Goal: Information Seeking & Learning: Learn about a topic

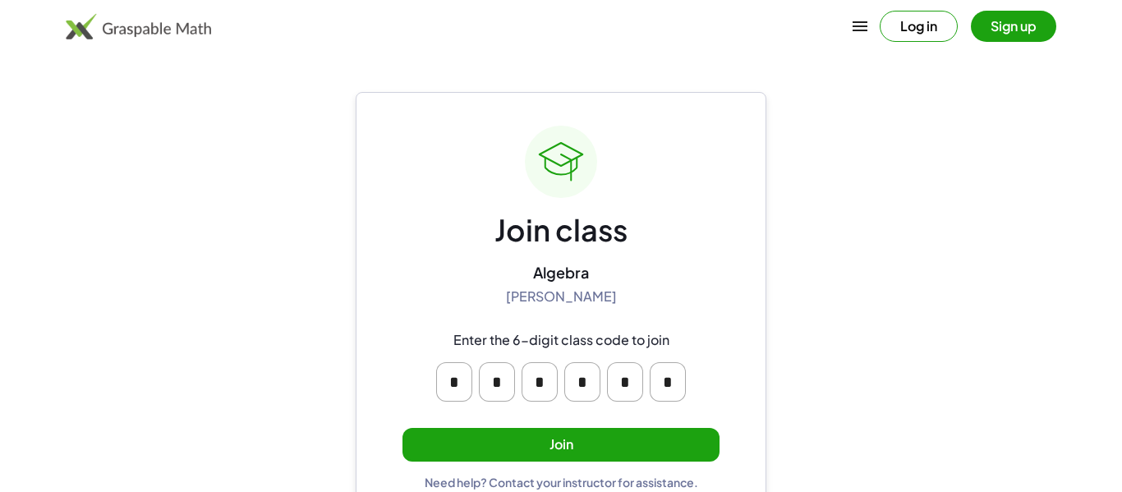
click at [604, 457] on button "Join" at bounding box center [560, 445] width 317 height 34
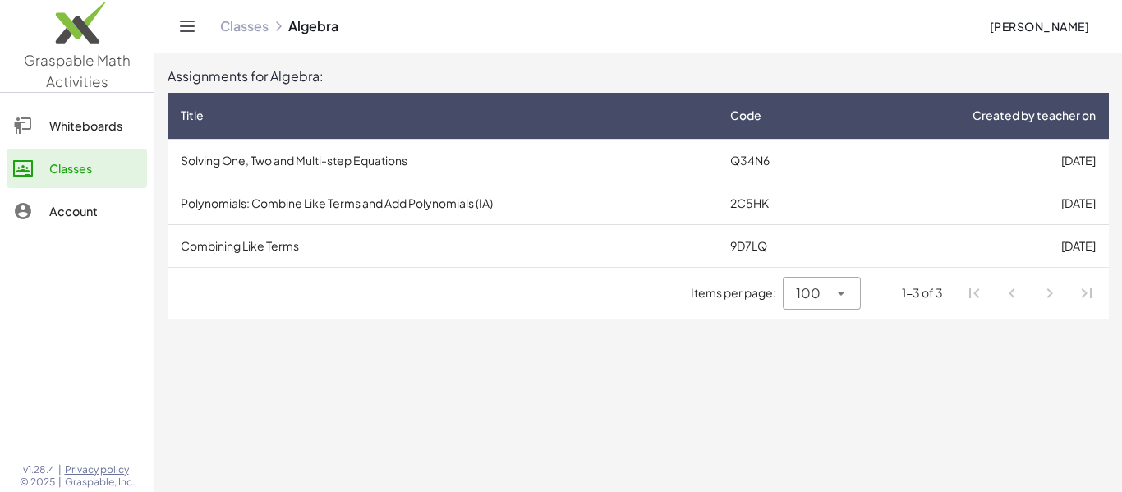
click at [453, 158] on td "Solving One, Two and Multi-step Equations" at bounding box center [442, 160] width 549 height 43
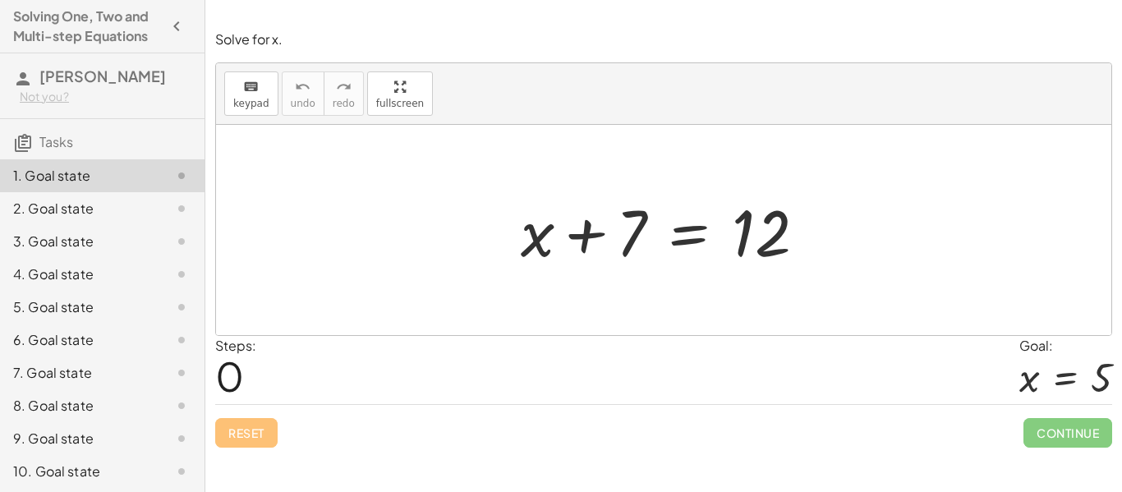
click at [174, 35] on icon "button" at bounding box center [177, 26] width 20 height 20
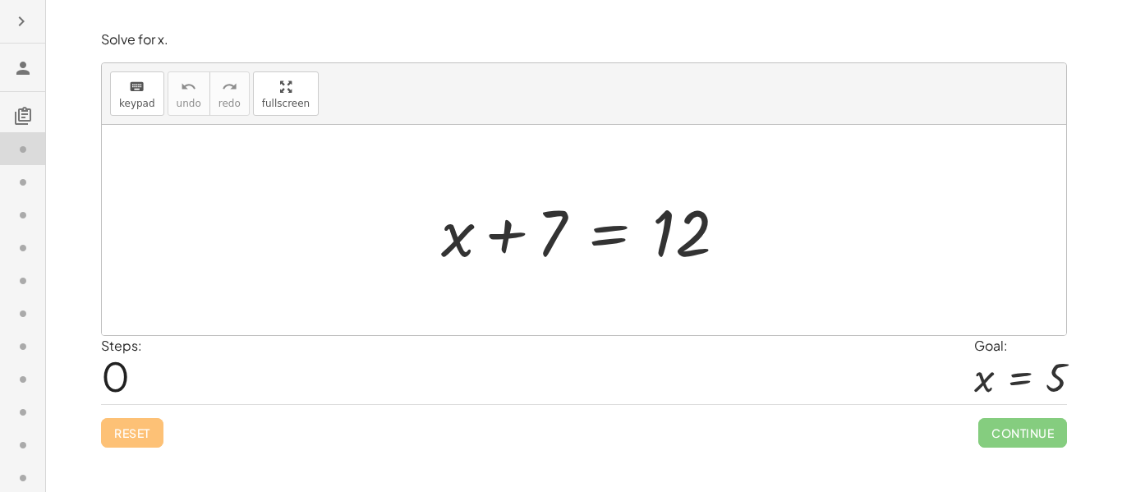
click at [9, 23] on button "button" at bounding box center [22, 22] width 30 height 30
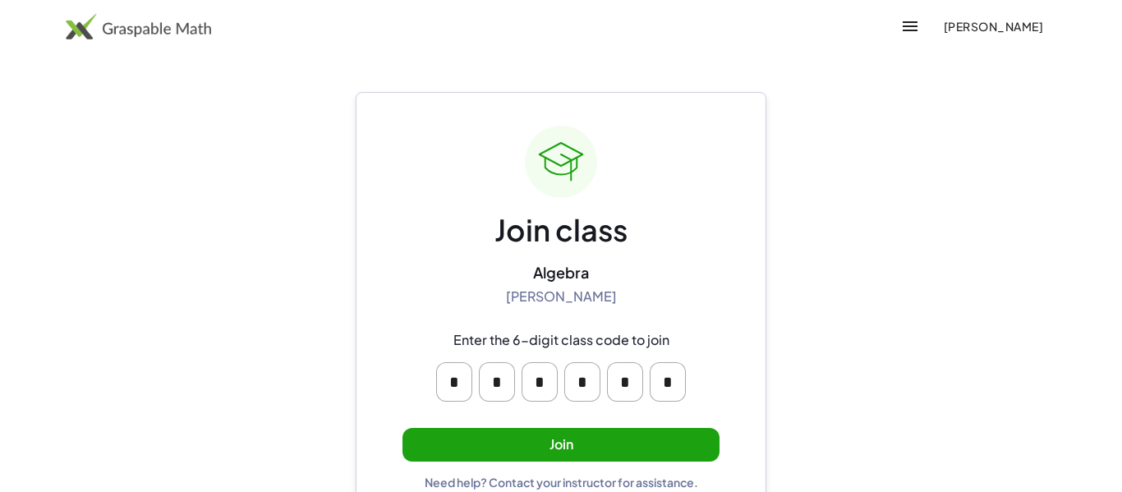
scroll to position [31, 0]
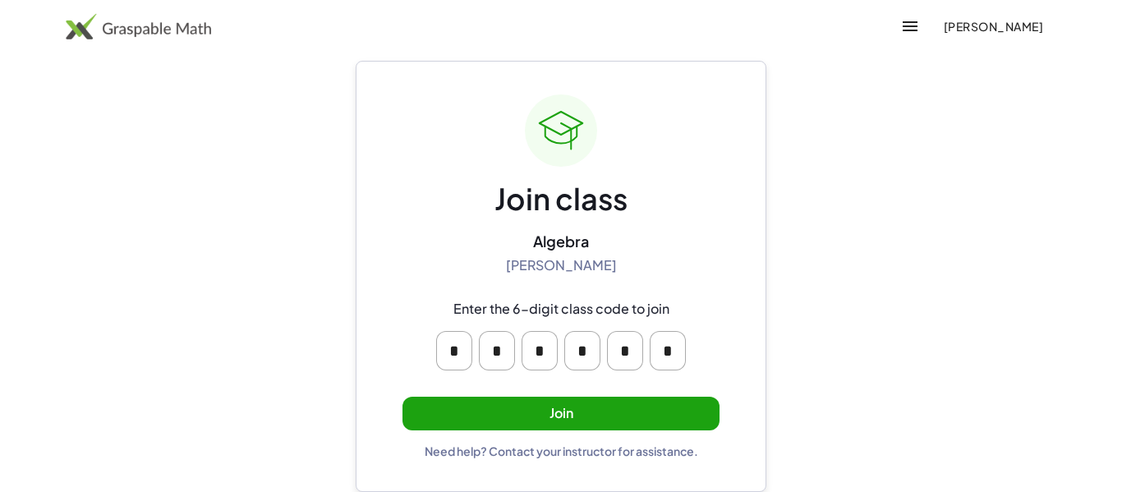
click at [513, 427] on button "Join" at bounding box center [560, 414] width 317 height 34
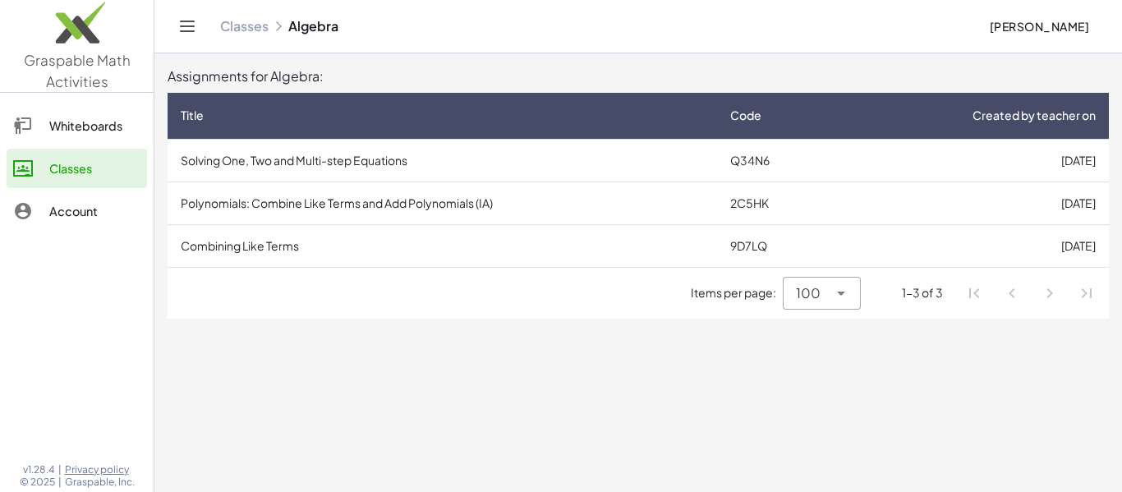
click at [315, 158] on td "Solving One, Two and Multi-step Equations" at bounding box center [442, 160] width 549 height 43
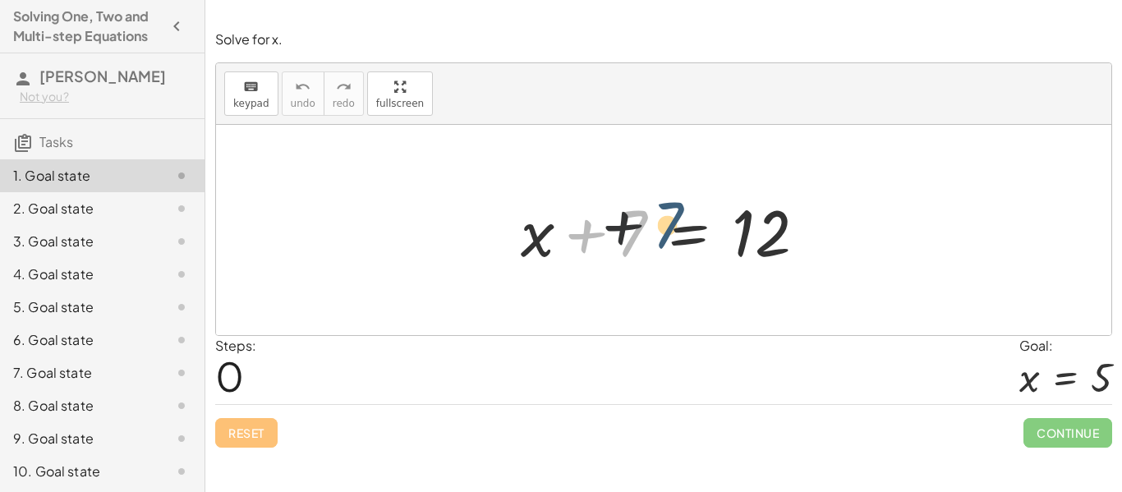
drag, startPoint x: 636, startPoint y: 227, endPoint x: 678, endPoint y: 218, distance: 42.8
click at [678, 218] on div at bounding box center [669, 230] width 315 height 85
drag, startPoint x: 626, startPoint y: 230, endPoint x: 809, endPoint y: 222, distance: 183.3
click at [809, 222] on div at bounding box center [669, 230] width 315 height 85
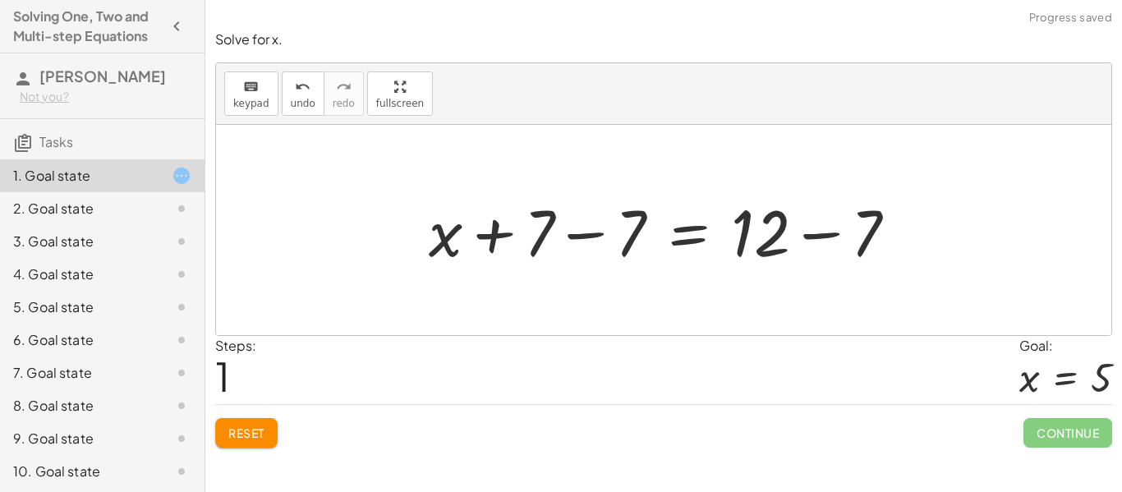
click at [271, 438] on button "Reset" at bounding box center [246, 433] width 62 height 30
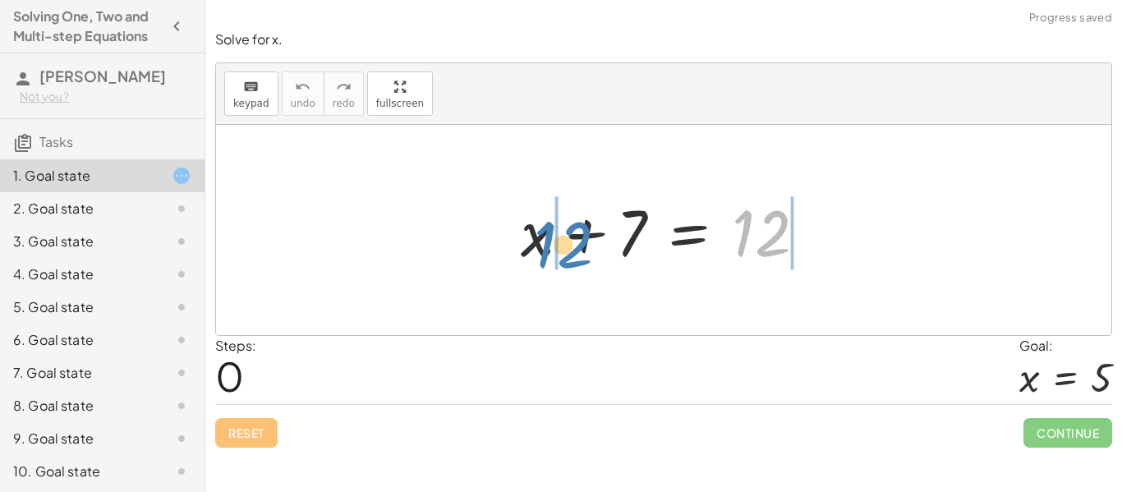
drag, startPoint x: 753, startPoint y: 222, endPoint x: 556, endPoint y: 233, distance: 197.4
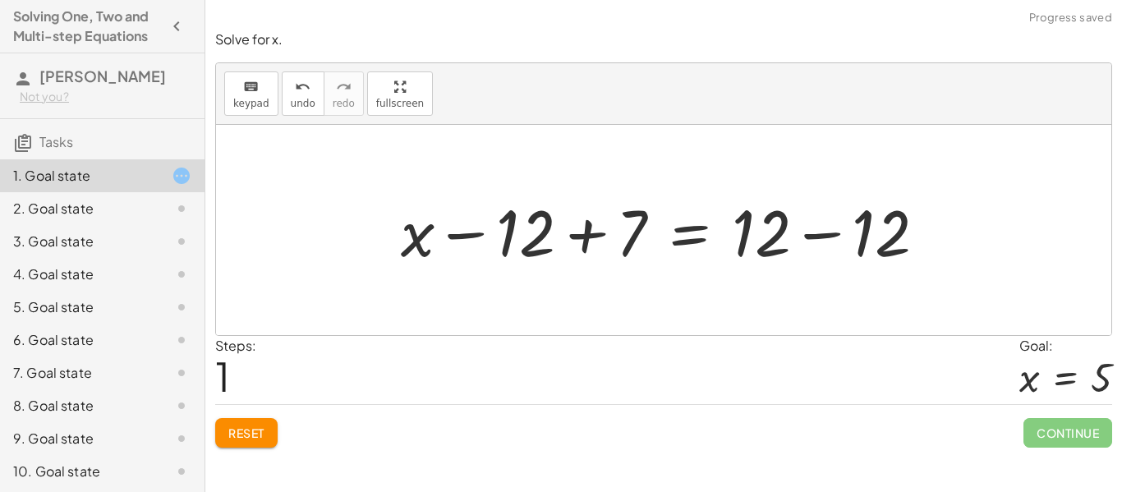
click at [249, 434] on span "Reset" at bounding box center [246, 432] width 36 height 15
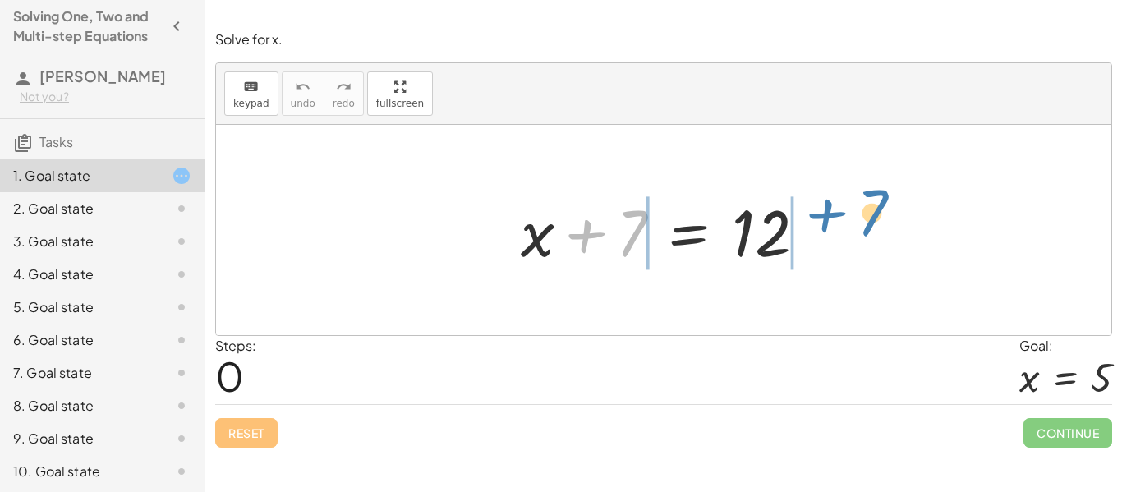
drag, startPoint x: 636, startPoint y: 235, endPoint x: 876, endPoint y: 214, distance: 241.5
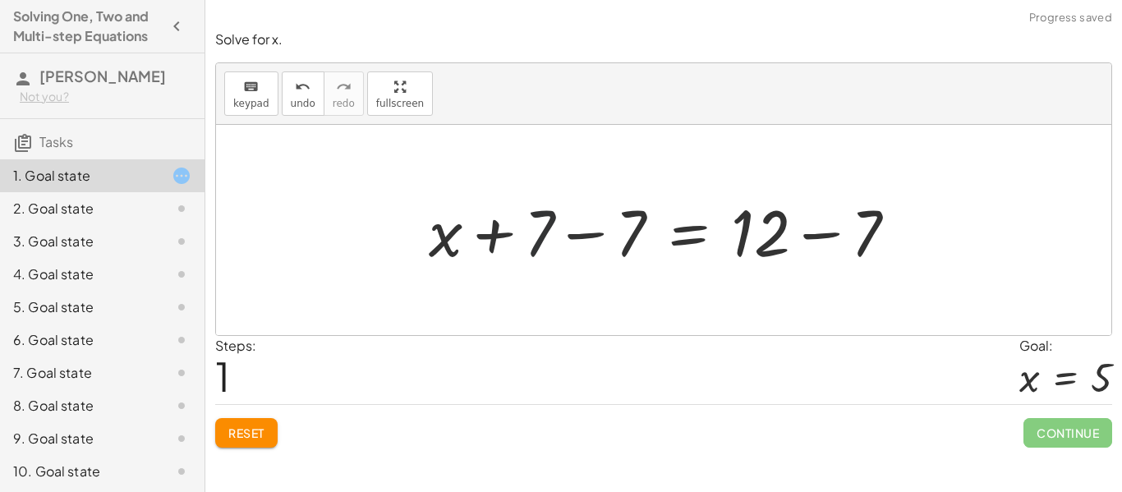
click at [541, 240] on div at bounding box center [669, 230] width 498 height 85
click at [633, 235] on div at bounding box center [669, 230] width 498 height 85
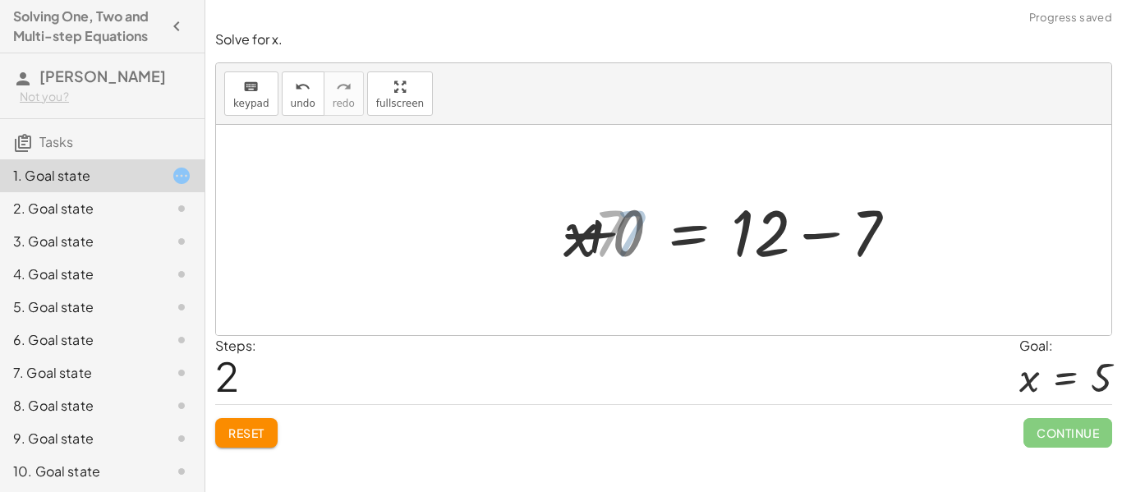
click at [633, 235] on div at bounding box center [761, 230] width 315 height 85
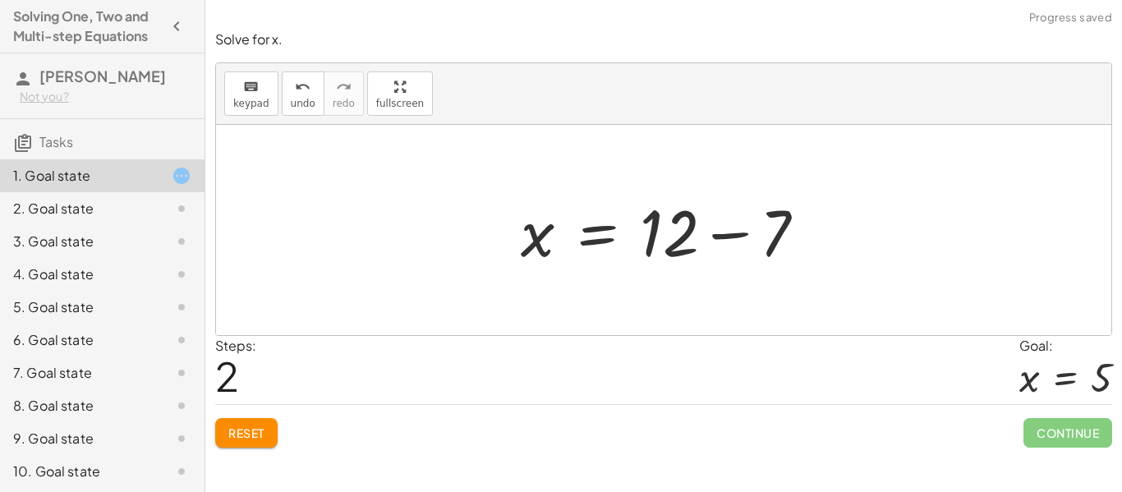
click at [686, 233] on div at bounding box center [669, 230] width 315 height 85
click at [788, 229] on div at bounding box center [669, 230] width 315 height 85
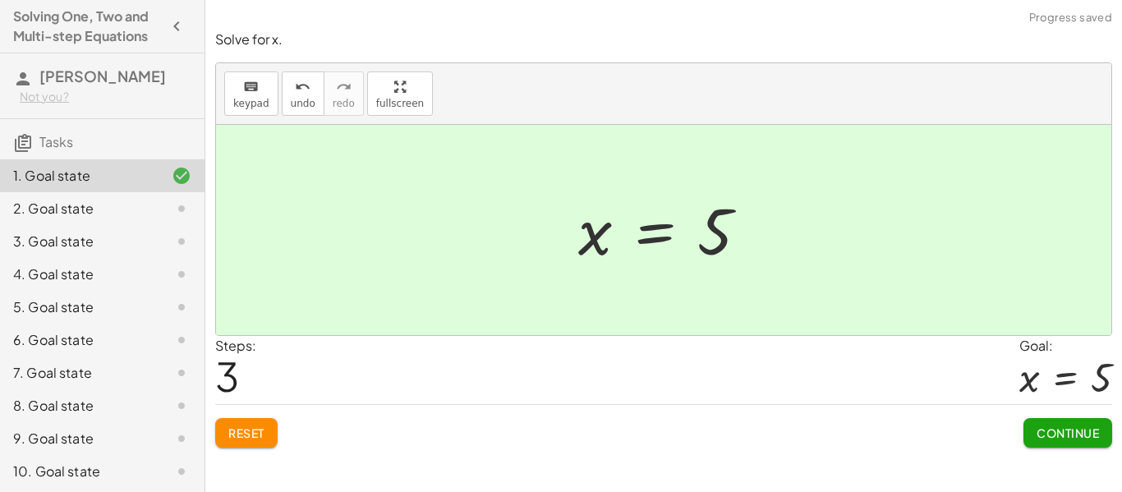
click at [1064, 423] on button "Continue" at bounding box center [1067, 433] width 89 height 30
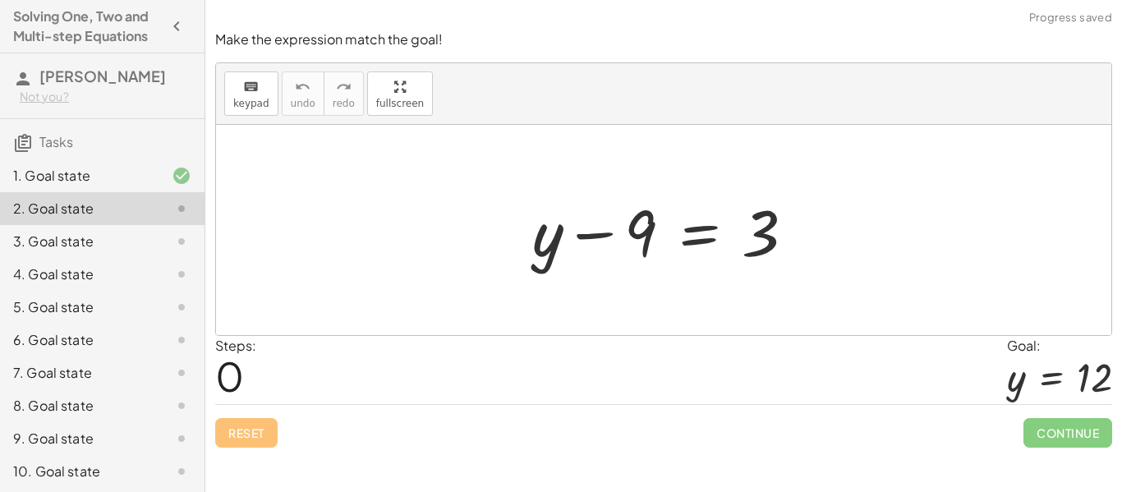
click at [642, 232] on div at bounding box center [670, 230] width 292 height 85
drag, startPoint x: 642, startPoint y: 232, endPoint x: 886, endPoint y: 229, distance: 243.9
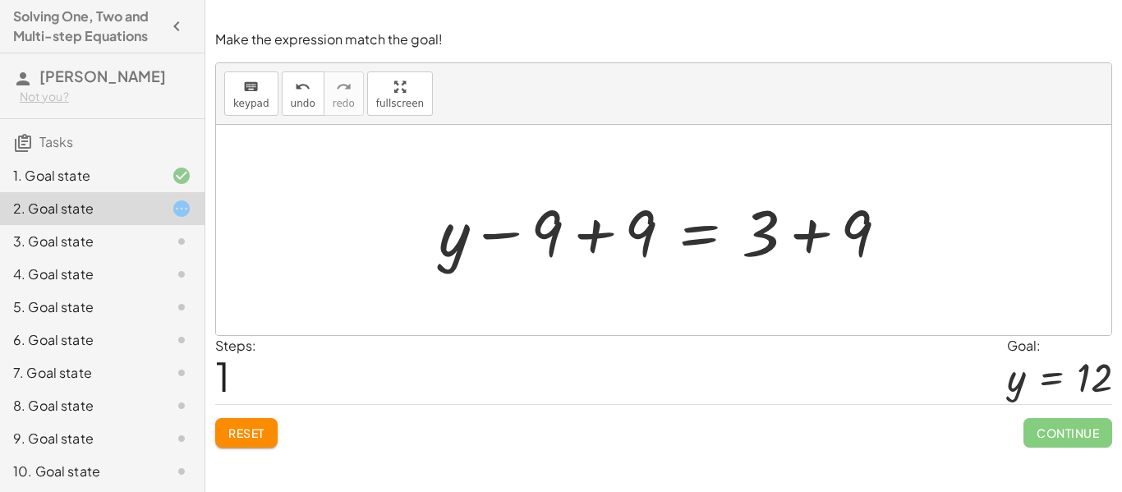
click at [612, 233] on div at bounding box center [669, 230] width 479 height 85
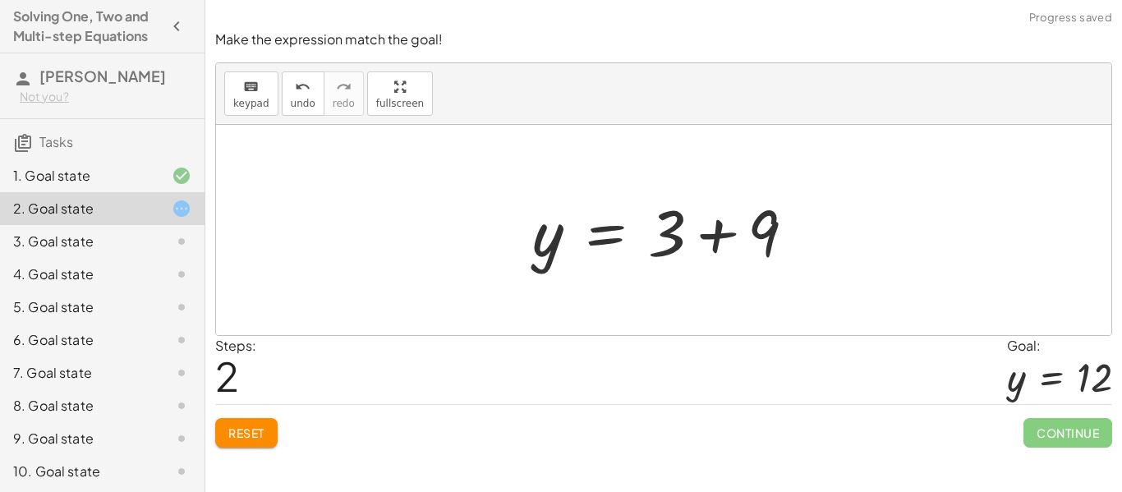
click at [680, 237] on div at bounding box center [670, 230] width 292 height 85
click at [667, 235] on div at bounding box center [670, 230] width 292 height 85
click at [764, 238] on div at bounding box center [670, 230] width 292 height 85
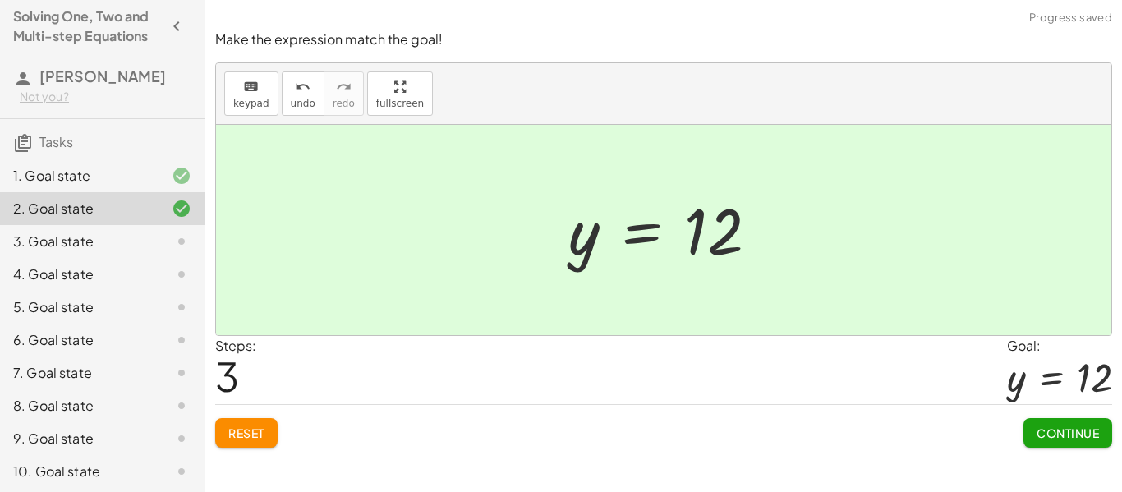
click at [1070, 431] on span "Continue" at bounding box center [1067, 432] width 62 height 15
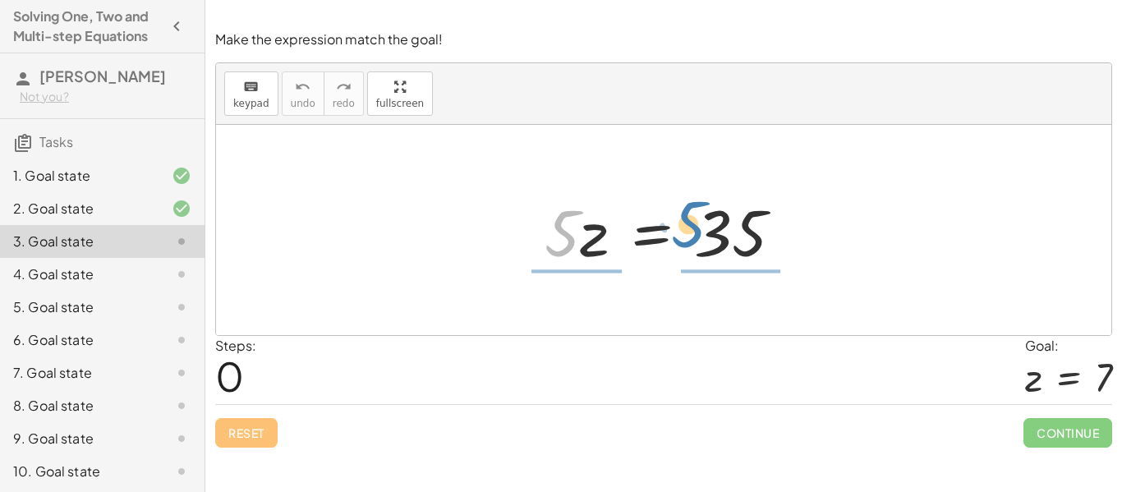
drag, startPoint x: 568, startPoint y: 232, endPoint x: 692, endPoint y: 223, distance: 124.3
click at [692, 223] on div at bounding box center [670, 230] width 268 height 85
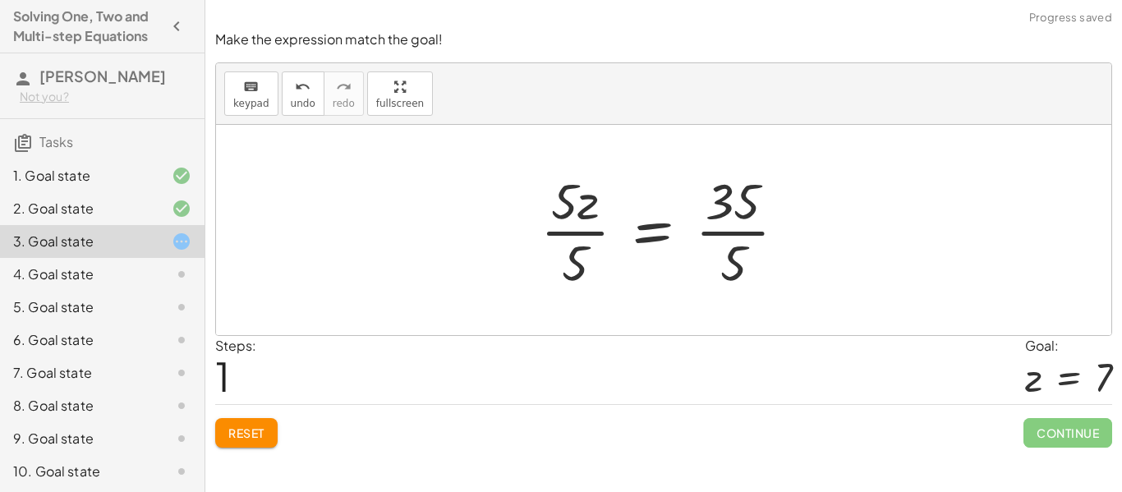
click at [566, 202] on div at bounding box center [670, 230] width 276 height 126
click at [581, 250] on div at bounding box center [670, 230] width 276 height 126
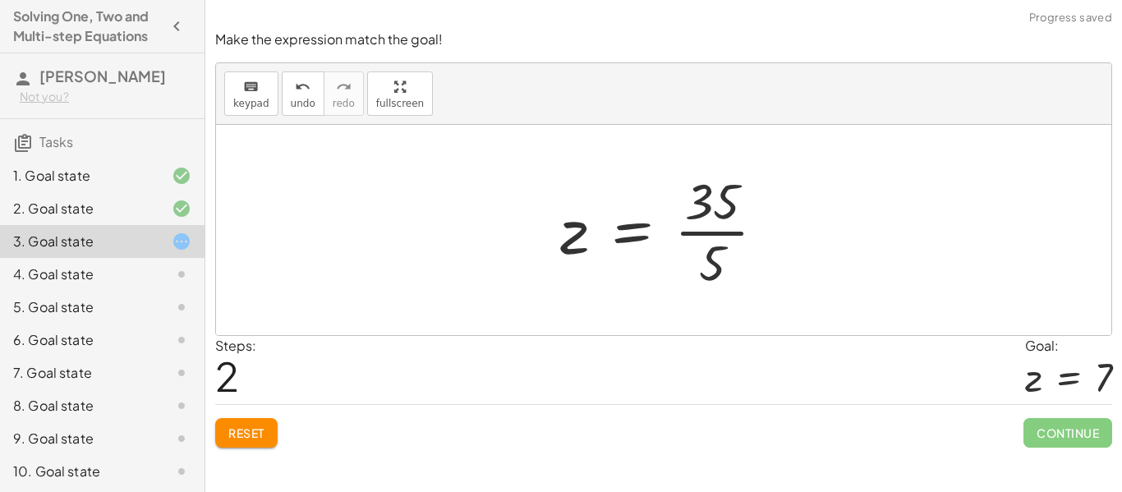
click at [718, 208] on div at bounding box center [670, 230] width 236 height 126
click at [710, 248] on div at bounding box center [670, 230] width 236 height 126
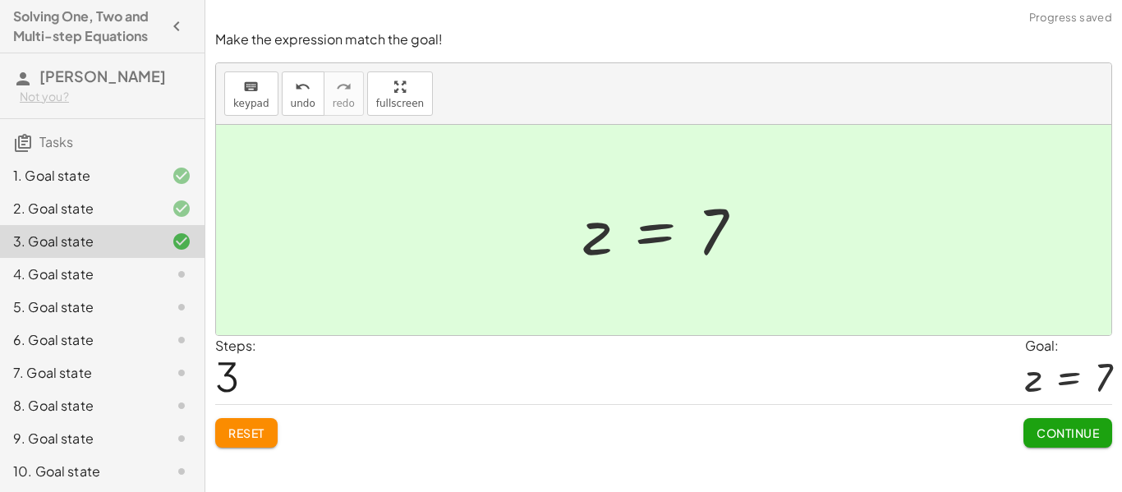
click at [1049, 430] on span "Continue" at bounding box center [1067, 432] width 62 height 15
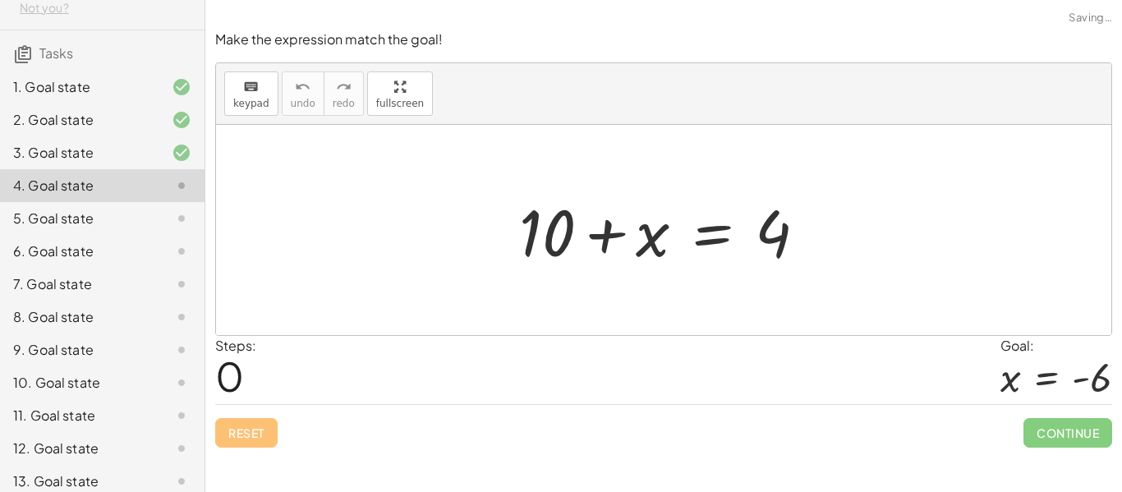
scroll to position [85, 0]
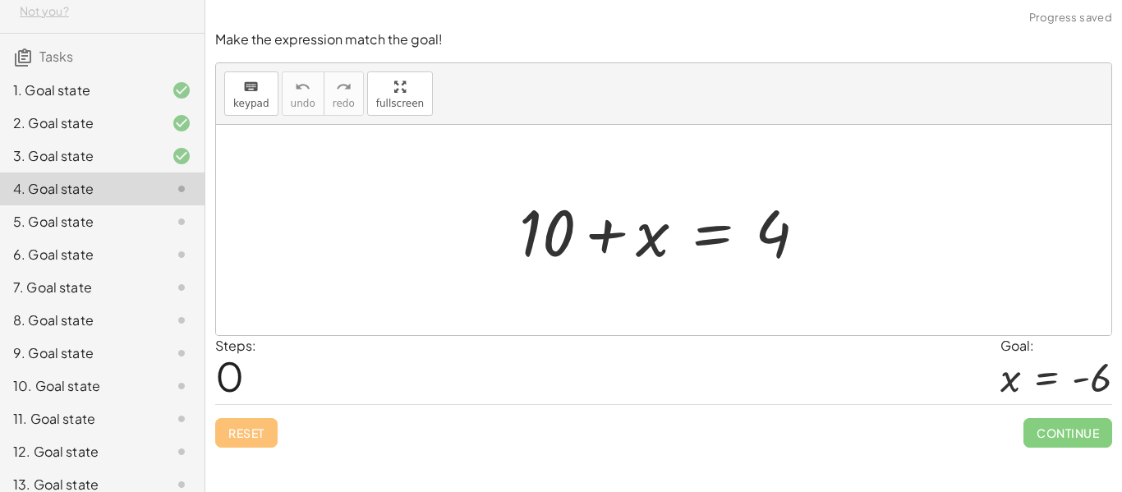
click at [63, 446] on div "12. Goal state" at bounding box center [79, 452] width 132 height 20
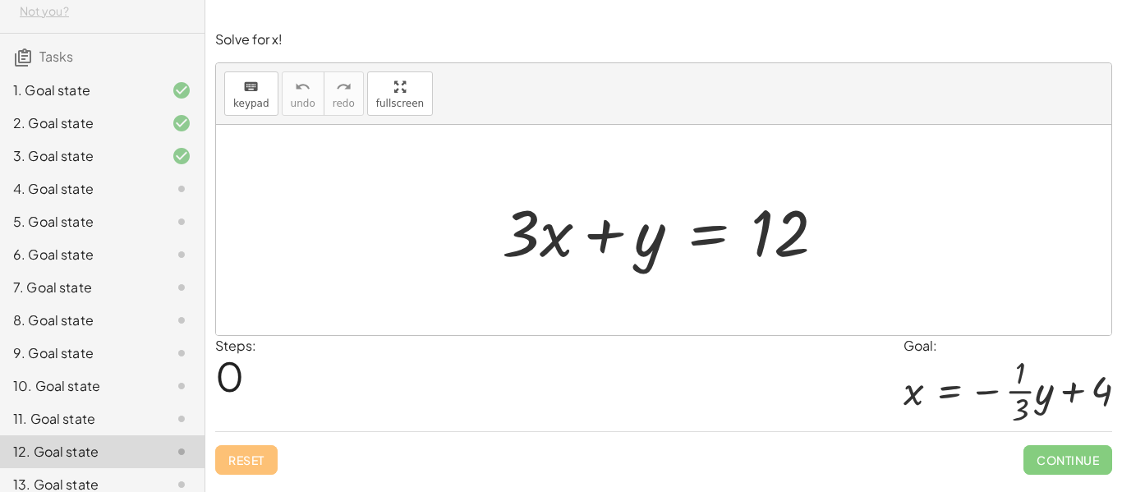
click at [529, 227] on div at bounding box center [670, 230] width 352 height 85
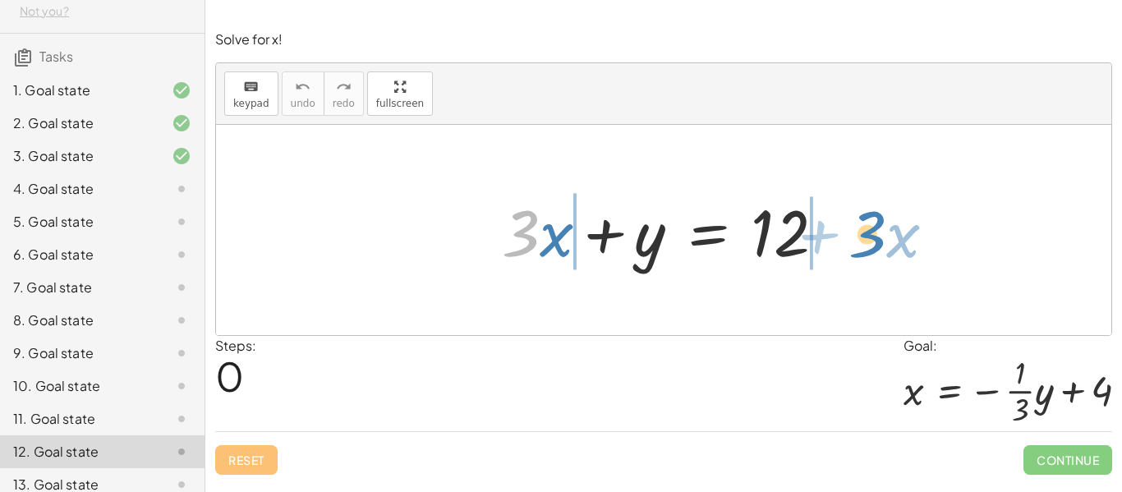
drag, startPoint x: 527, startPoint y: 227, endPoint x: 875, endPoint y: 228, distance: 348.2
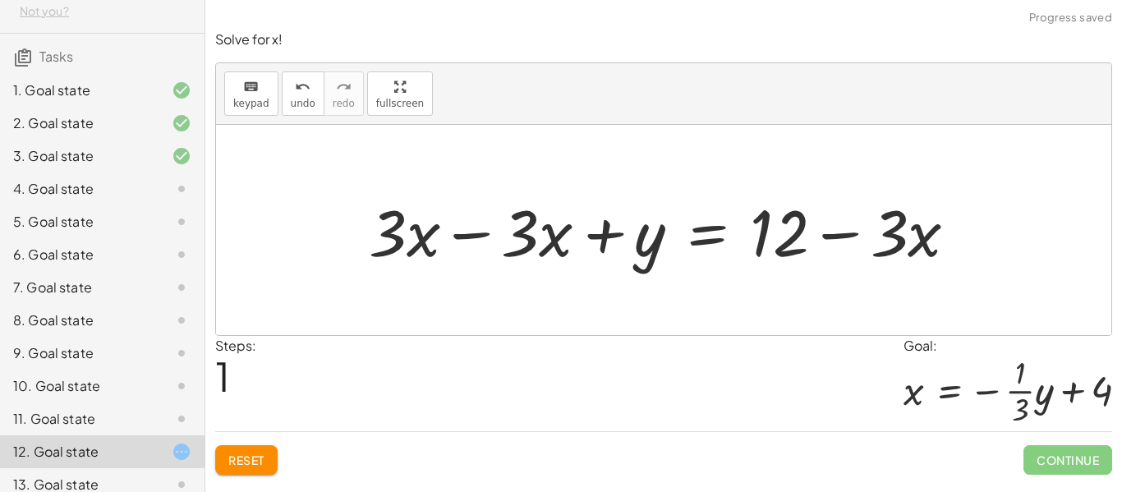
click at [404, 239] on div at bounding box center [670, 230] width 618 height 85
click at [512, 241] on div at bounding box center [670, 230] width 618 height 85
click at [531, 241] on div at bounding box center [670, 230] width 618 height 85
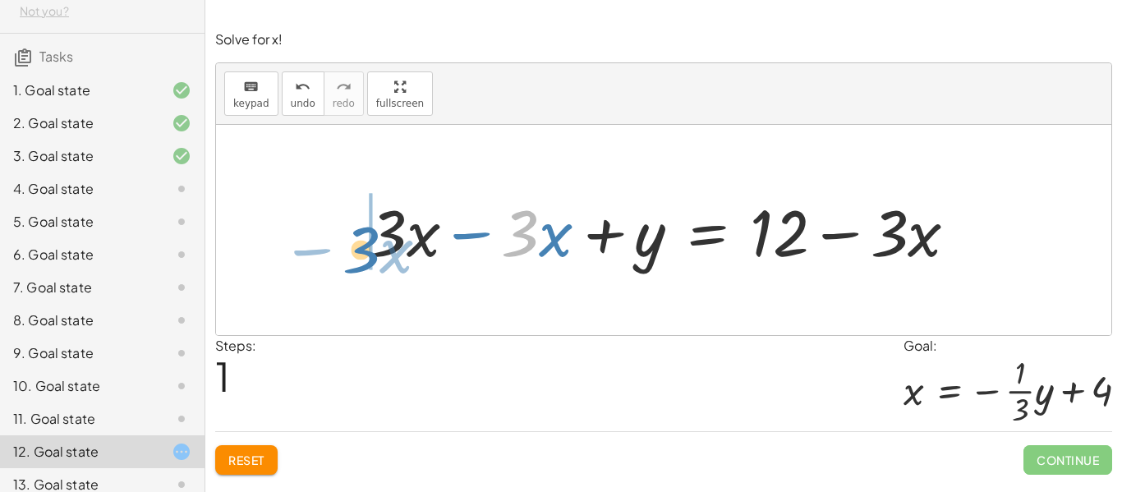
drag, startPoint x: 531, startPoint y: 241, endPoint x: 379, endPoint y: 257, distance: 152.7
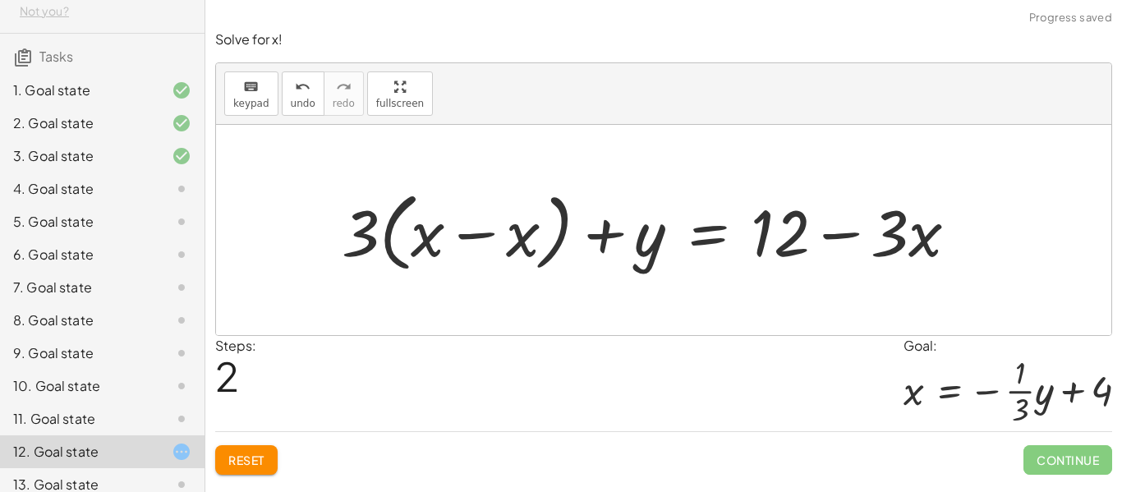
click at [246, 460] on span "Reset" at bounding box center [246, 460] width 36 height 15
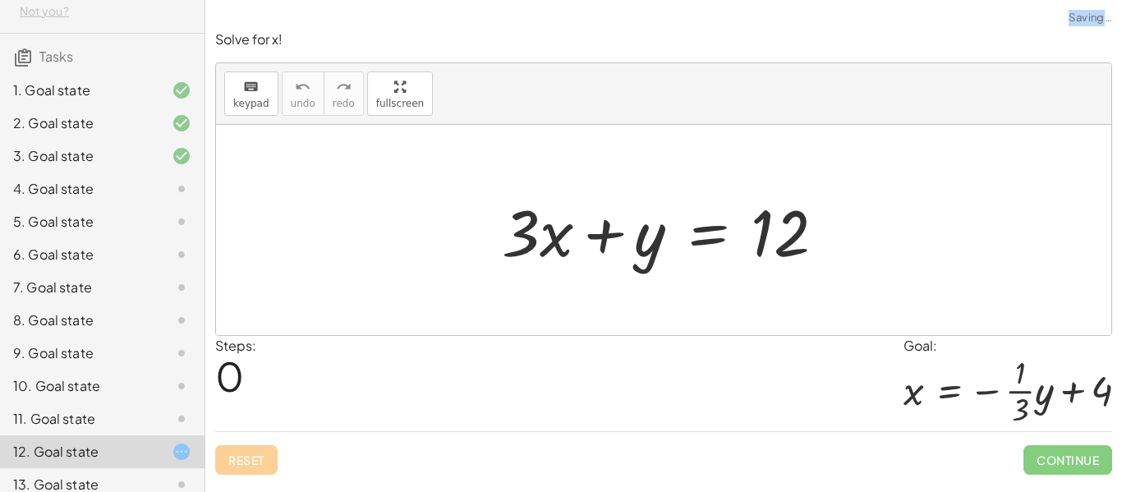
click at [246, 460] on div "Reset Continue" at bounding box center [663, 453] width 897 height 44
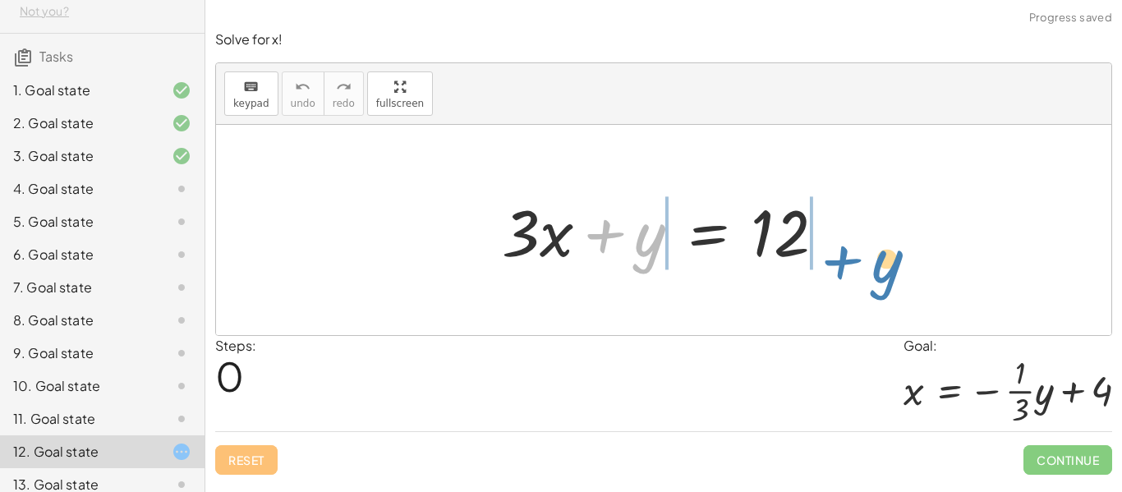
drag, startPoint x: 601, startPoint y: 225, endPoint x: 835, endPoint y: 251, distance: 235.5
click at [835, 251] on div at bounding box center [670, 230] width 352 height 85
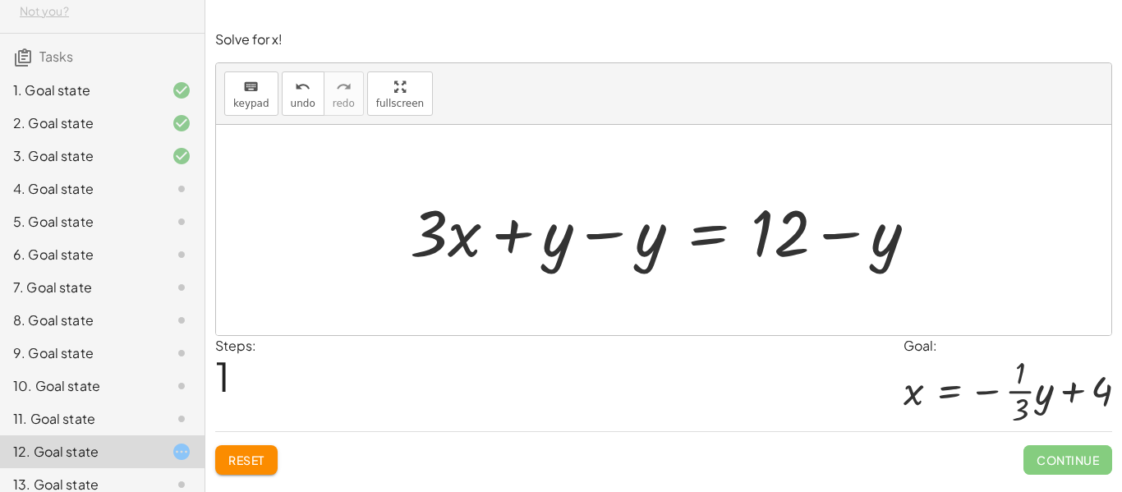
click at [319, 369] on div "Steps: 1 Goal: x = − · · 1 · 3 · y + 4" at bounding box center [663, 384] width 897 height 96
click at [553, 231] on div at bounding box center [670, 230] width 537 height 85
click at [569, 240] on div at bounding box center [670, 230] width 537 height 85
click at [630, 232] on div at bounding box center [670, 230] width 537 height 85
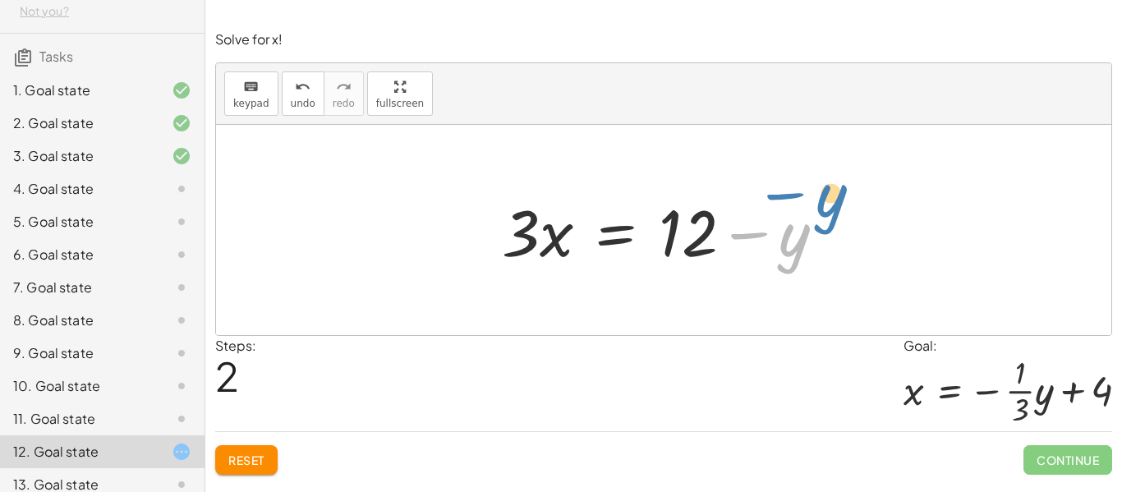
drag, startPoint x: 797, startPoint y: 237, endPoint x: 833, endPoint y: 199, distance: 52.3
click at [833, 199] on div at bounding box center [670, 230] width 352 height 85
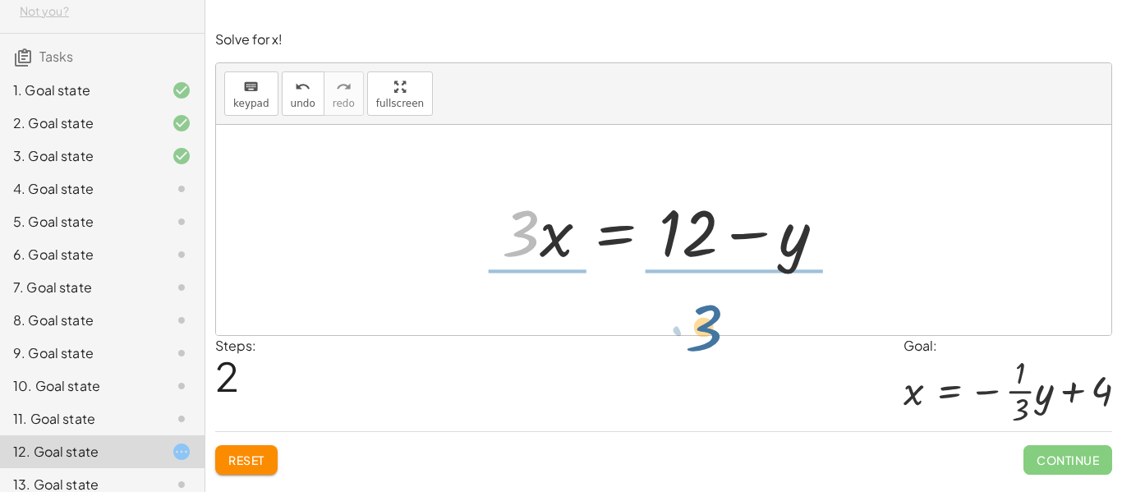
drag, startPoint x: 512, startPoint y: 244, endPoint x: 697, endPoint y: 338, distance: 207.5
click at [0, 0] on div "Solve for x! keyboard keypad undo undo redo redo fullscreen + · 3 · x + y = 12 …" at bounding box center [0, 0] width 0 height 0
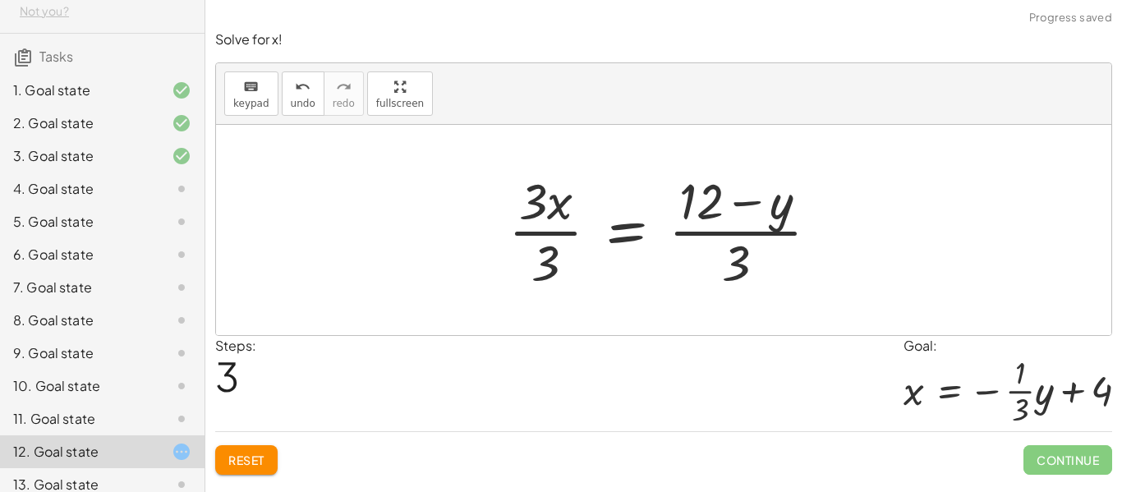
click at [533, 206] on div at bounding box center [670, 230] width 340 height 126
click at [551, 247] on div at bounding box center [670, 230] width 340 height 126
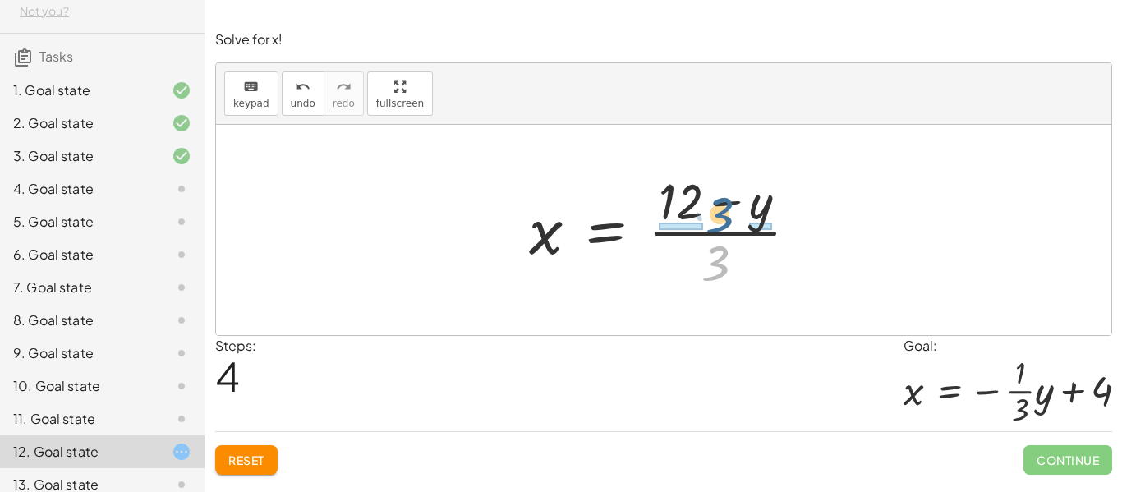
drag, startPoint x: 724, startPoint y: 270, endPoint x: 711, endPoint y: 232, distance: 40.5
click at [711, 232] on div at bounding box center [670, 230] width 299 height 126
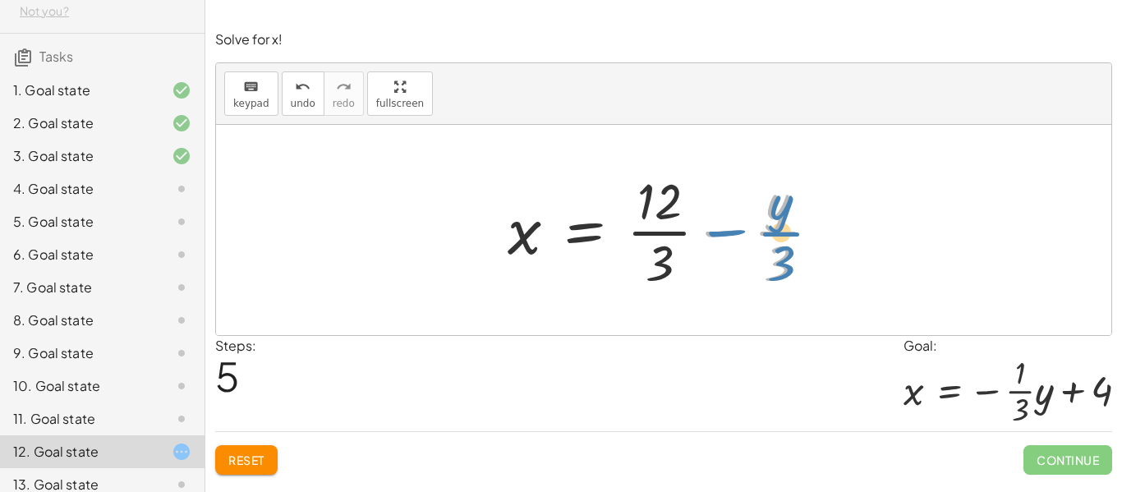
click at [790, 239] on div at bounding box center [669, 230] width 341 height 126
click at [674, 237] on div at bounding box center [669, 230] width 341 height 126
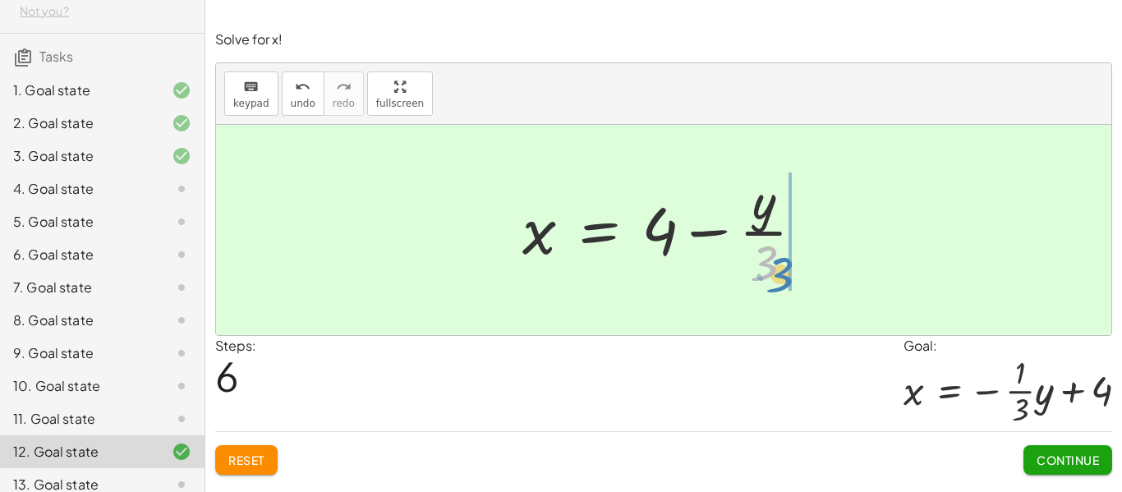
drag, startPoint x: 763, startPoint y: 250, endPoint x: 776, endPoint y: 249, distance: 13.2
click at [776, 249] on div at bounding box center [669, 230] width 311 height 126
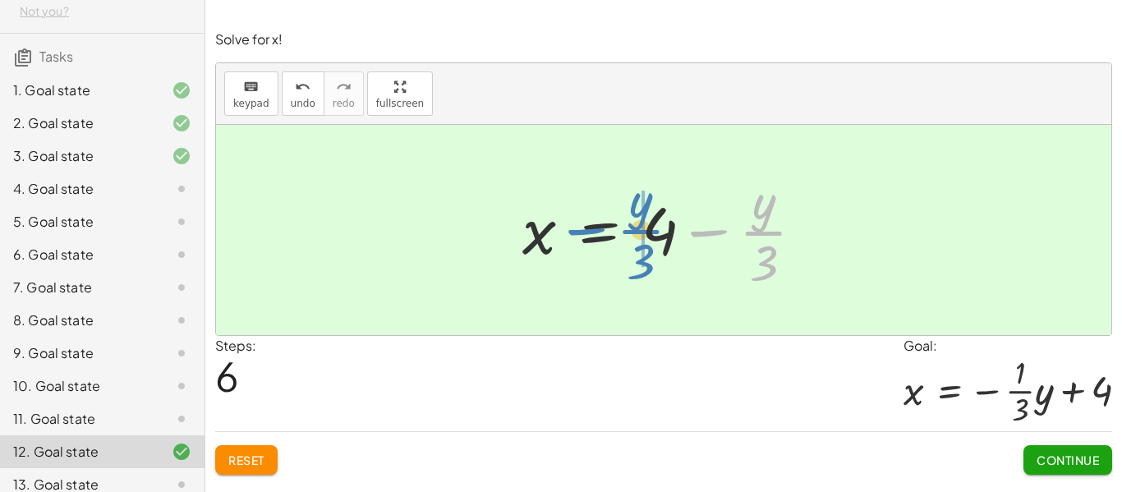
drag, startPoint x: 766, startPoint y: 232, endPoint x: 644, endPoint y: 231, distance: 122.4
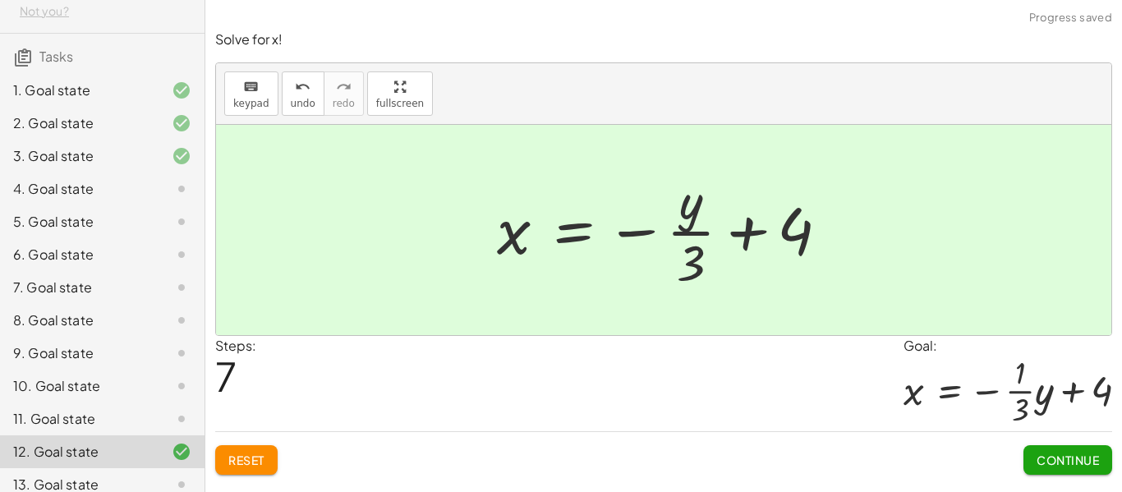
click at [1041, 453] on span "Continue" at bounding box center [1067, 460] width 62 height 15
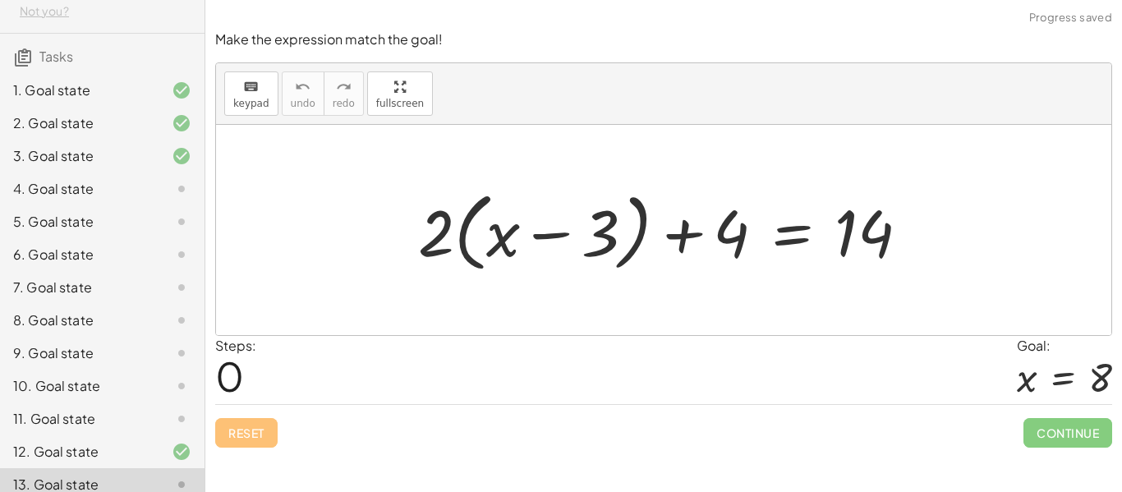
click at [187, 182] on icon at bounding box center [182, 189] width 20 height 20
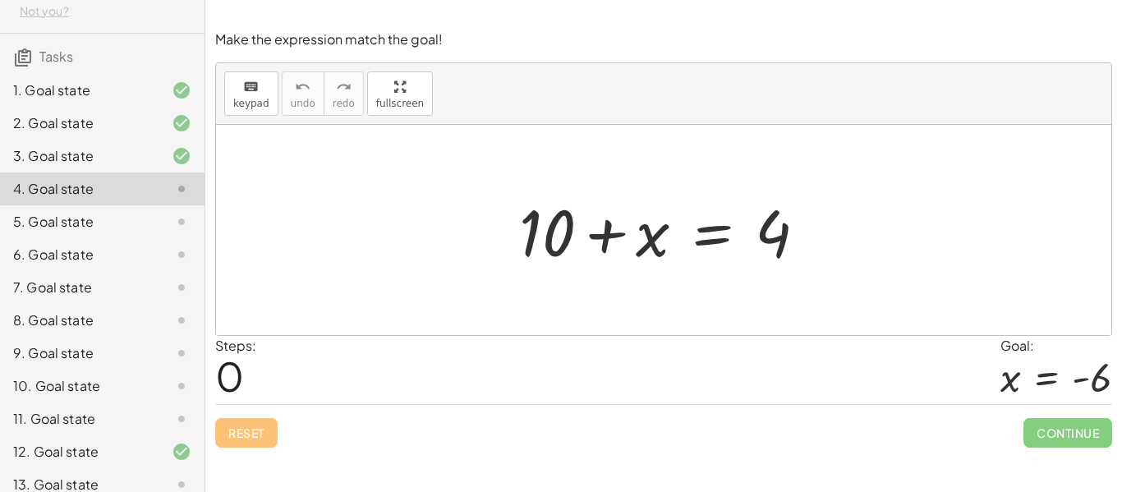
click at [780, 236] on div at bounding box center [669, 230] width 317 height 85
drag, startPoint x: 773, startPoint y: 241, endPoint x: 717, endPoint y: 253, distance: 57.0
click at [717, 253] on div at bounding box center [669, 230] width 317 height 85
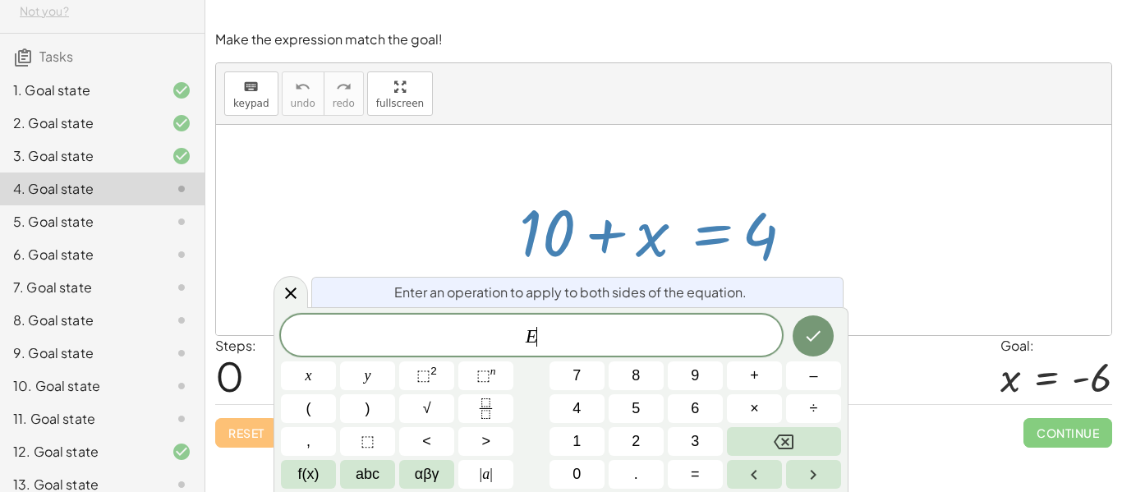
scroll to position [1, 0]
click at [774, 241] on div at bounding box center [669, 230] width 317 height 85
click at [278, 287] on div at bounding box center [290, 292] width 34 height 32
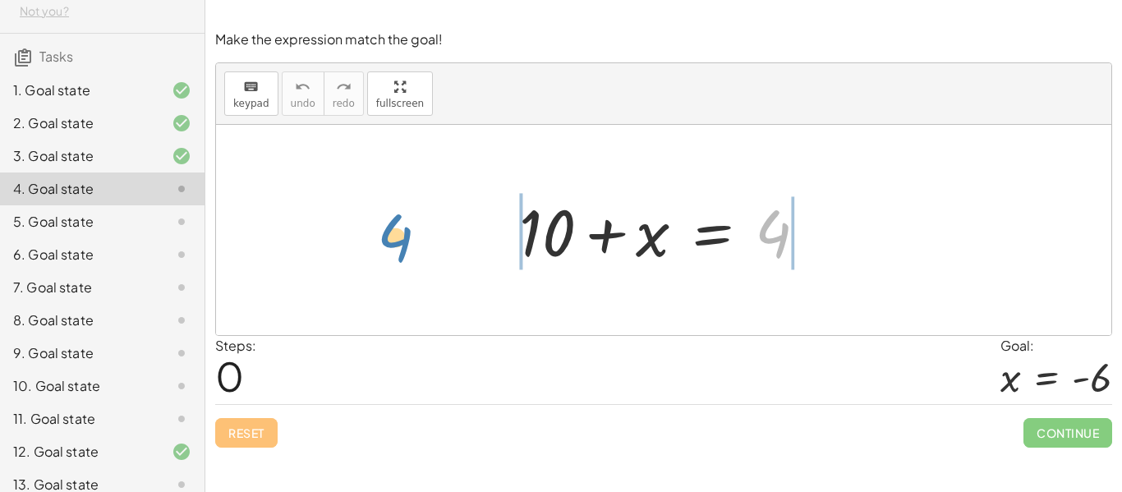
drag, startPoint x: 769, startPoint y: 239, endPoint x: 391, endPoint y: 241, distance: 377.8
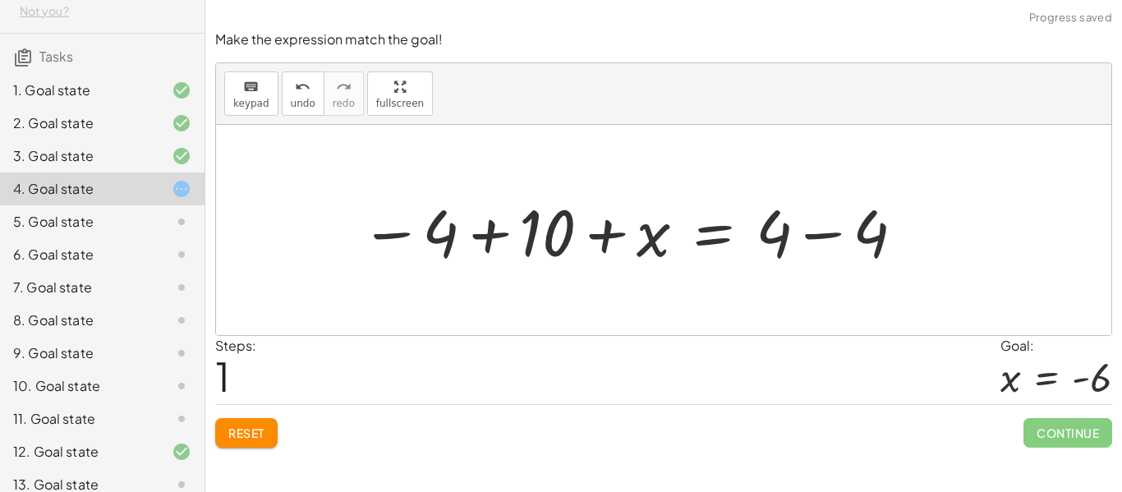
click at [786, 228] on div at bounding box center [633, 230] width 563 height 85
click at [785, 230] on div at bounding box center [633, 230] width 563 height 85
click at [876, 238] on div at bounding box center [633, 230] width 563 height 85
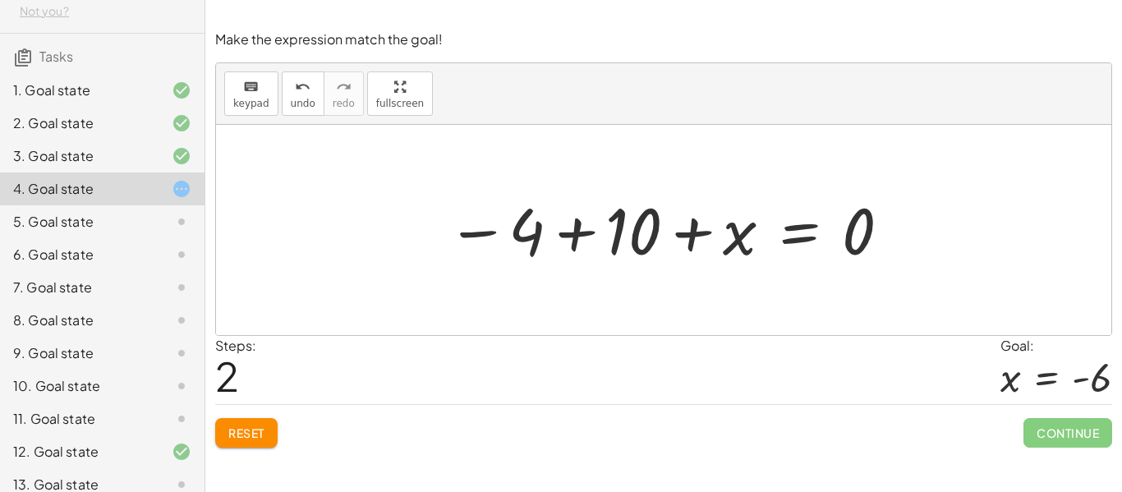
click at [523, 226] on div at bounding box center [670, 230] width 462 height 81
click at [634, 237] on div at bounding box center [670, 230] width 462 height 81
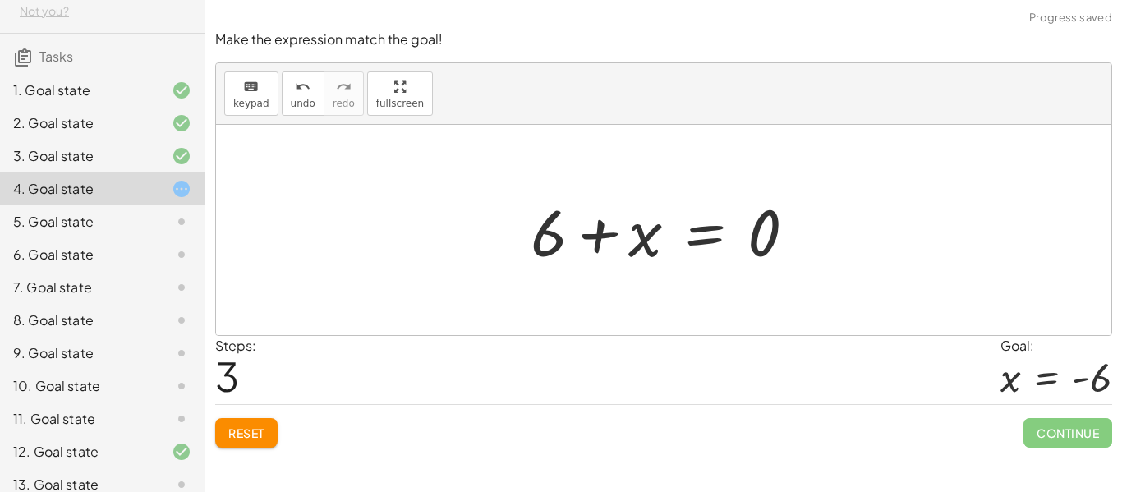
click at [768, 236] on div at bounding box center [669, 230] width 295 height 85
click at [766, 236] on div at bounding box center [669, 230] width 295 height 85
drag, startPoint x: 539, startPoint y: 239, endPoint x: 802, endPoint y: 227, distance: 263.0
click at [802, 227] on div at bounding box center [669, 230] width 295 height 85
click at [802, 227] on div at bounding box center [638, 230] width 426 height 85
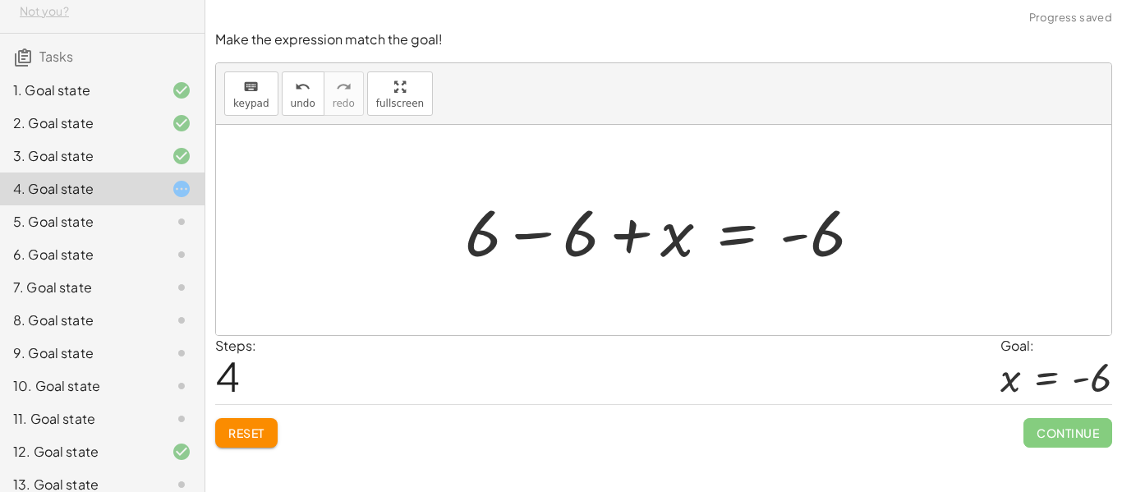
click at [566, 236] on div at bounding box center [670, 230] width 426 height 85
click at [566, 236] on div at bounding box center [663, 230] width 895 height 210
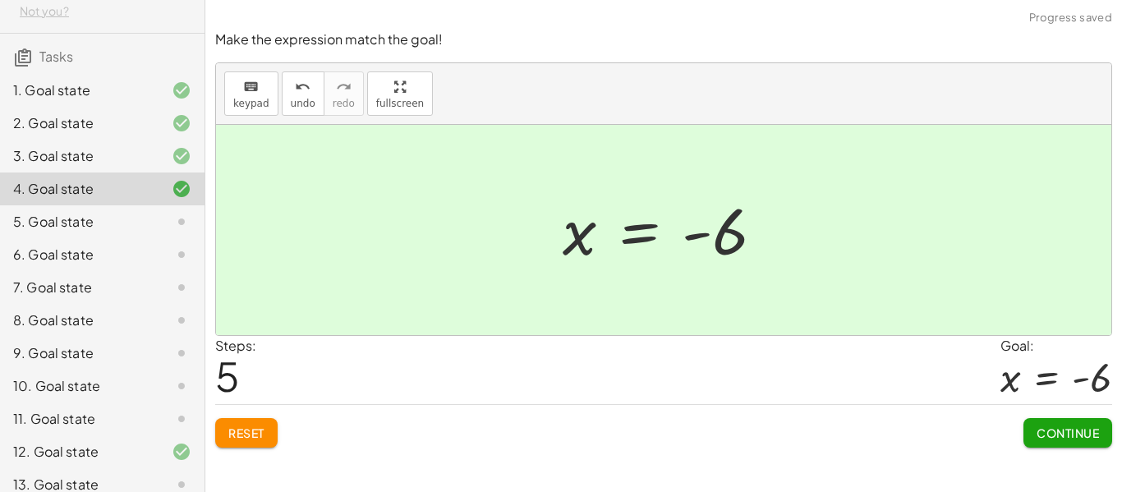
click at [1072, 430] on span "Continue" at bounding box center [1067, 432] width 62 height 15
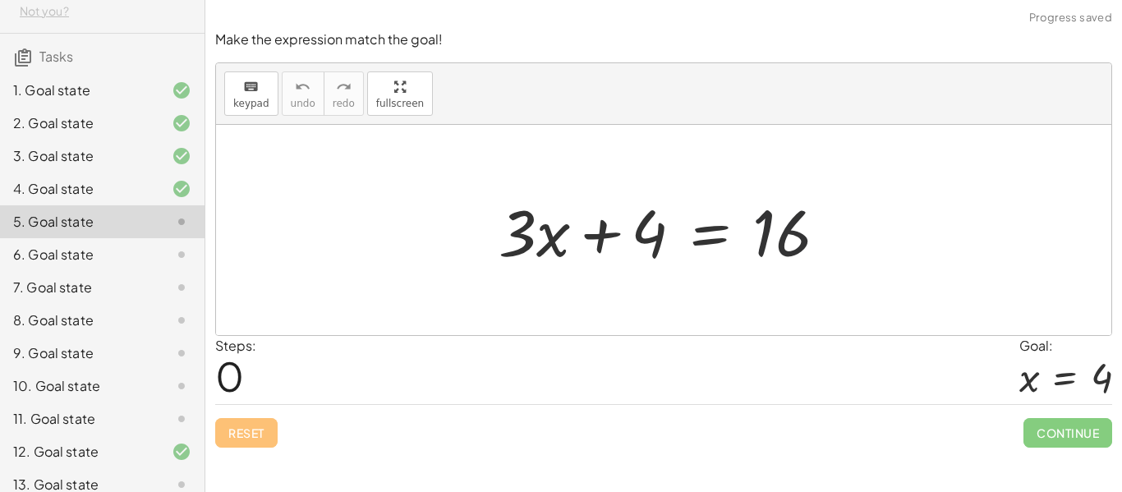
click at [766, 227] on div at bounding box center [669, 230] width 359 height 85
click at [650, 228] on div at bounding box center [669, 230] width 359 height 85
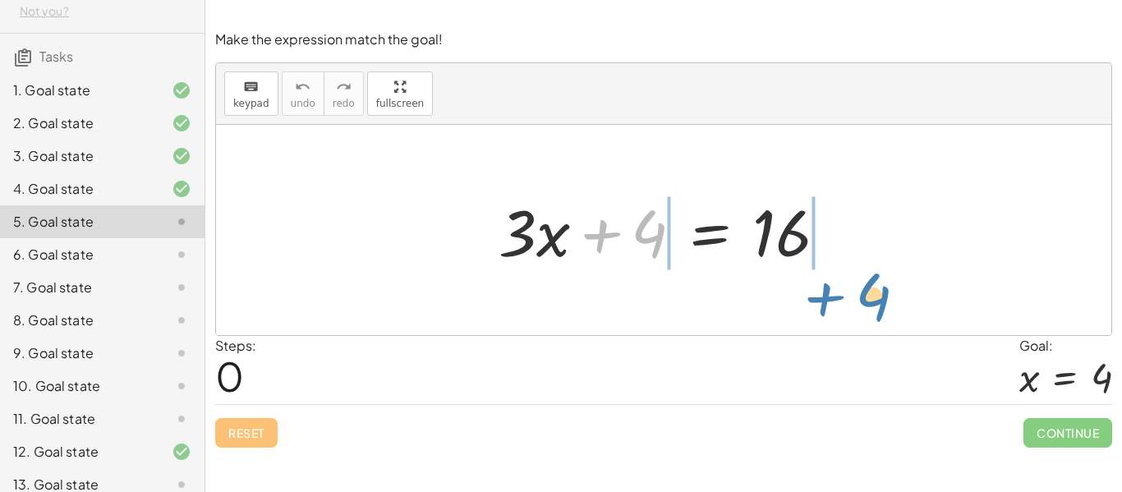
drag, startPoint x: 647, startPoint y: 220, endPoint x: 871, endPoint y: 281, distance: 231.5
click at [871, 281] on div "+ 4 + · 3 · x + 4 = 16" at bounding box center [663, 230] width 895 height 210
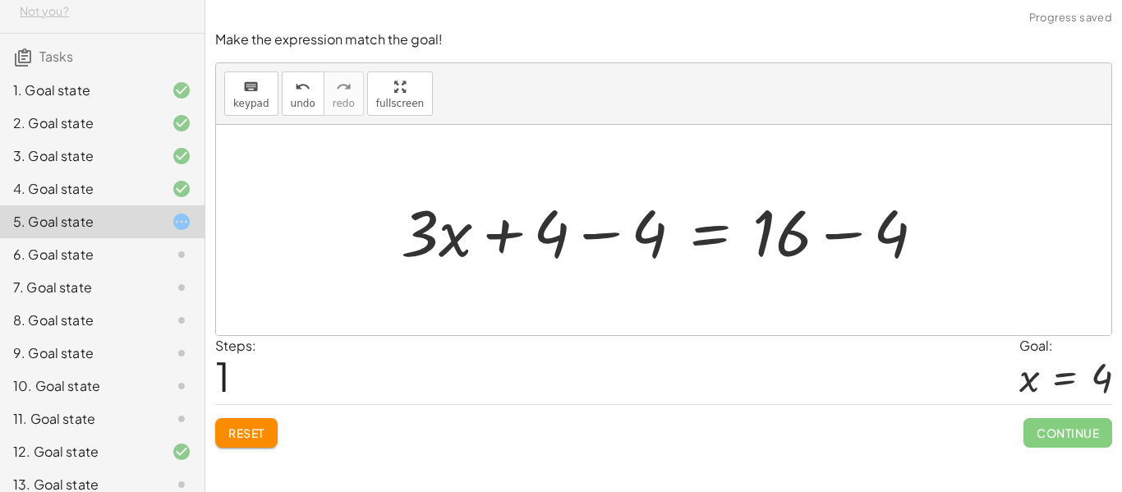
click at [558, 239] on div at bounding box center [670, 230] width 554 height 85
click at [669, 232] on div at bounding box center [670, 230] width 554 height 85
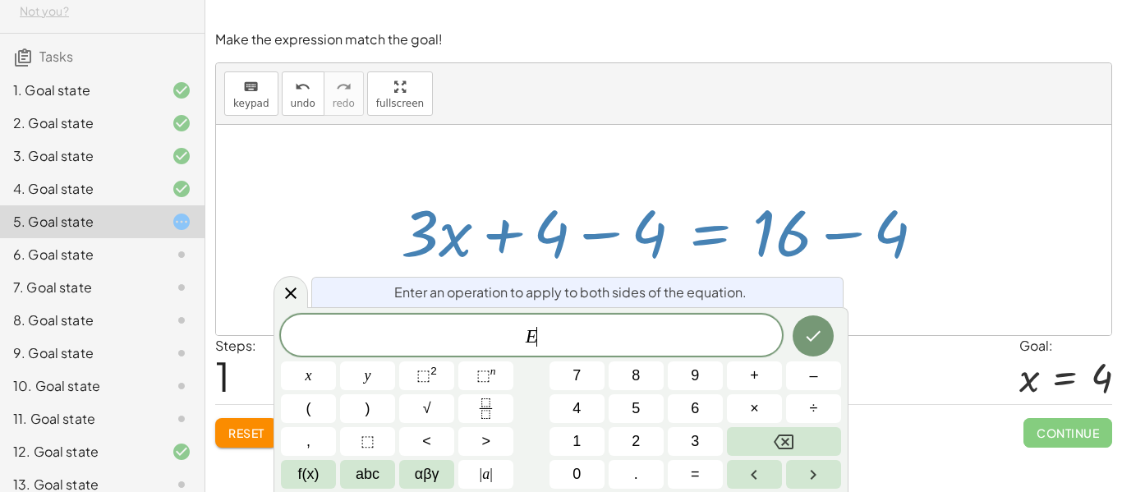
click at [642, 234] on div at bounding box center [670, 230] width 554 height 85
click at [287, 291] on icon at bounding box center [291, 293] width 20 height 20
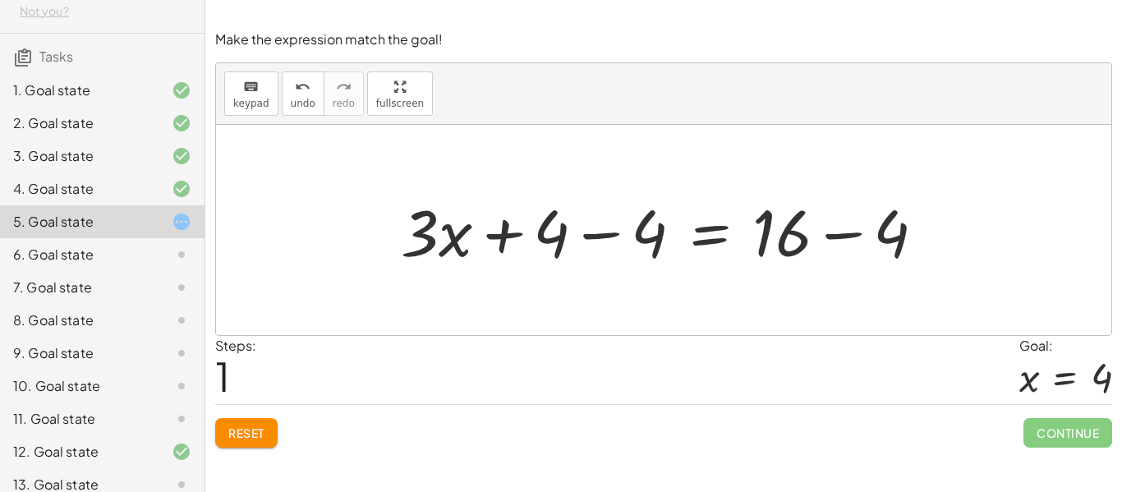
click at [611, 231] on div at bounding box center [670, 230] width 554 height 85
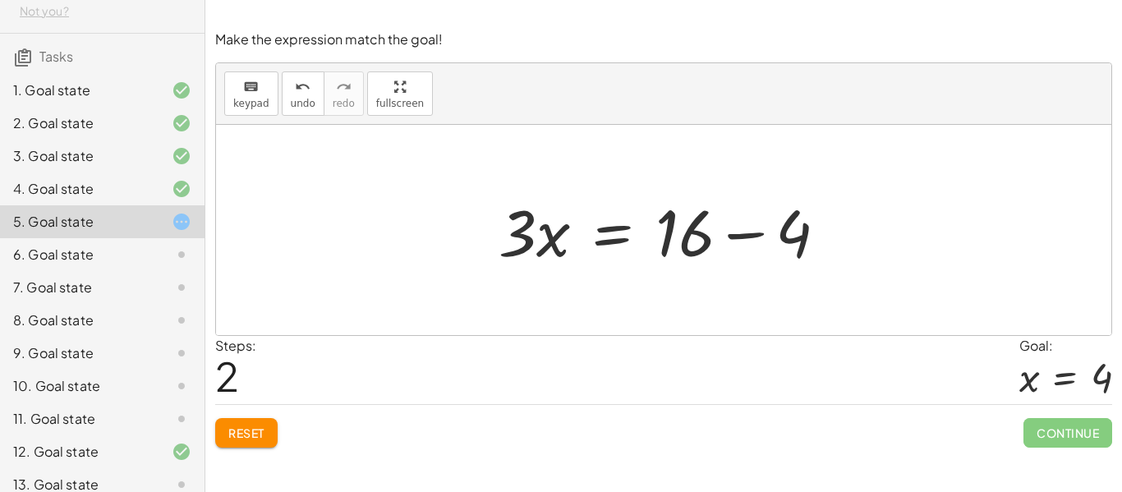
click at [692, 239] on div at bounding box center [669, 230] width 359 height 85
click at [772, 234] on div at bounding box center [669, 230] width 359 height 85
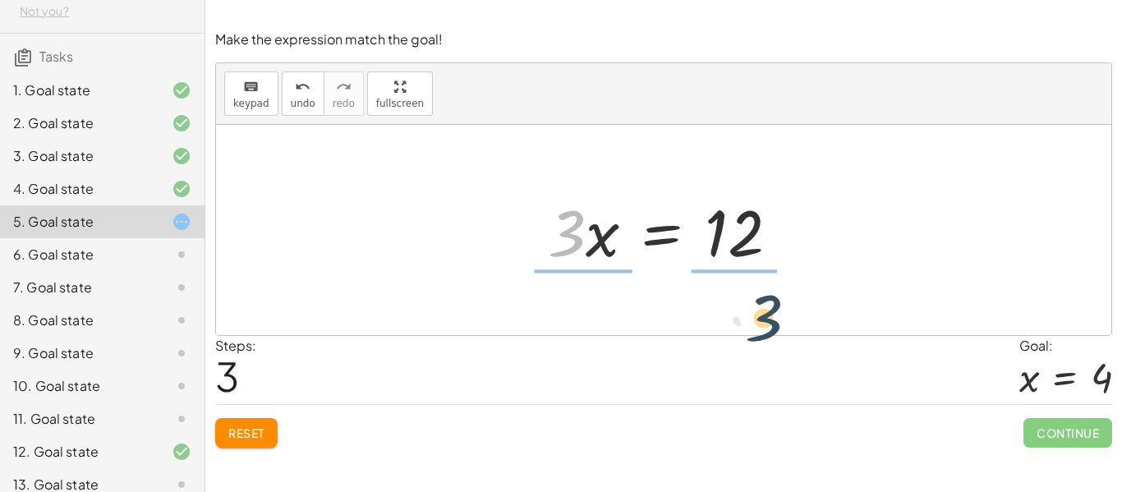
drag, startPoint x: 570, startPoint y: 231, endPoint x: 770, endPoint y: 316, distance: 217.8
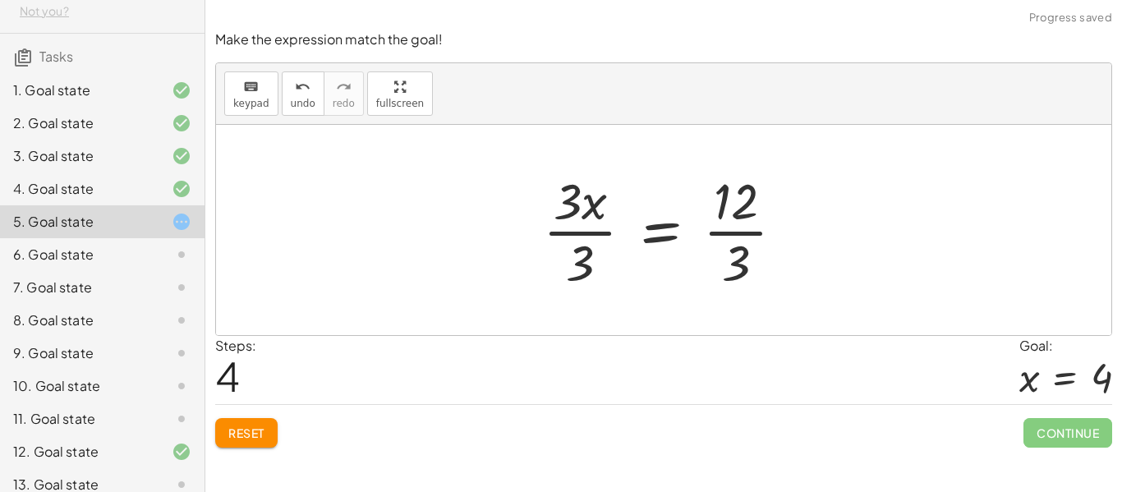
click at [583, 218] on div at bounding box center [670, 230] width 271 height 126
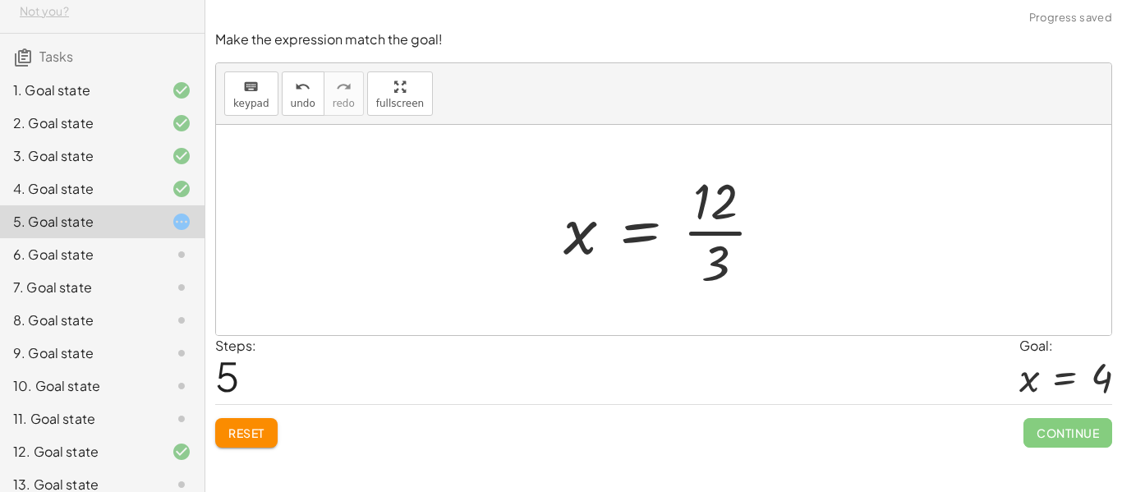
click at [706, 233] on div at bounding box center [670, 230] width 230 height 126
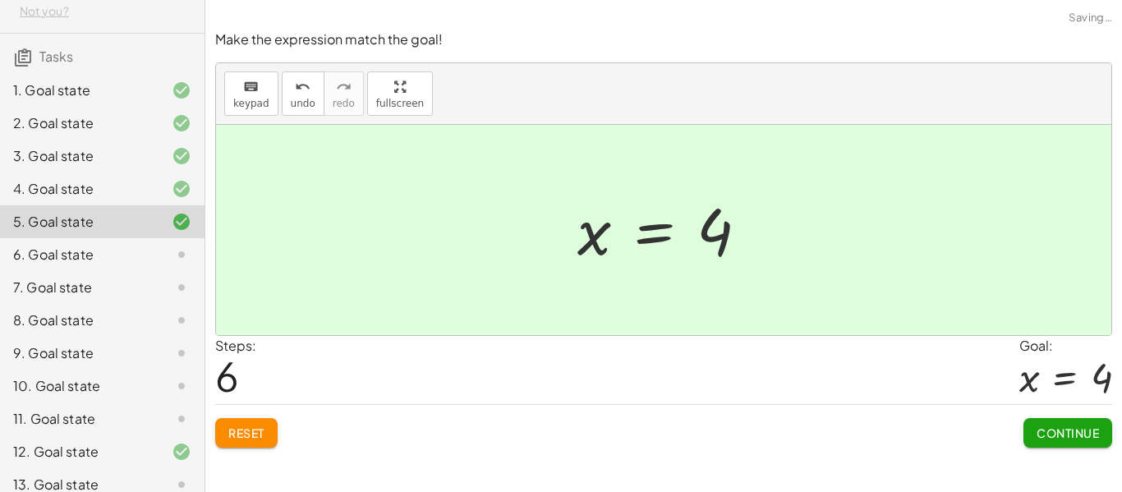
click at [1086, 420] on button "Continue" at bounding box center [1067, 433] width 89 height 30
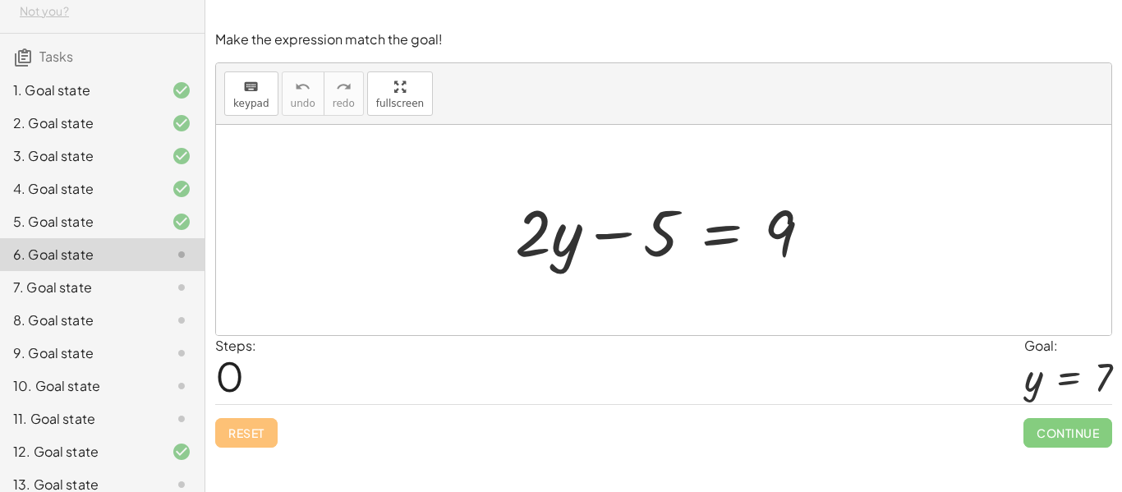
click at [535, 228] on div at bounding box center [670, 230] width 326 height 85
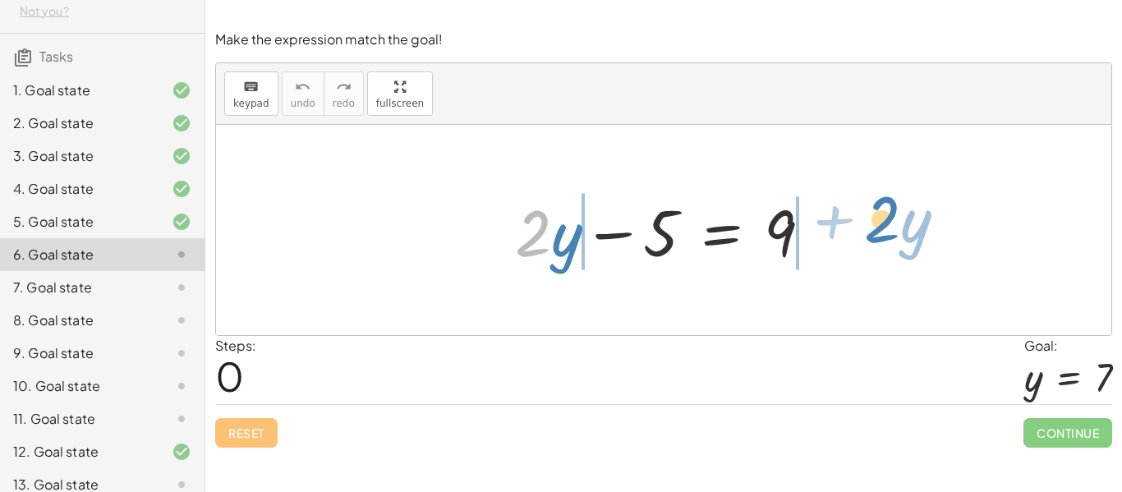
drag, startPoint x: 535, startPoint y: 228, endPoint x: 883, endPoint y: 214, distance: 348.5
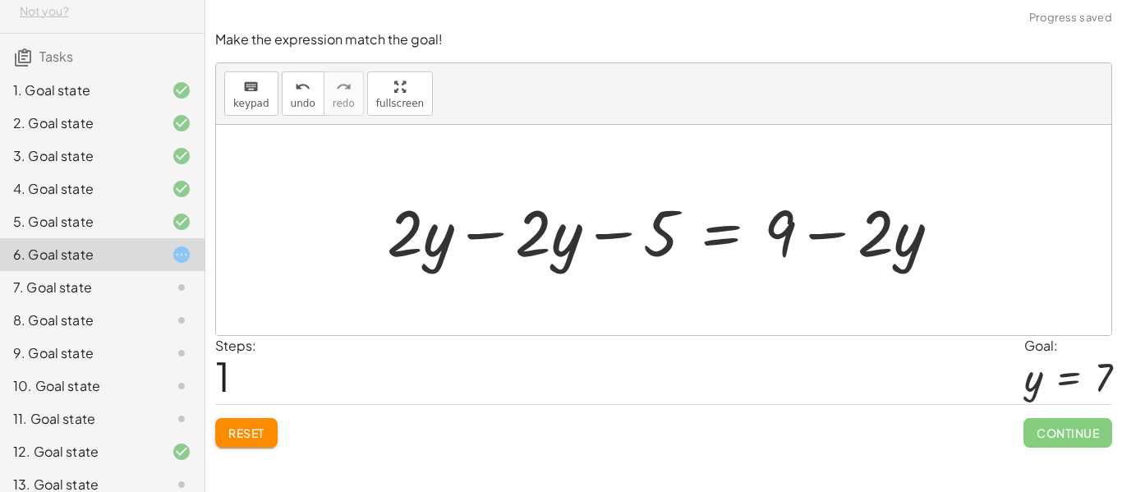
click at [444, 248] on div at bounding box center [670, 230] width 582 height 85
click at [401, 246] on div at bounding box center [670, 230] width 582 height 85
click at [417, 240] on div at bounding box center [670, 230] width 582 height 85
click at [473, 238] on div at bounding box center [670, 230] width 582 height 85
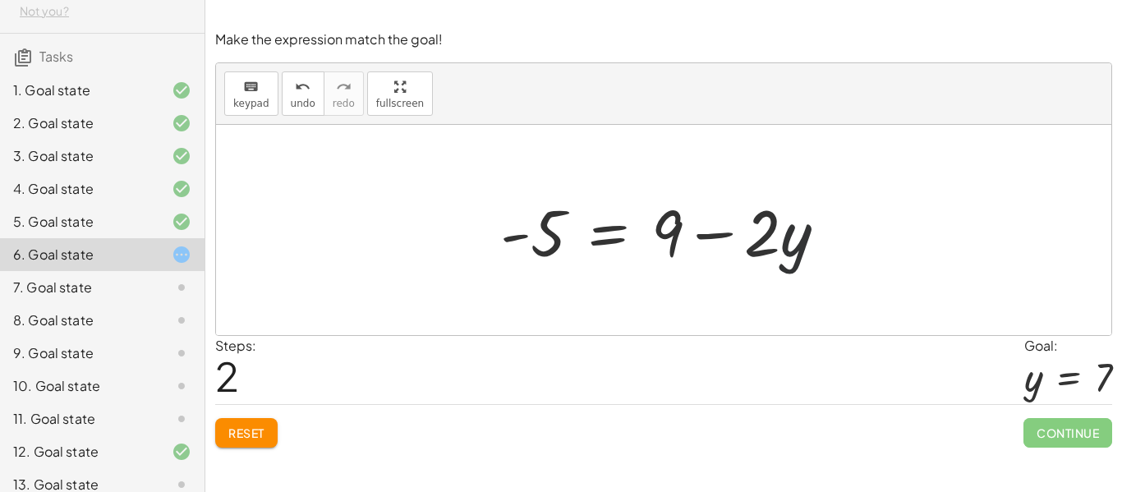
click at [796, 239] on div at bounding box center [670, 230] width 356 height 85
drag, startPoint x: 796, startPoint y: 239, endPoint x: 581, endPoint y: 220, distance: 215.2
click at [581, 220] on div at bounding box center [670, 230] width 356 height 85
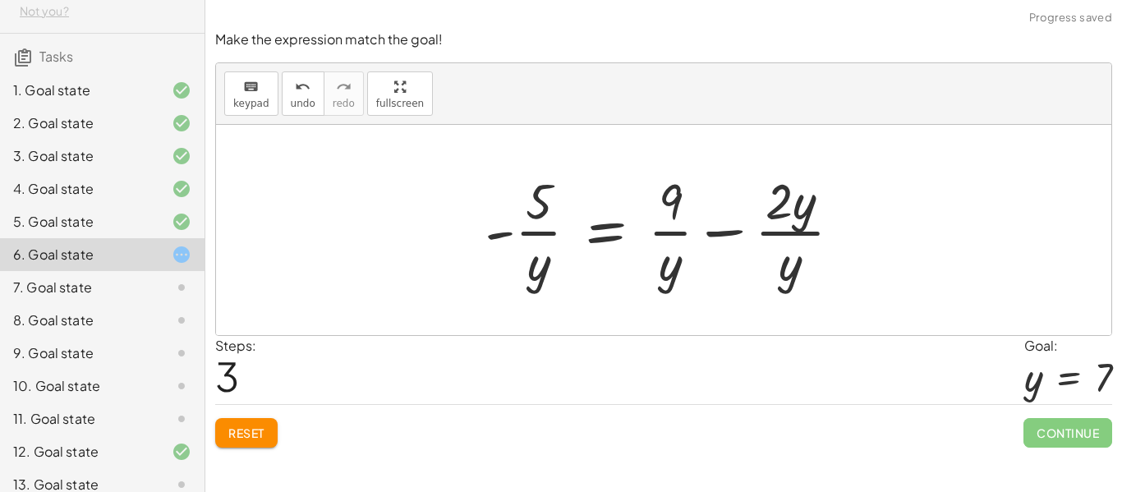
click at [780, 261] on div at bounding box center [669, 230] width 387 height 126
click at [299, 92] on icon "undo" at bounding box center [303, 87] width 16 height 20
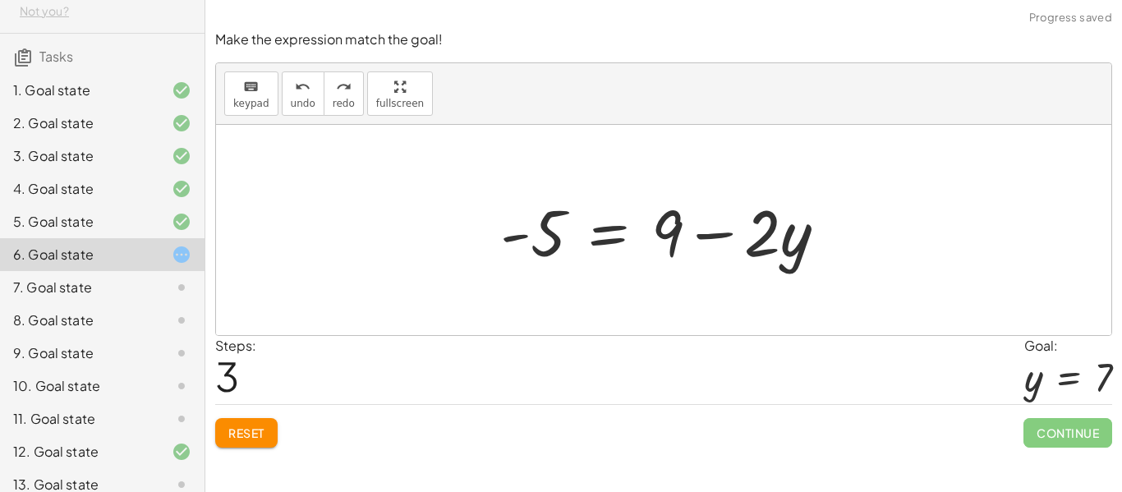
click at [521, 240] on div at bounding box center [670, 230] width 356 height 85
click at [569, 241] on div at bounding box center [670, 230] width 356 height 85
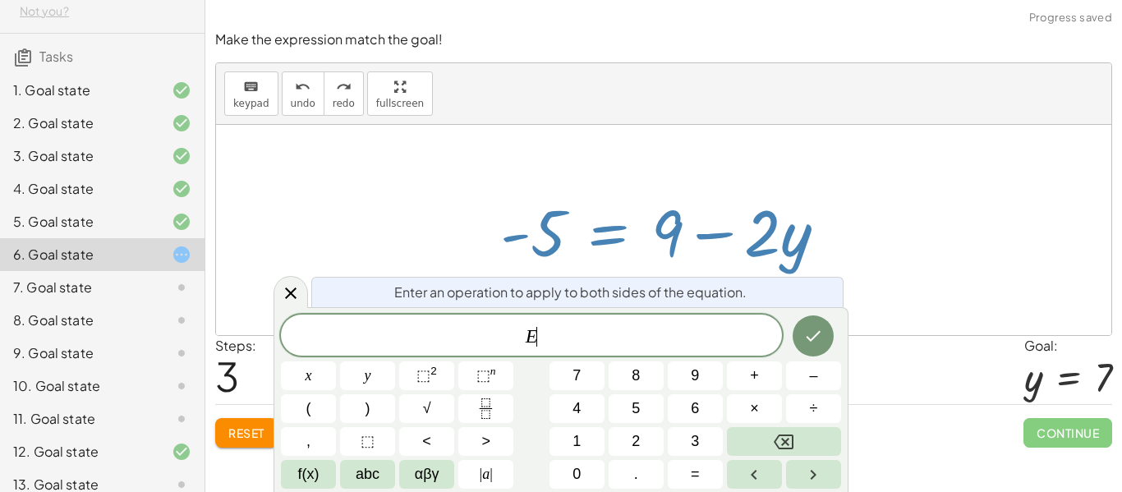
scroll to position [2, 0]
click at [288, 289] on icon at bounding box center [291, 293] width 20 height 20
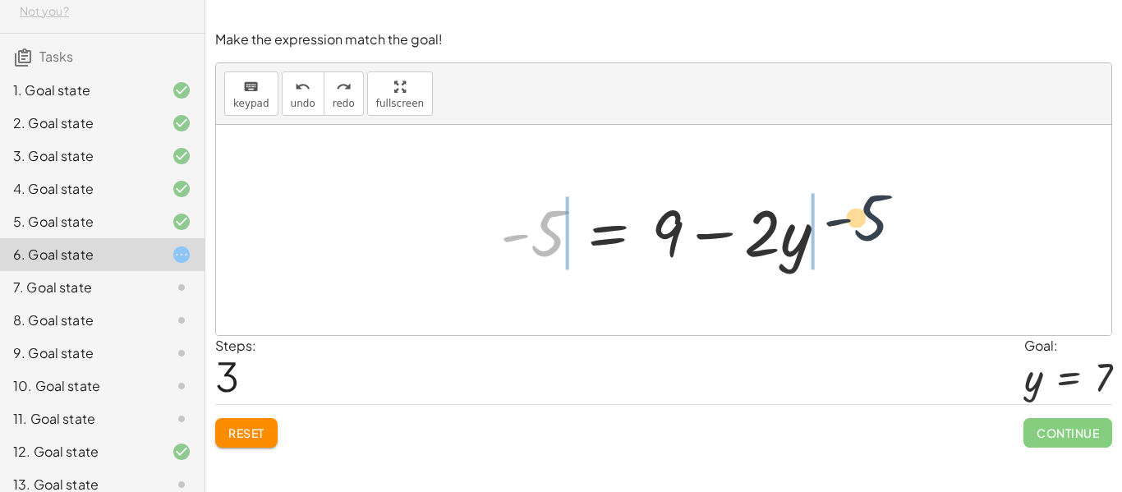
drag, startPoint x: 540, startPoint y: 227, endPoint x: 885, endPoint y: 214, distance: 345.1
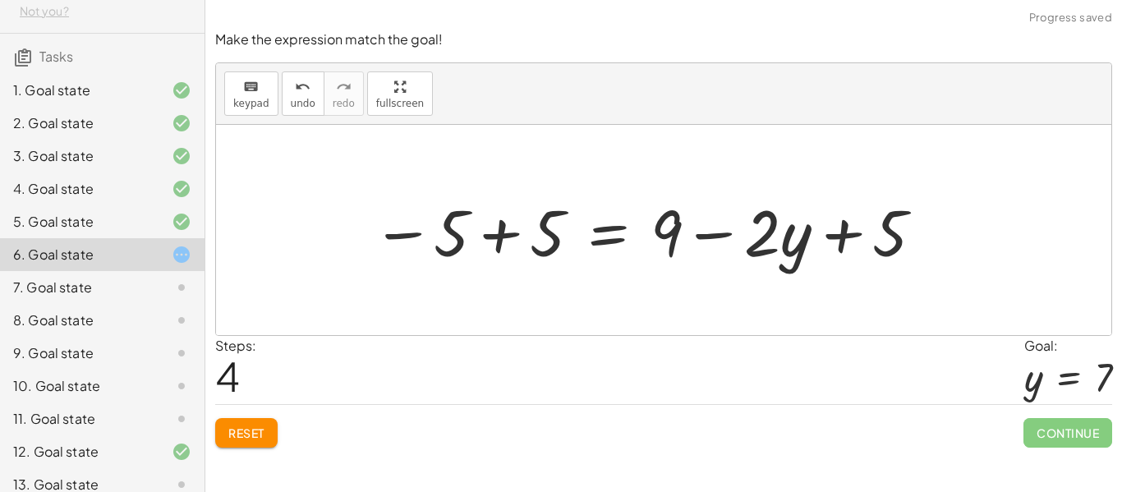
click at [469, 236] on div at bounding box center [649, 230] width 570 height 85
click at [469, 236] on div at bounding box center [663, 230] width 895 height 210
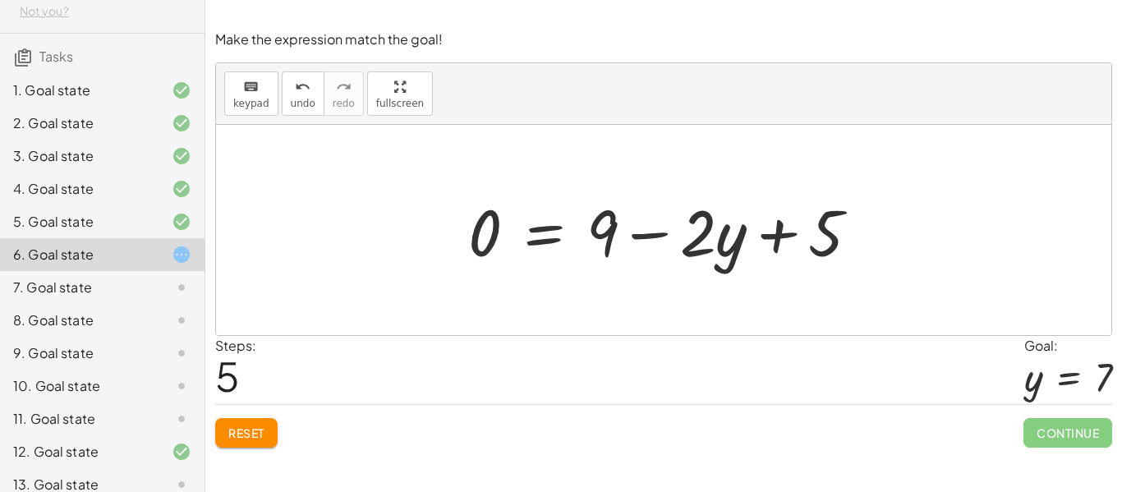
click at [252, 427] on span "Reset" at bounding box center [246, 432] width 36 height 15
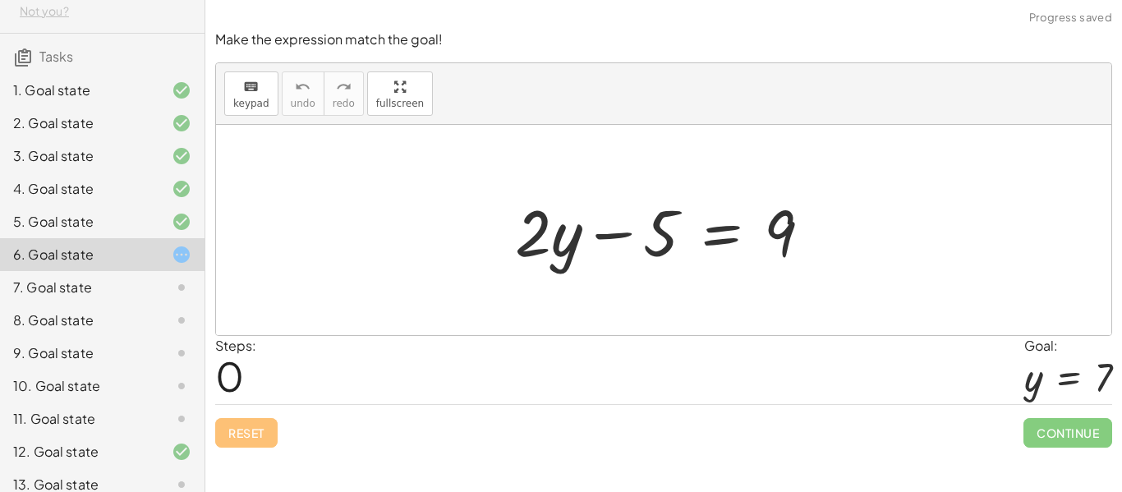
click at [664, 248] on div at bounding box center [670, 230] width 326 height 85
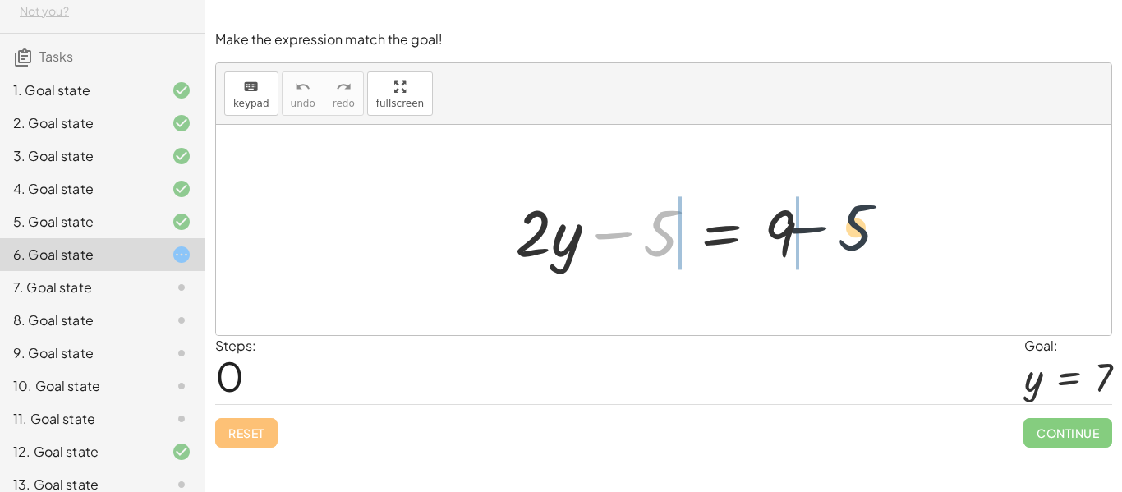
drag, startPoint x: 664, startPoint y: 248, endPoint x: 884, endPoint y: 241, distance: 220.2
click at [884, 241] on div "− 5 + · 2 · y − 5 = 9" at bounding box center [663, 230] width 895 height 210
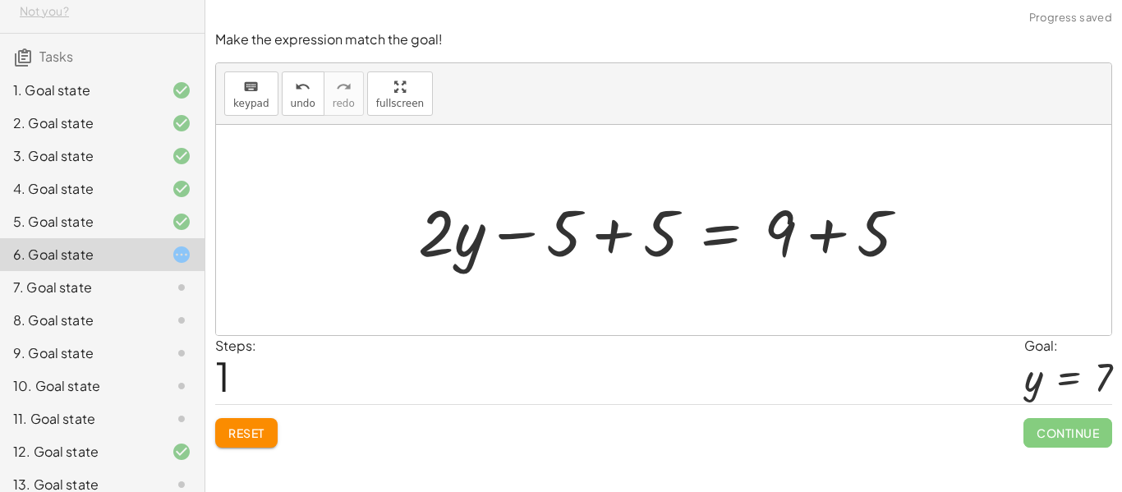
click at [579, 243] on div at bounding box center [669, 230] width 519 height 85
click at [623, 224] on div at bounding box center [669, 230] width 519 height 85
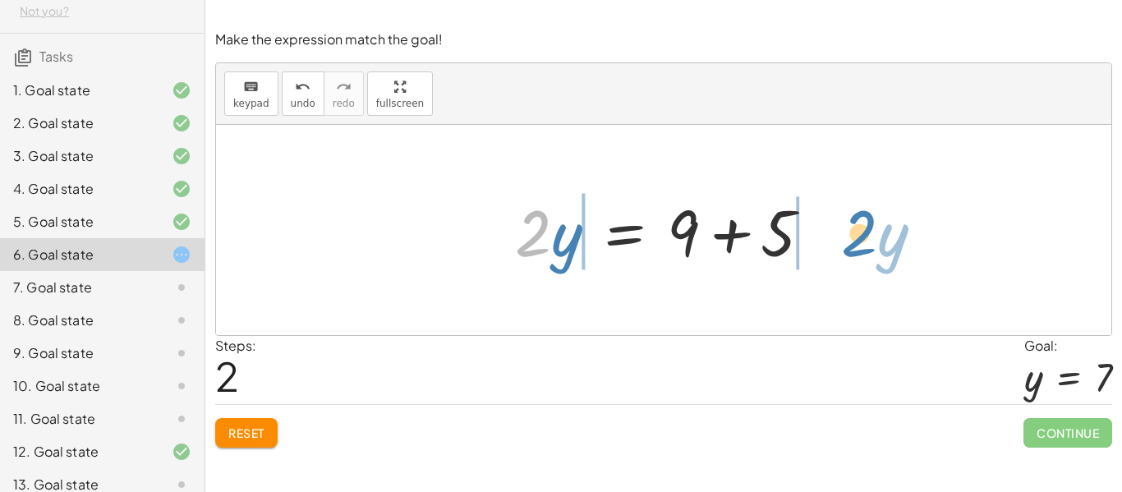
drag, startPoint x: 536, startPoint y: 228, endPoint x: 862, endPoint y: 228, distance: 326.0
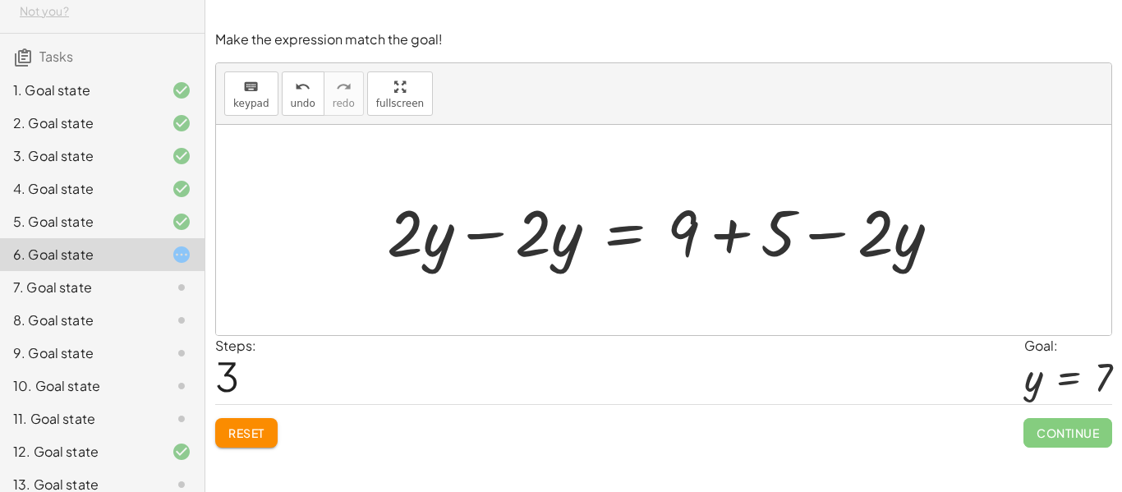
click at [407, 250] on div at bounding box center [670, 230] width 582 height 85
click at [526, 224] on div at bounding box center [670, 230] width 582 height 85
click at [521, 234] on div at bounding box center [670, 230] width 582 height 85
click at [532, 240] on div at bounding box center [670, 230] width 582 height 85
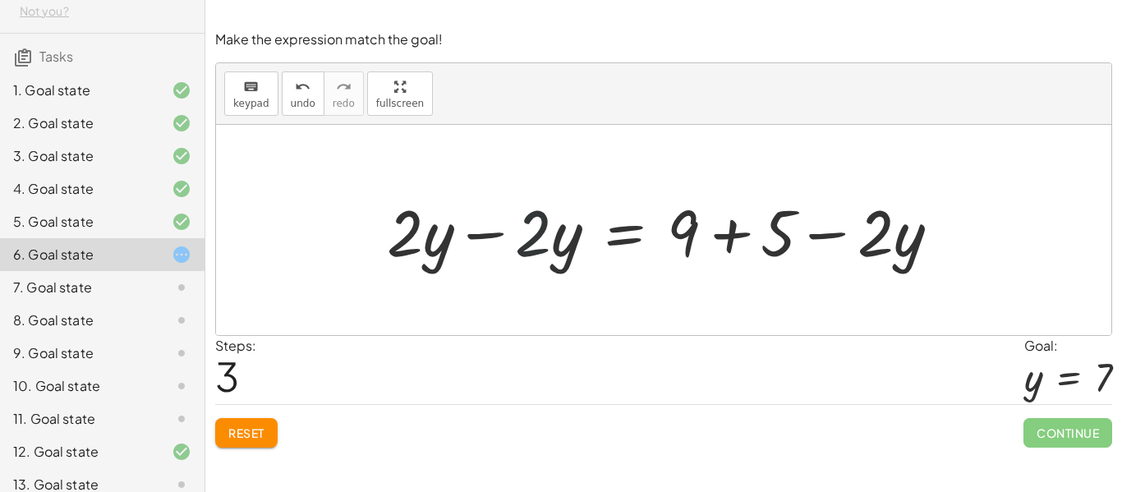
click at [531, 241] on div at bounding box center [670, 230] width 582 height 85
click at [490, 232] on div at bounding box center [670, 230] width 582 height 85
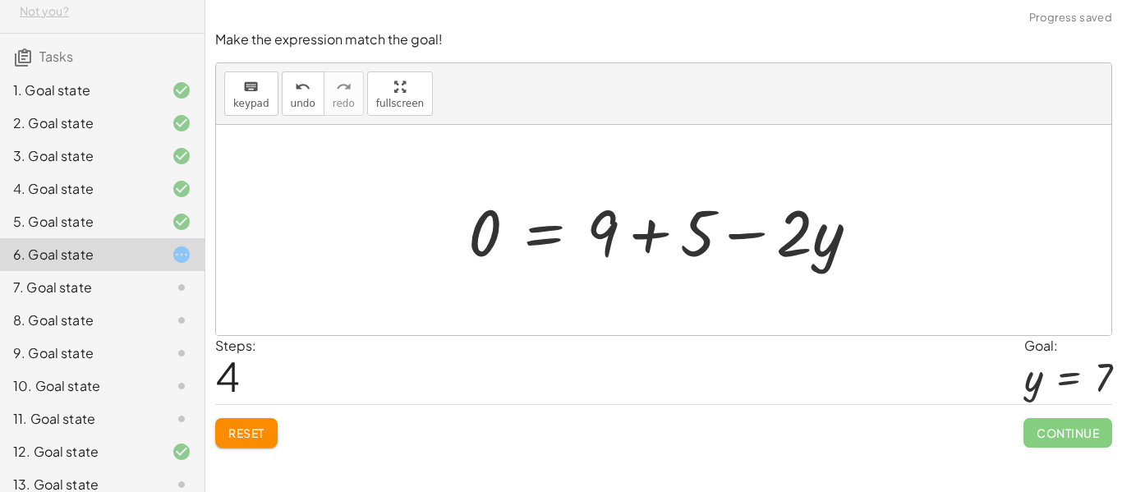
click at [629, 217] on div at bounding box center [670, 230] width 420 height 85
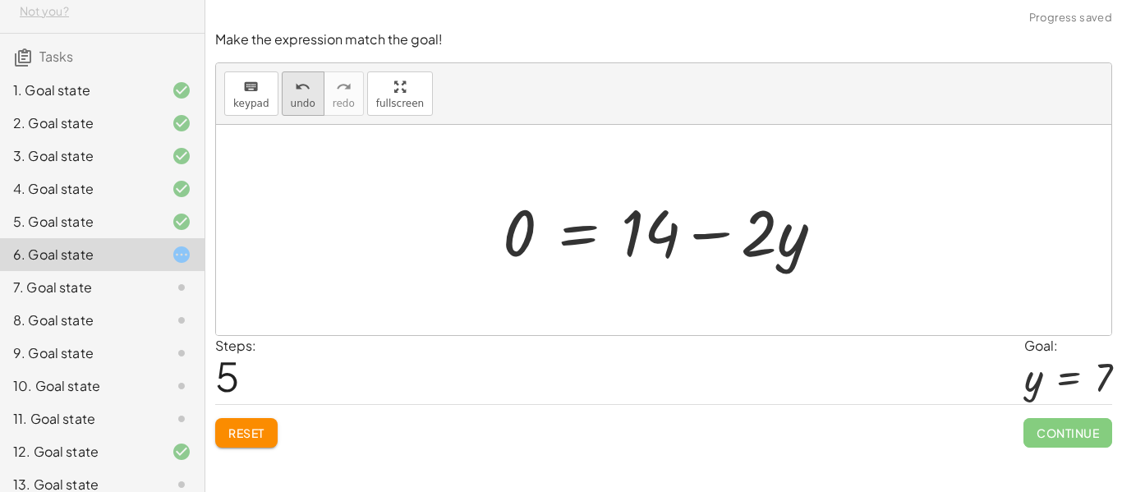
click at [294, 106] on span "undo" at bounding box center [303, 103] width 25 height 11
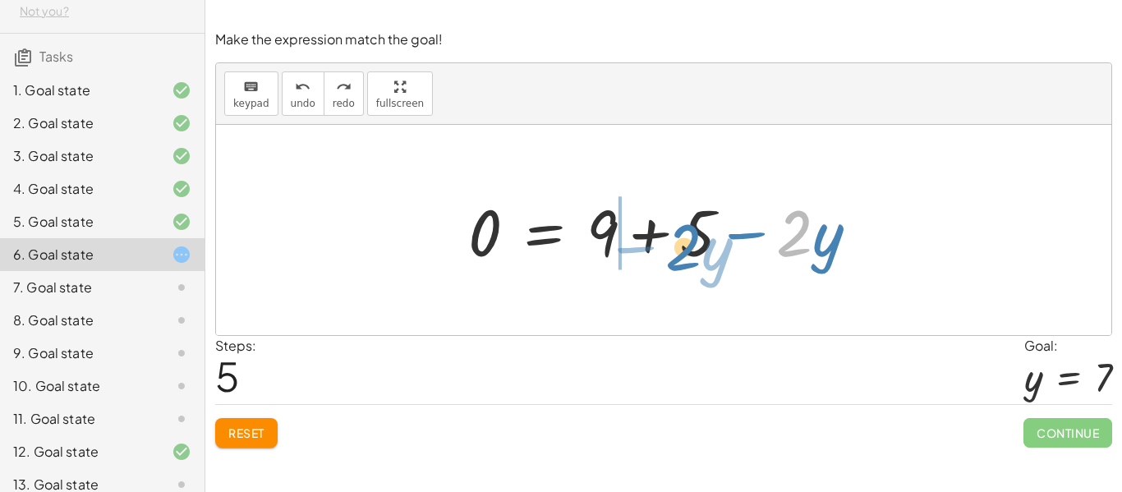
drag, startPoint x: 793, startPoint y: 248, endPoint x: 681, endPoint y: 262, distance: 113.4
click at [681, 262] on div at bounding box center [670, 230] width 420 height 85
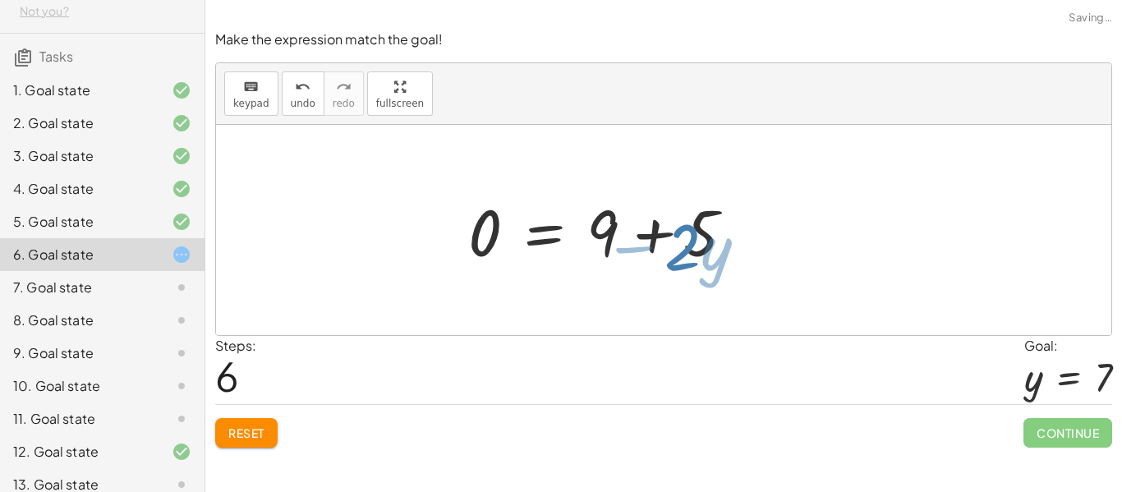
click at [681, 262] on div at bounding box center [670, 230] width 420 height 85
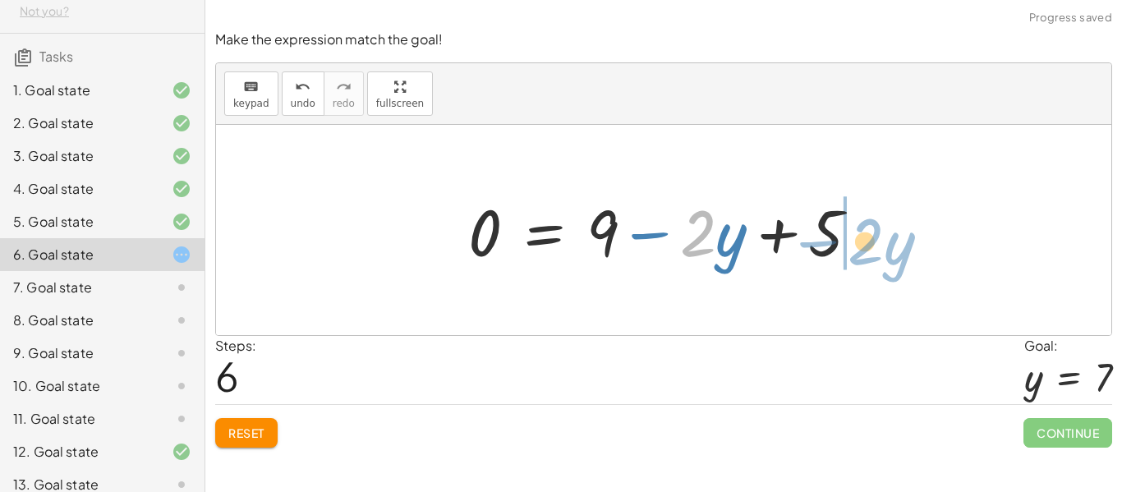
drag, startPoint x: 687, startPoint y: 243, endPoint x: 921, endPoint y: 248, distance: 233.3
click at [921, 248] on div "+ · 2 · y − 5 = 9 + · 2 · y − 5 + 5 = + 9 + 5 + · 2 · y + 0 = + 9 + 5 · 2 · y =…" at bounding box center [663, 230] width 895 height 210
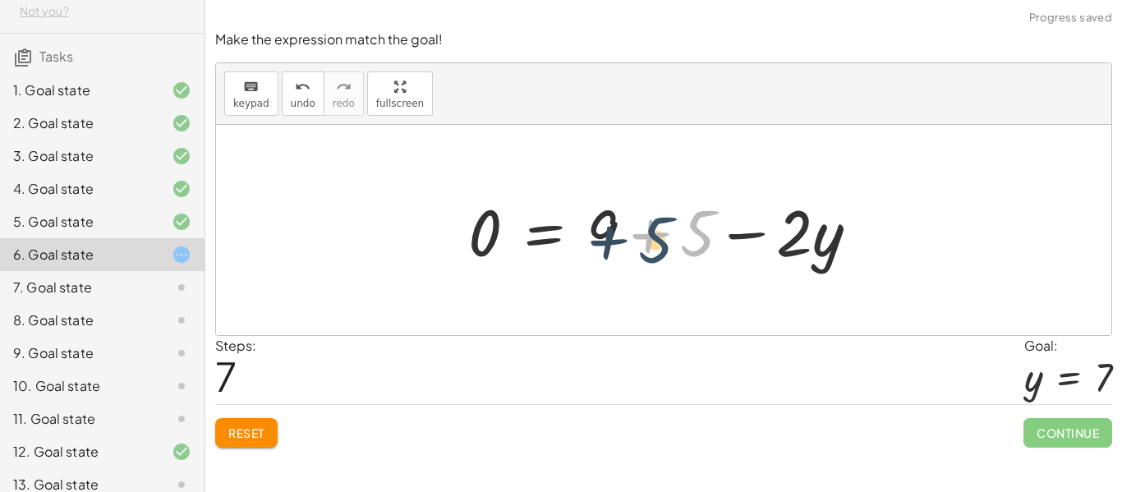
drag, startPoint x: 693, startPoint y: 229, endPoint x: 650, endPoint y: 236, distance: 44.0
click at [650, 236] on div at bounding box center [670, 230] width 420 height 85
click at [611, 231] on div at bounding box center [670, 230] width 420 height 85
click at [686, 232] on div at bounding box center [670, 230] width 420 height 85
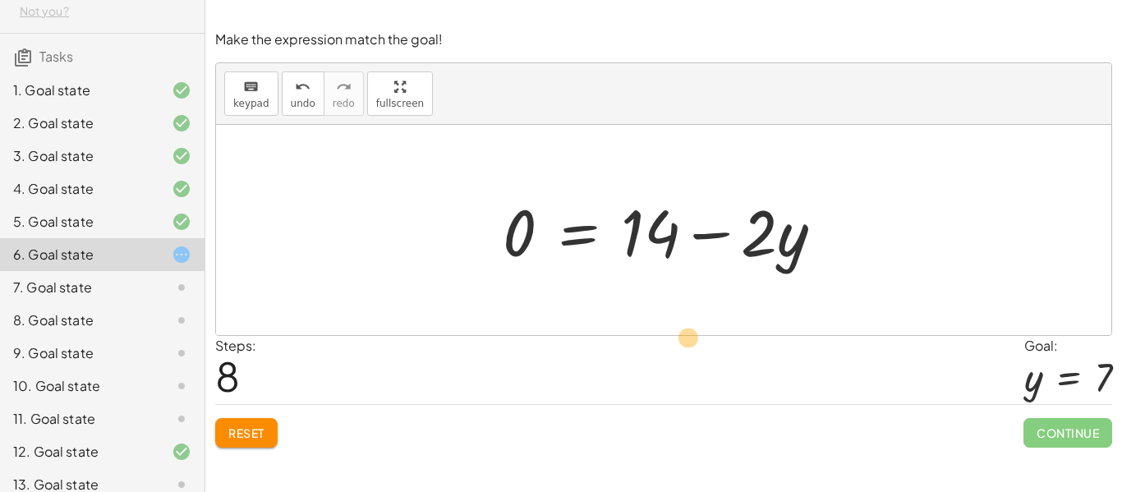
drag, startPoint x: 748, startPoint y: 239, endPoint x: 671, endPoint y: 337, distance: 124.5
click at [0, 0] on div "Make the expression match the goal! keyboard keypad undo undo redo redo fullscr…" at bounding box center [0, 0] width 0 height 0
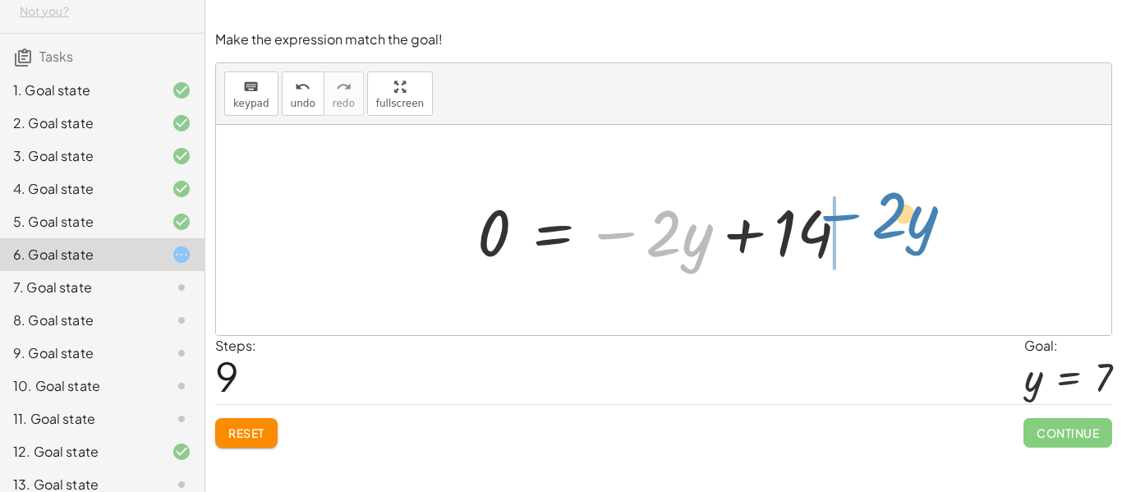
drag, startPoint x: 623, startPoint y: 238, endPoint x: 850, endPoint y: 218, distance: 228.3
click at [850, 218] on div at bounding box center [669, 230] width 401 height 85
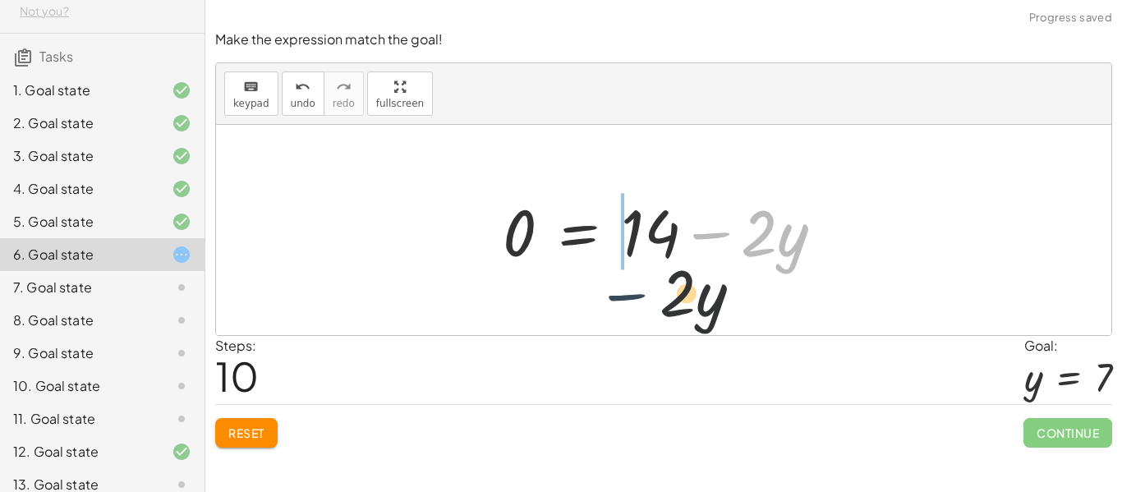
drag, startPoint x: 728, startPoint y: 234, endPoint x: 638, endPoint y: 303, distance: 113.0
click at [638, 303] on div "+ · 2 · y − 5 = 9 + · 2 · y − 5 + 5 = + 9 + 5 + · 2 · y + 0 = + 9 + 5 · 2 · y =…" at bounding box center [663, 230] width 895 height 210
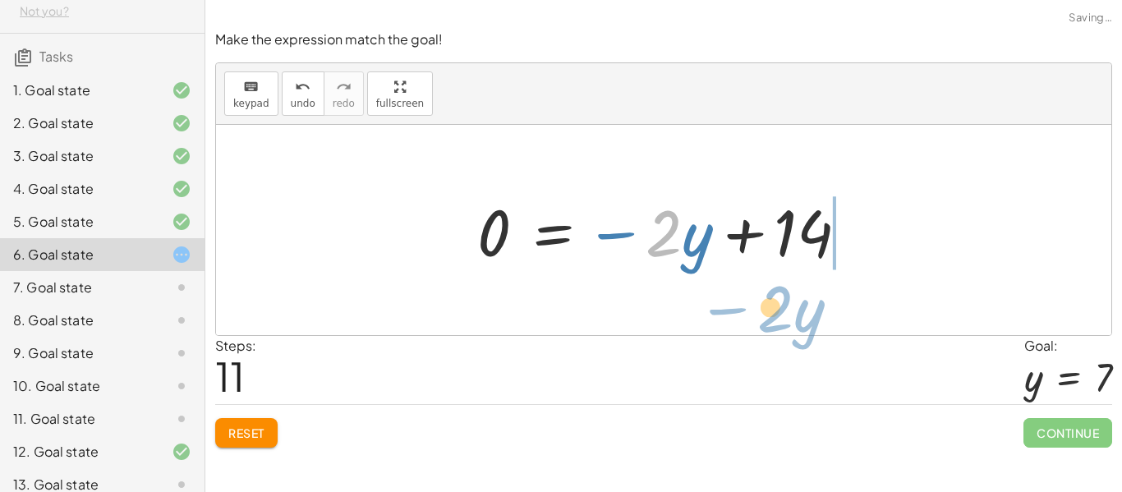
drag, startPoint x: 680, startPoint y: 230, endPoint x: 808, endPoint y: 306, distance: 148.7
click at [808, 306] on div "+ · 2 · y − 5 = 9 + · 2 · y − 5 + 5 = + 9 + 5 + · 2 · y + 0 = + 9 + 5 · 2 · y =…" at bounding box center [663, 230] width 895 height 210
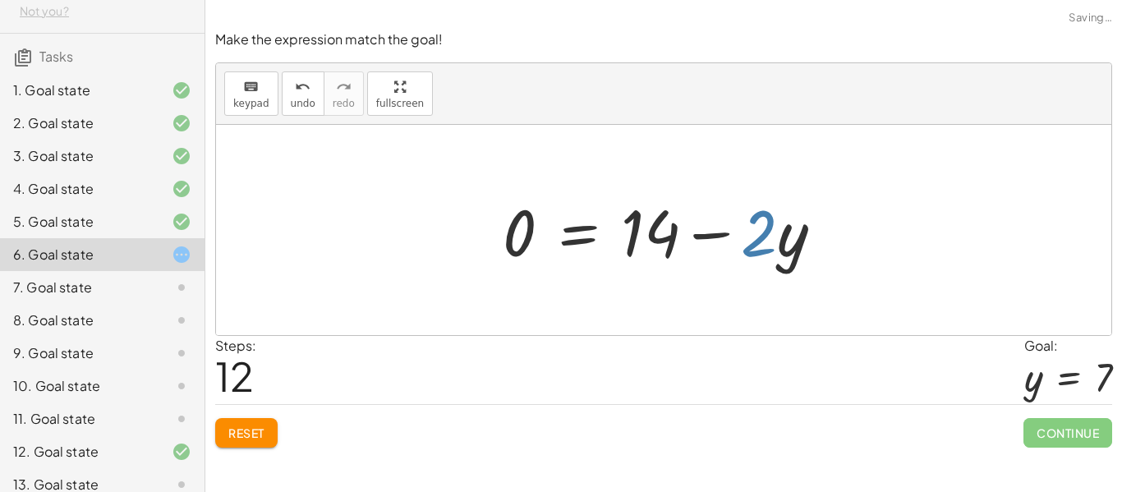
drag, startPoint x: 748, startPoint y: 240, endPoint x: 687, endPoint y: 230, distance: 61.6
click at [687, 230] on div at bounding box center [669, 230] width 351 height 85
drag, startPoint x: 687, startPoint y: 230, endPoint x: 630, endPoint y: 197, distance: 66.2
click at [630, 197] on div at bounding box center [669, 230] width 351 height 85
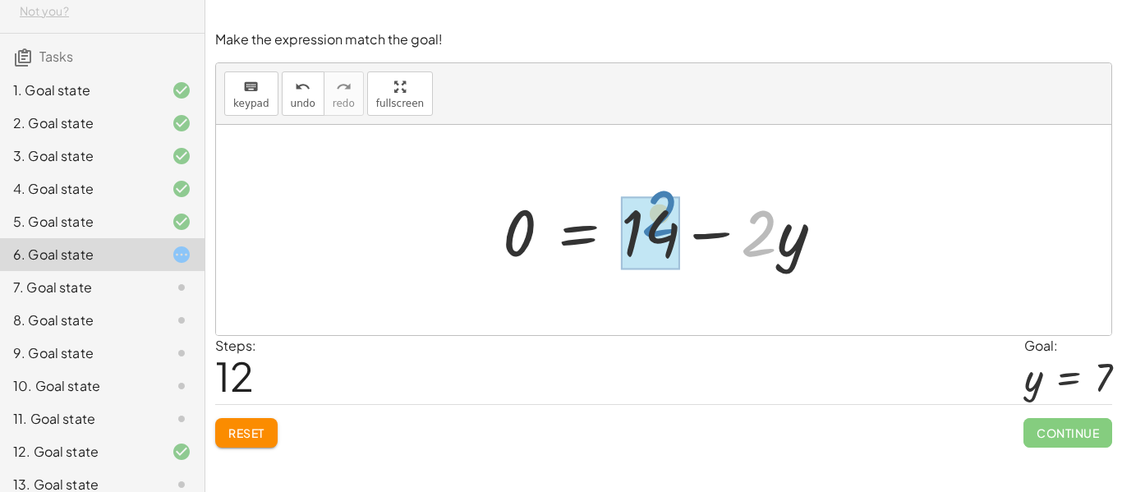
drag, startPoint x: 759, startPoint y: 228, endPoint x: 659, endPoint y: 209, distance: 101.3
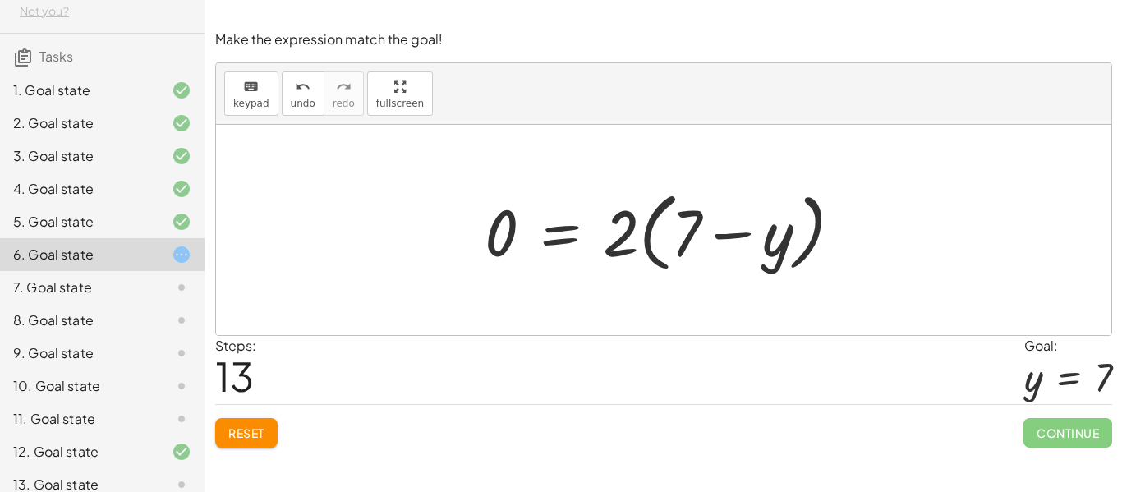
click at [627, 234] on div at bounding box center [669, 230] width 387 height 94
drag, startPoint x: 627, startPoint y: 234, endPoint x: 609, endPoint y: 358, distance: 125.3
drag, startPoint x: 618, startPoint y: 241, endPoint x: 306, endPoint y: 161, distance: 323.1
click at [832, 220] on div at bounding box center [669, 230] width 387 height 94
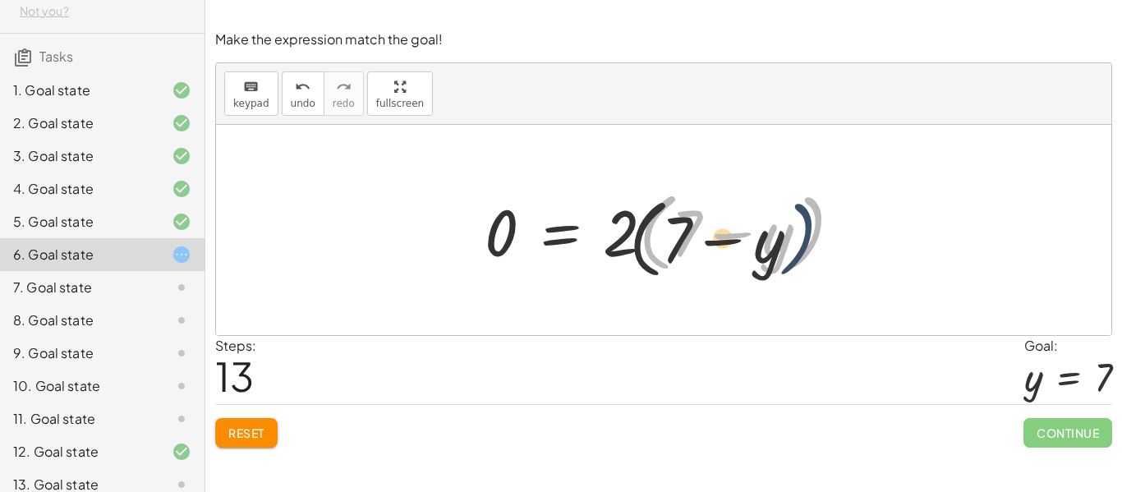
drag, startPoint x: 806, startPoint y: 237, endPoint x: 788, endPoint y: 252, distance: 24.0
click at [788, 252] on div at bounding box center [669, 230] width 387 height 94
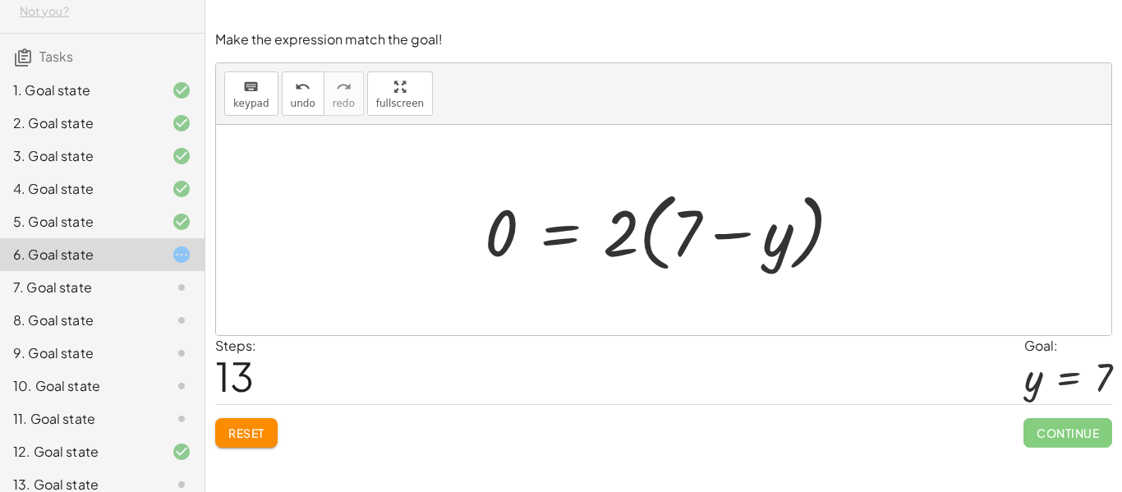
click at [267, 433] on button "Reset" at bounding box center [246, 433] width 62 height 30
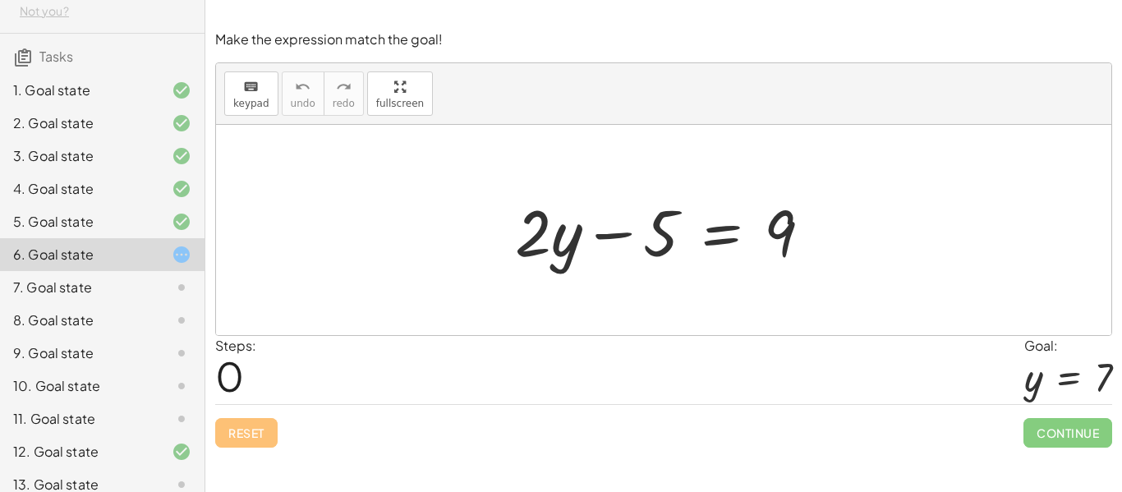
click at [615, 235] on div at bounding box center [670, 230] width 326 height 85
drag, startPoint x: 615, startPoint y: 235, endPoint x: 821, endPoint y: 218, distance: 206.9
click at [821, 218] on div at bounding box center [670, 230] width 326 height 85
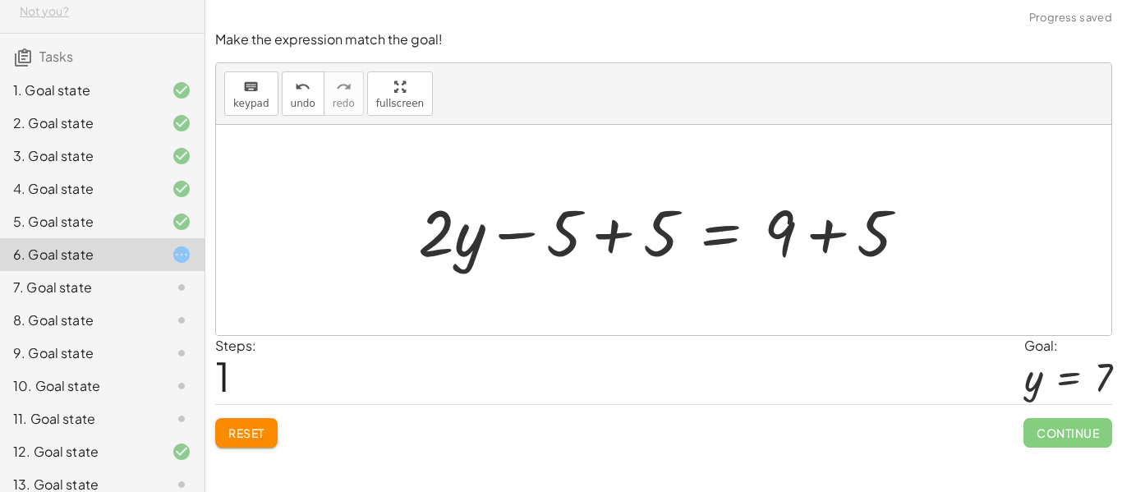
click at [602, 234] on div at bounding box center [669, 230] width 519 height 85
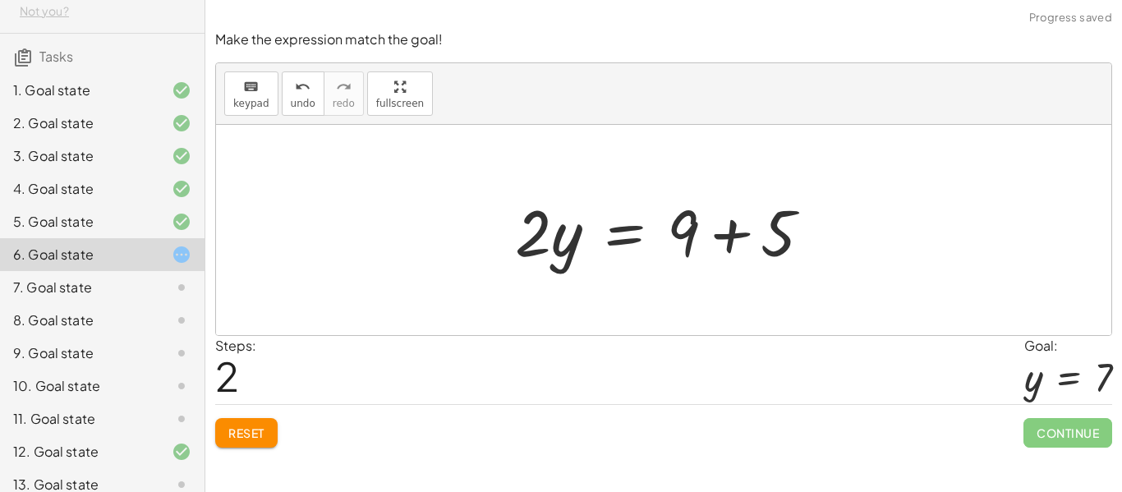
click at [767, 241] on div at bounding box center [670, 230] width 326 height 85
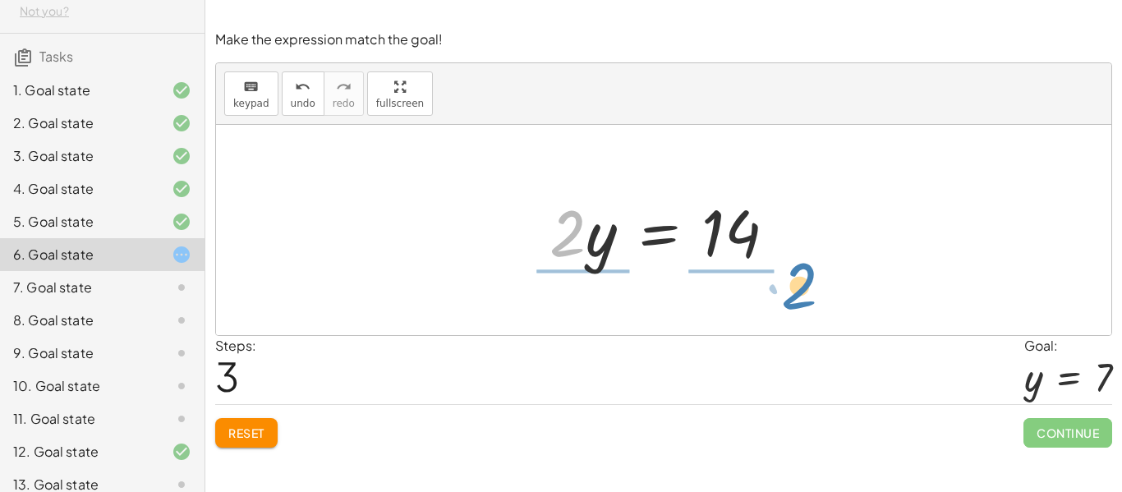
drag, startPoint x: 568, startPoint y: 232, endPoint x: 800, endPoint y: 285, distance: 237.5
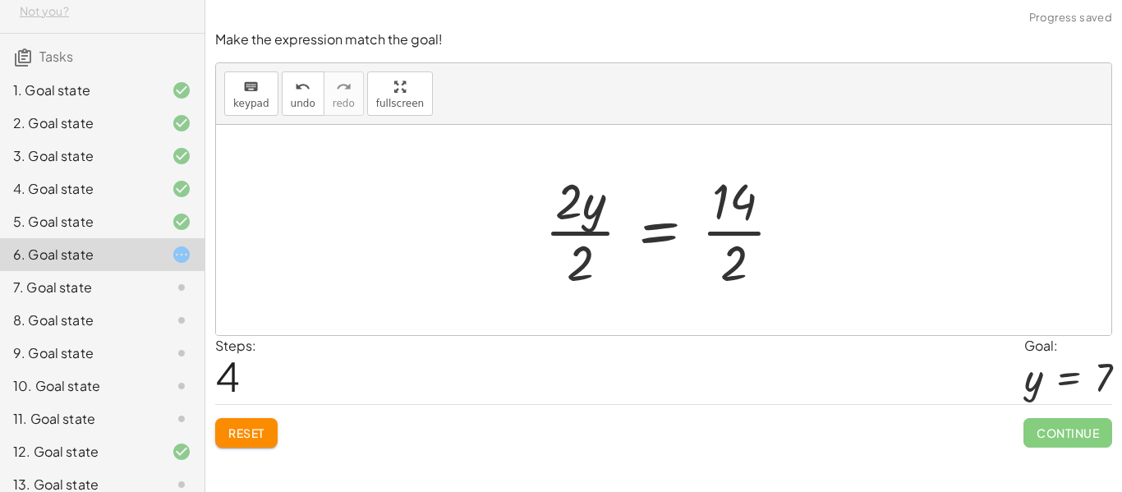
click at [566, 210] on div at bounding box center [670, 230] width 268 height 126
click at [580, 240] on div at bounding box center [670, 230] width 268 height 126
click at [580, 240] on div at bounding box center [690, 230] width 227 height 126
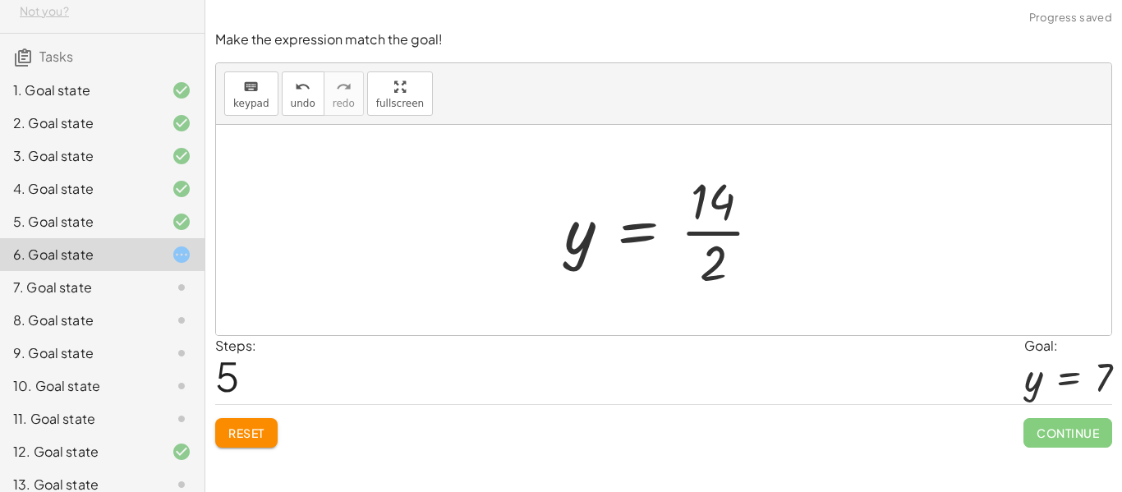
click at [724, 255] on div at bounding box center [669, 230] width 227 height 126
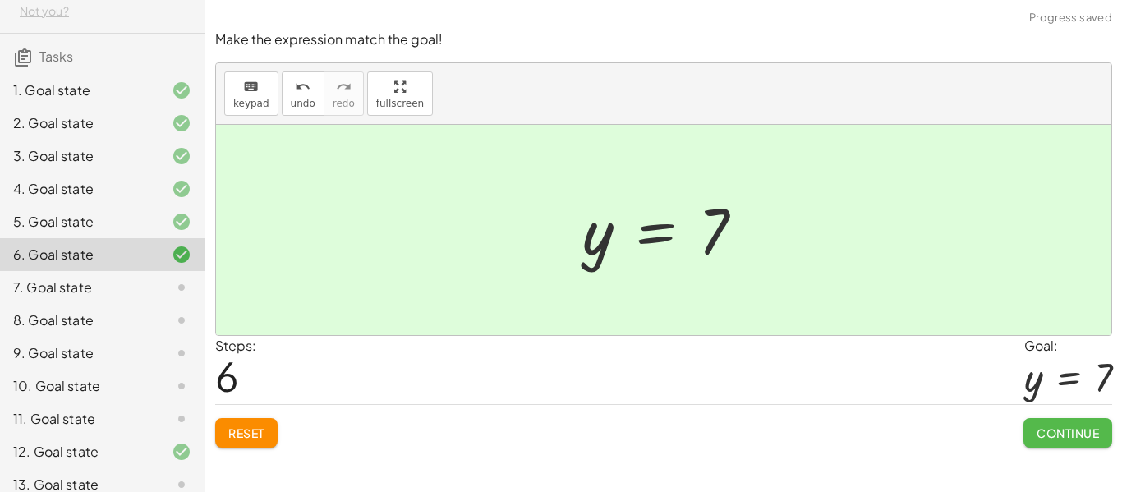
click at [1058, 439] on span "Continue" at bounding box center [1067, 432] width 62 height 15
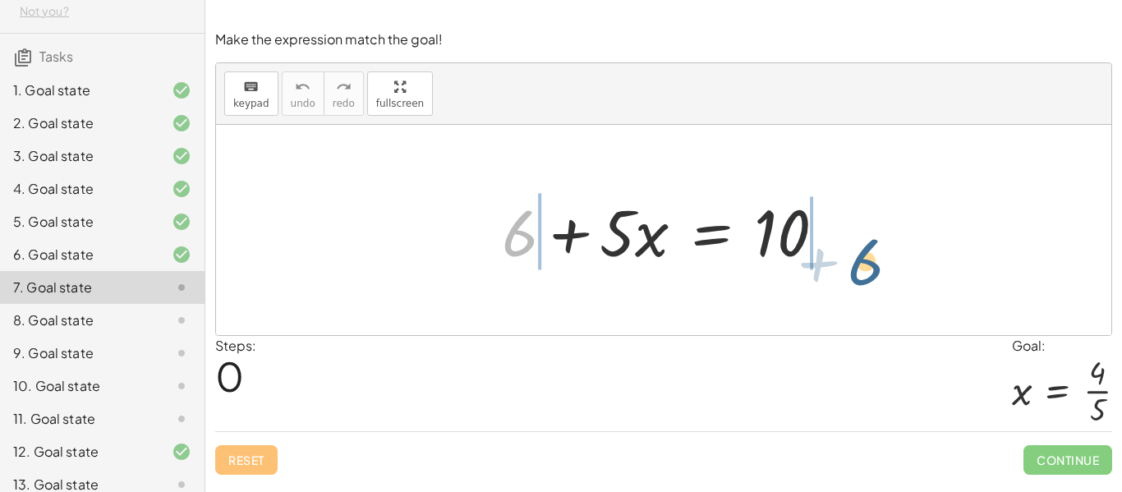
drag, startPoint x: 516, startPoint y: 234, endPoint x: 863, endPoint y: 262, distance: 348.5
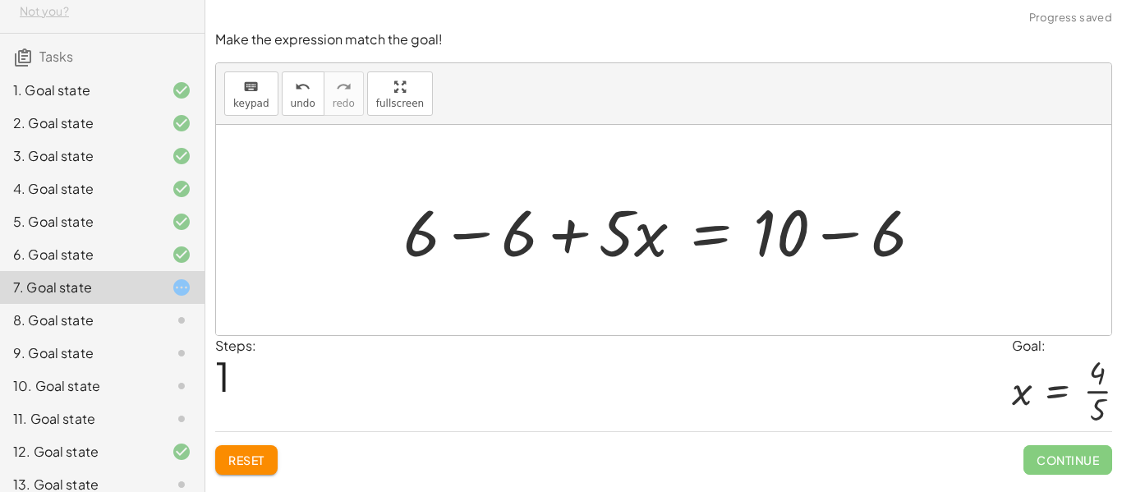
click at [464, 239] on div at bounding box center [669, 230] width 549 height 85
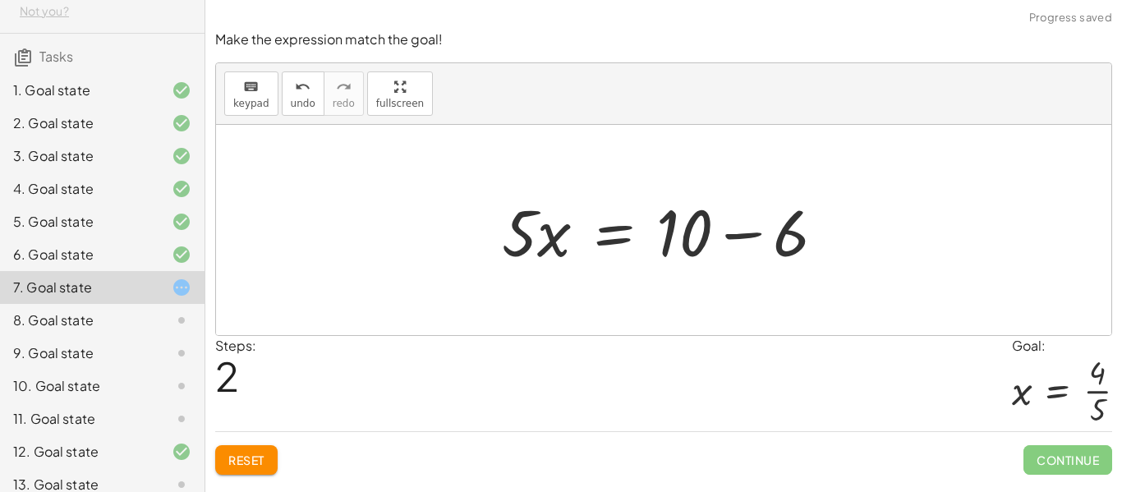
click at [691, 237] on div at bounding box center [670, 230] width 353 height 85
click at [779, 229] on div at bounding box center [670, 230] width 353 height 85
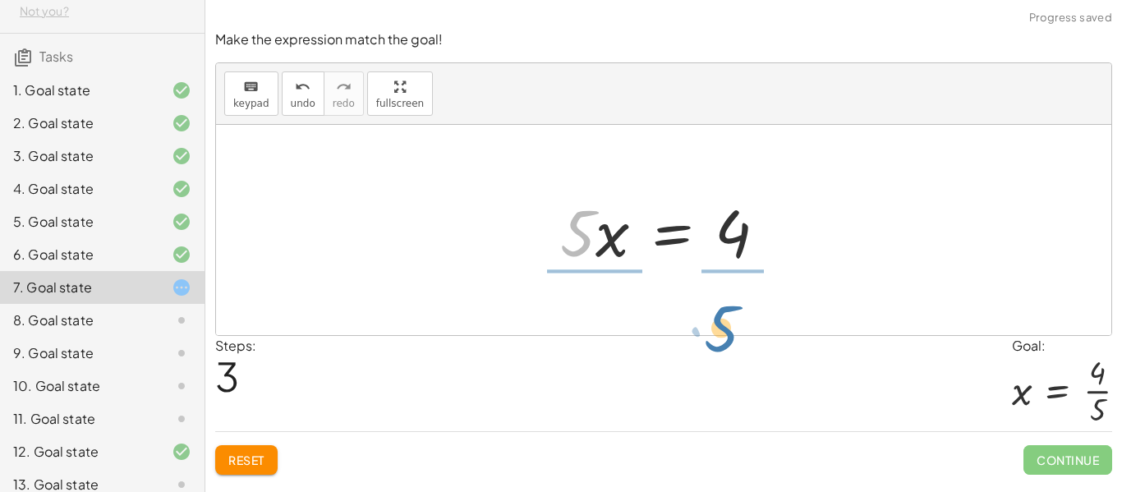
drag, startPoint x: 577, startPoint y: 230, endPoint x: 724, endPoint y: 324, distance: 174.0
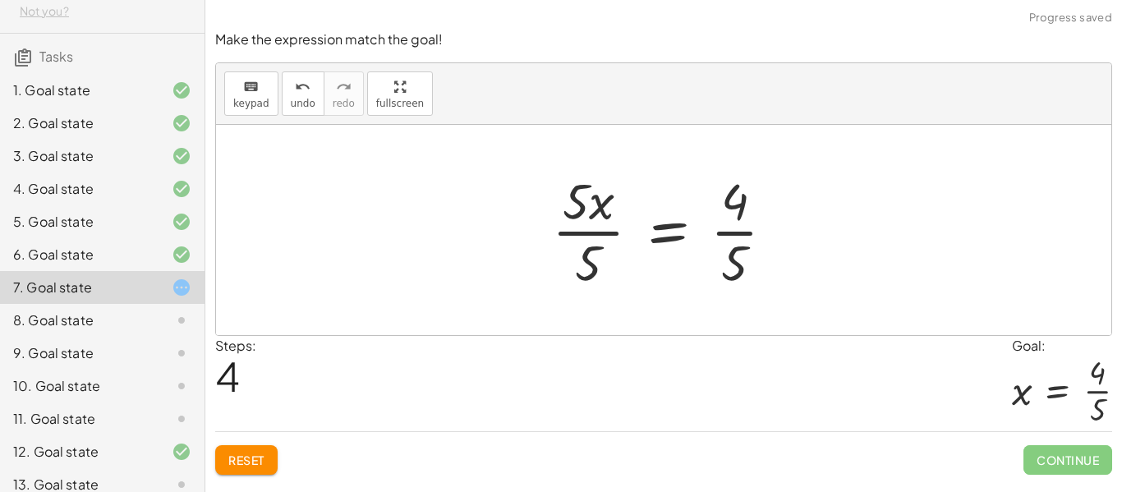
click at [573, 202] on div at bounding box center [670, 230] width 252 height 126
click at [583, 216] on div at bounding box center [670, 230] width 252 height 126
click at [617, 294] on div "+ 6 + · 5 · x = 10 + 6 − 6 + · 5 · x = + 10 − 6 + 0 + · 5 · x = + 10 − 6 · 5 · …" at bounding box center [663, 230] width 273 height 135
click at [595, 263] on div at bounding box center [670, 230] width 252 height 126
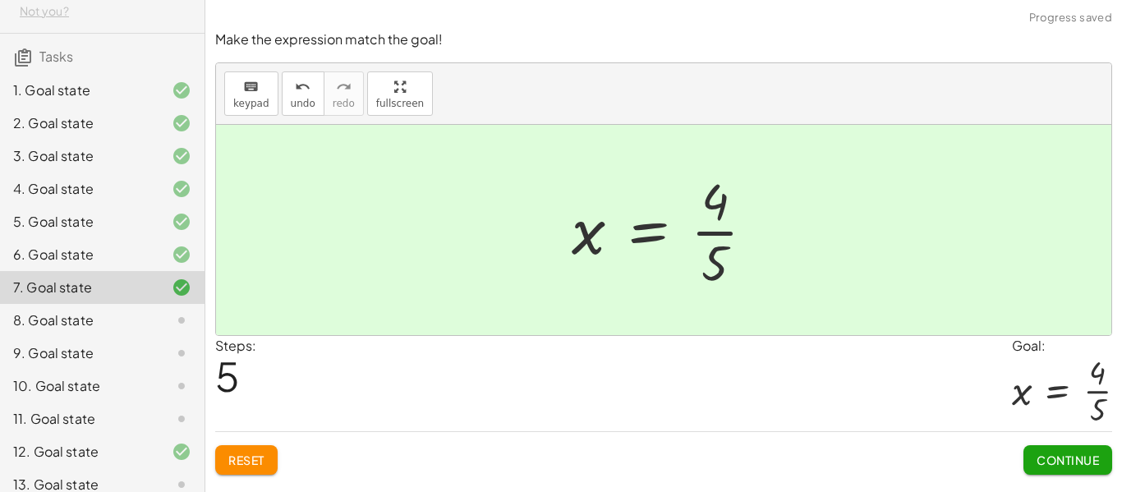
click at [1055, 453] on span "Continue" at bounding box center [1067, 460] width 62 height 15
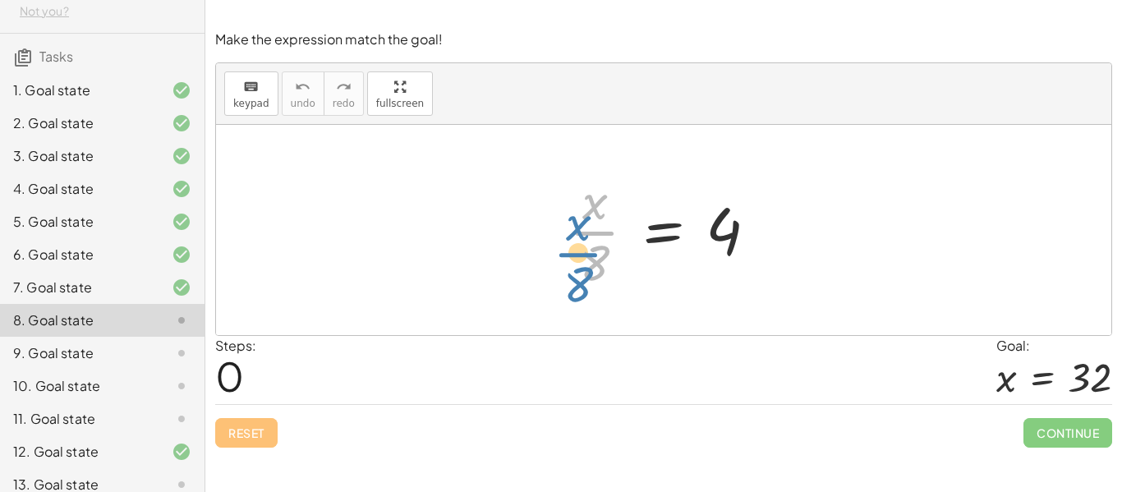
drag, startPoint x: 595, startPoint y: 246, endPoint x: 582, endPoint y: 265, distance: 23.0
click at [582, 265] on div at bounding box center [670, 230] width 218 height 126
drag, startPoint x: 595, startPoint y: 270, endPoint x: 602, endPoint y: 274, distance: 8.5
click at [602, 274] on div at bounding box center [670, 230] width 218 height 126
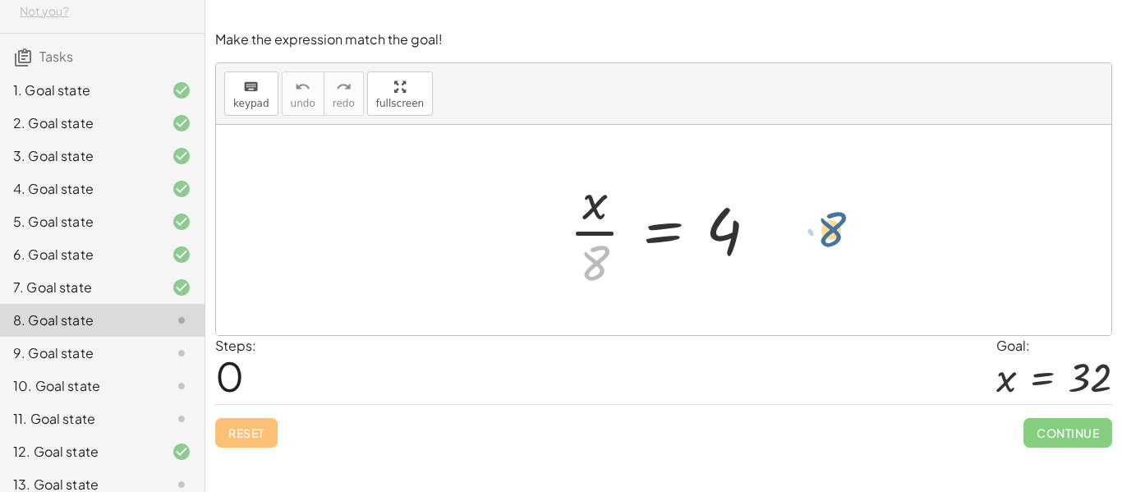
drag, startPoint x: 593, startPoint y: 265, endPoint x: 842, endPoint y: 232, distance: 251.1
click at [842, 232] on div at bounding box center [663, 230] width 895 height 210
drag, startPoint x: 603, startPoint y: 258, endPoint x: 764, endPoint y: 234, distance: 162.7
click at [764, 234] on div at bounding box center [670, 230] width 218 height 126
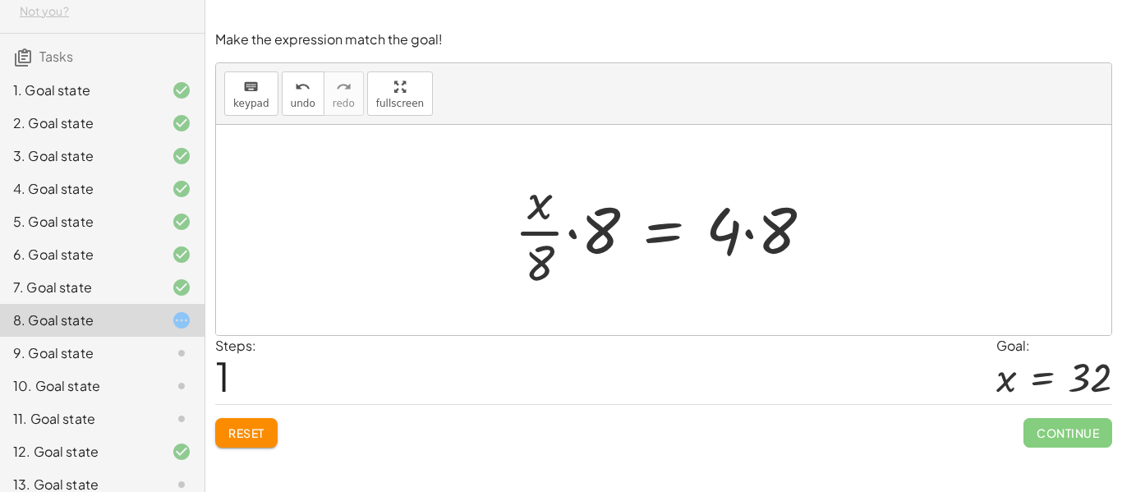
click at [567, 235] on div at bounding box center [670, 230] width 328 height 126
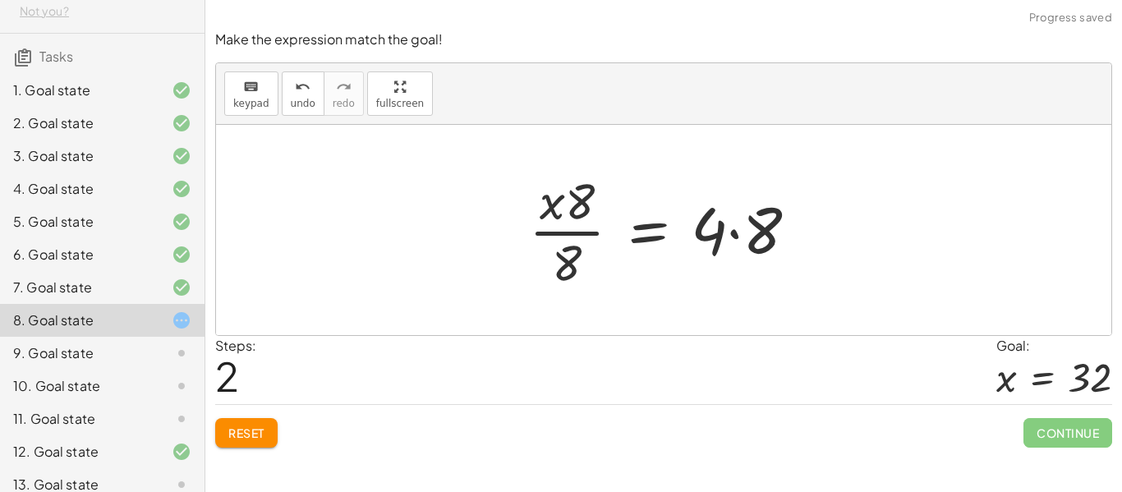
click at [243, 430] on span "Reset" at bounding box center [246, 432] width 36 height 15
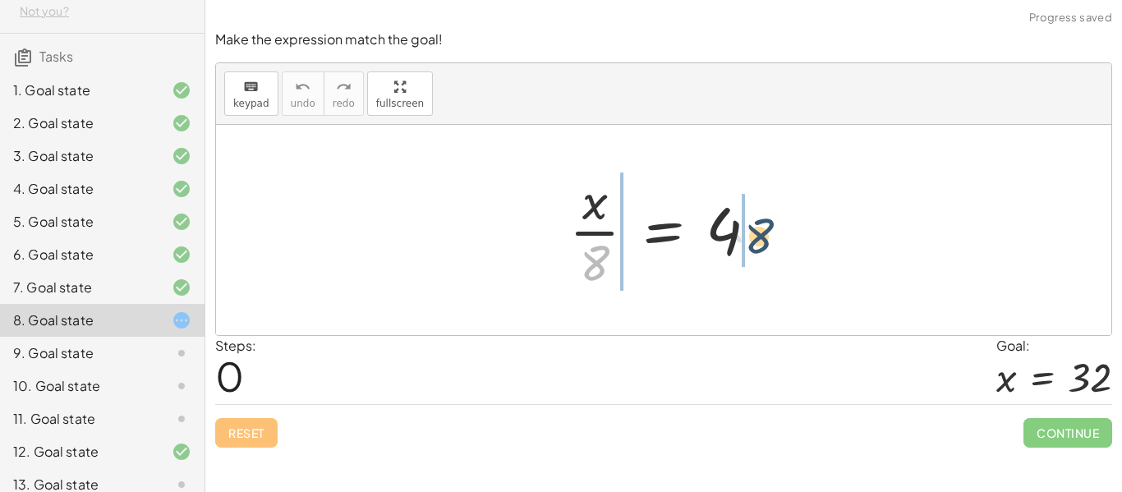
drag, startPoint x: 604, startPoint y: 272, endPoint x: 791, endPoint y: 241, distance: 189.7
click at [791, 241] on div "· 8 · x · 8 = 4" at bounding box center [663, 230] width 895 height 210
drag, startPoint x: 591, startPoint y: 256, endPoint x: 751, endPoint y: 244, distance: 159.8
click at [751, 244] on div at bounding box center [670, 230] width 218 height 126
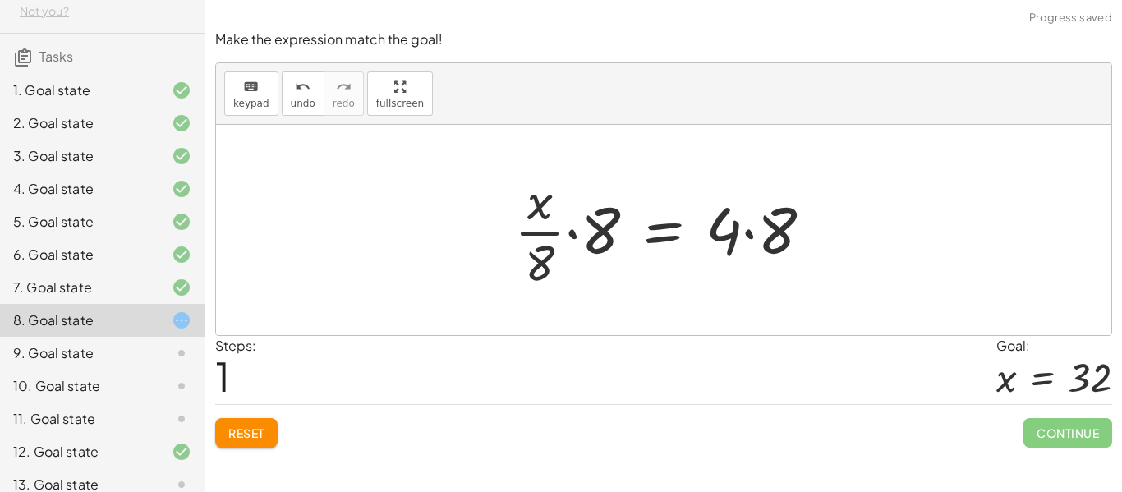
click at [240, 431] on span "Reset" at bounding box center [246, 432] width 36 height 15
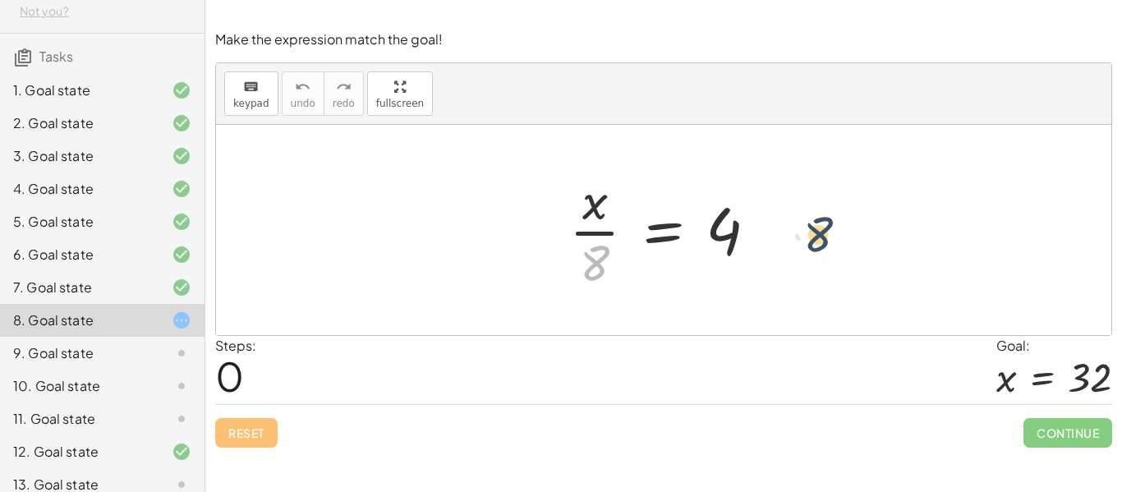
drag, startPoint x: 596, startPoint y: 266, endPoint x: 825, endPoint y: 237, distance: 230.1
click at [825, 237] on div at bounding box center [663, 230] width 895 height 210
drag, startPoint x: 600, startPoint y: 266, endPoint x: 772, endPoint y: 243, distance: 173.2
click at [772, 243] on div at bounding box center [670, 230] width 218 height 126
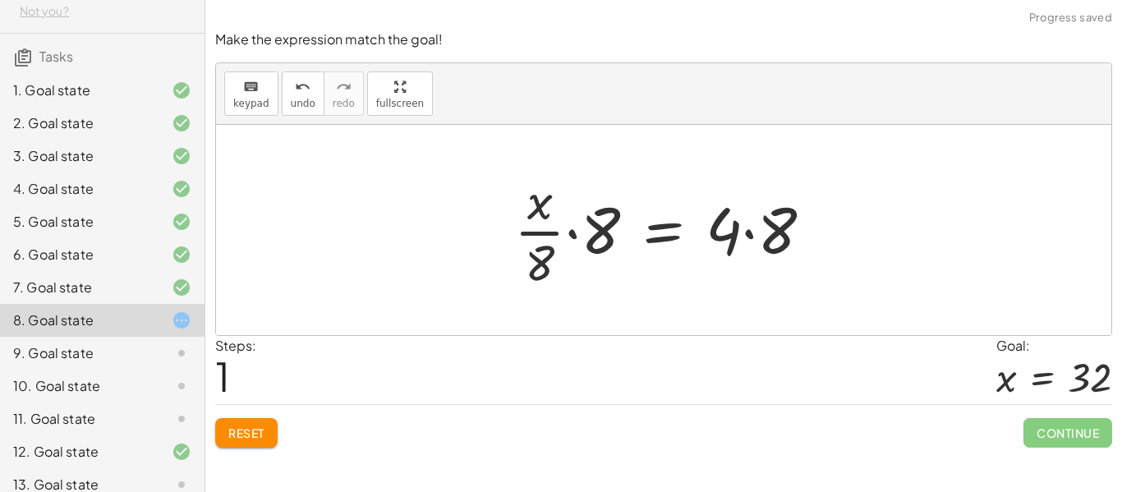
click at [732, 233] on div at bounding box center [670, 230] width 328 height 126
click at [736, 230] on div at bounding box center [670, 230] width 328 height 126
click at [750, 232] on div at bounding box center [670, 230] width 328 height 126
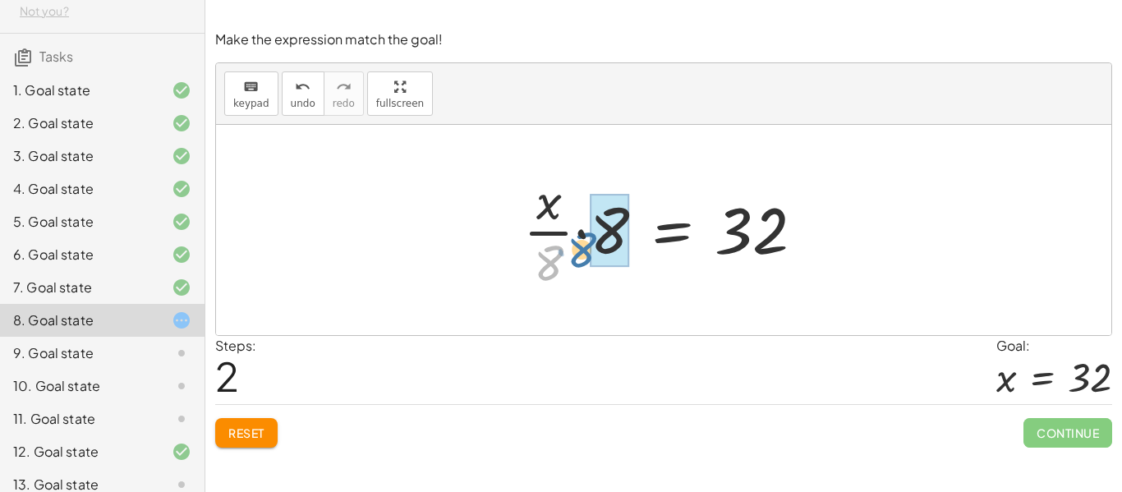
drag, startPoint x: 554, startPoint y: 248, endPoint x: 590, endPoint y: 233, distance: 39.8
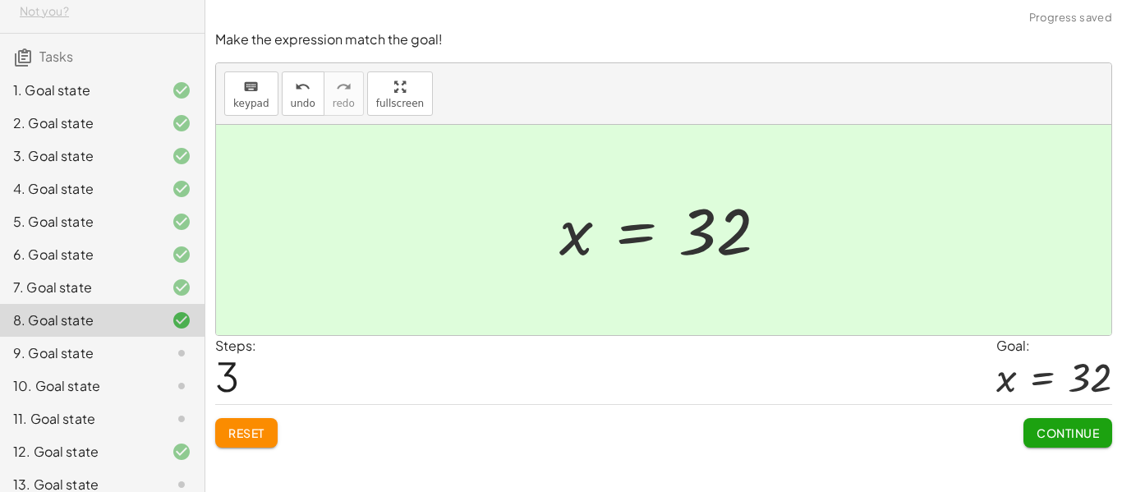
click at [1074, 418] on button "Continue" at bounding box center [1067, 433] width 89 height 30
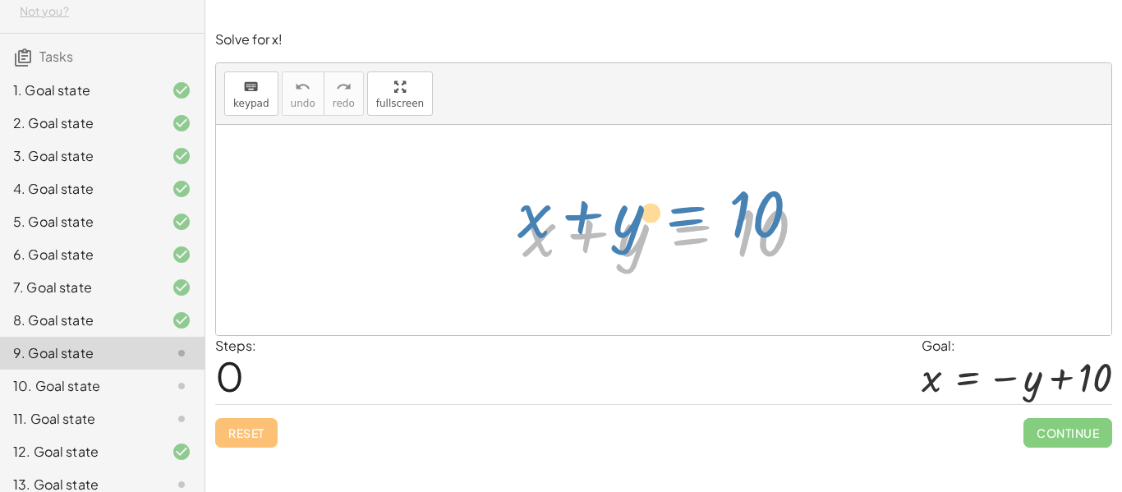
drag, startPoint x: 686, startPoint y: 235, endPoint x: 728, endPoint y: 220, distance: 45.2
click at [728, 220] on div at bounding box center [670, 230] width 312 height 85
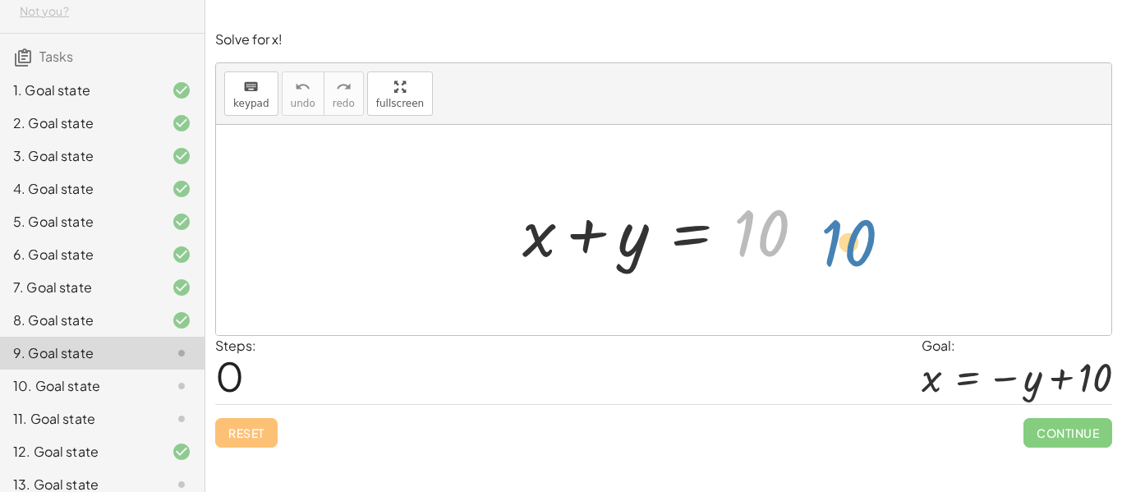
drag, startPoint x: 751, startPoint y: 229, endPoint x: 837, endPoint y: 264, distance: 92.4
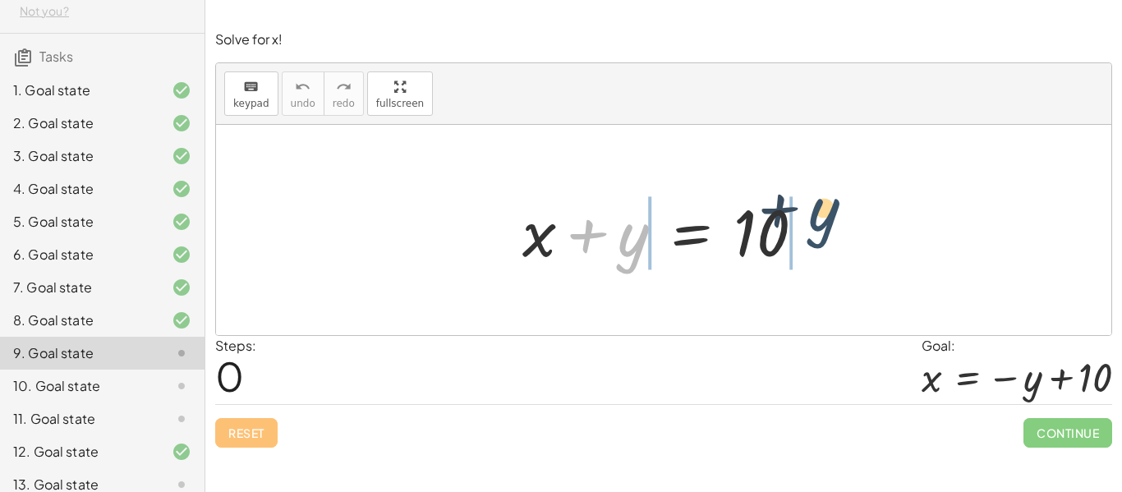
drag, startPoint x: 639, startPoint y: 253, endPoint x: 835, endPoint y: 231, distance: 197.5
click at [835, 231] on div "+ y + x + y = 10" at bounding box center [663, 230] width 895 height 210
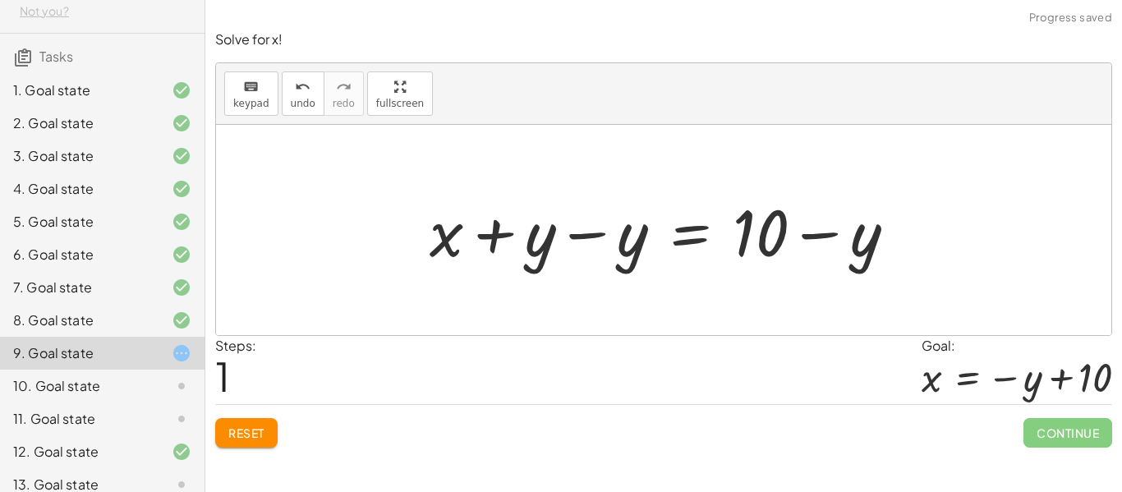
click at [512, 239] on div at bounding box center [669, 230] width 496 height 85
click at [540, 249] on div at bounding box center [669, 230] width 496 height 85
click at [549, 249] on div at bounding box center [669, 230] width 496 height 85
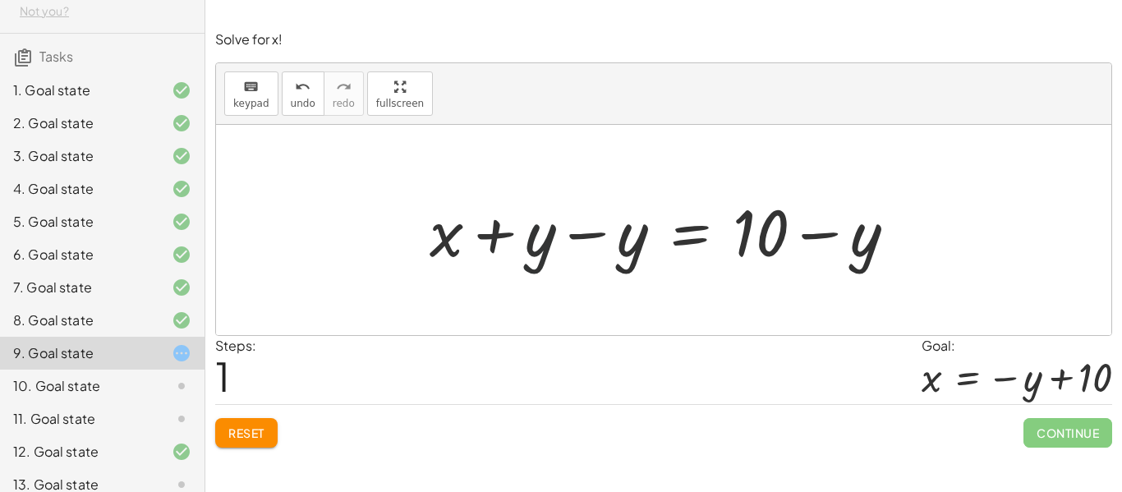
click at [631, 240] on div at bounding box center [669, 230] width 496 height 85
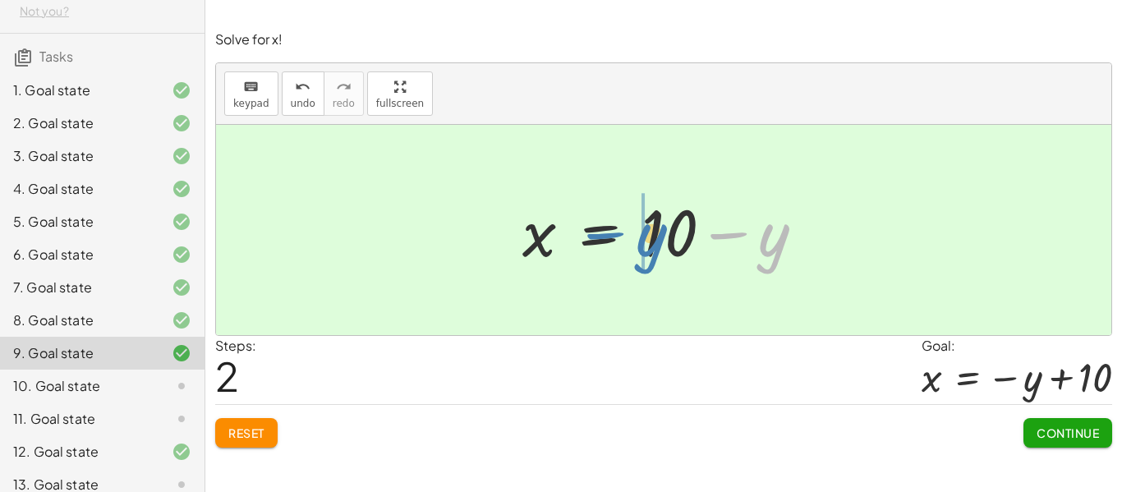
drag, startPoint x: 775, startPoint y: 254, endPoint x: 650, endPoint y: 253, distance: 125.7
click at [650, 253] on div at bounding box center [670, 230] width 312 height 85
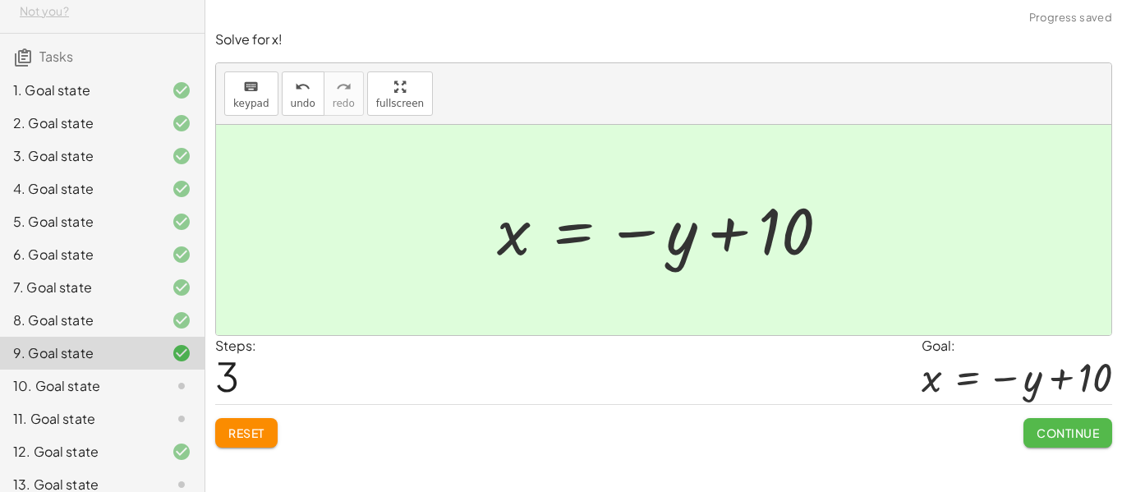
click at [1078, 433] on span "Continue" at bounding box center [1067, 432] width 62 height 15
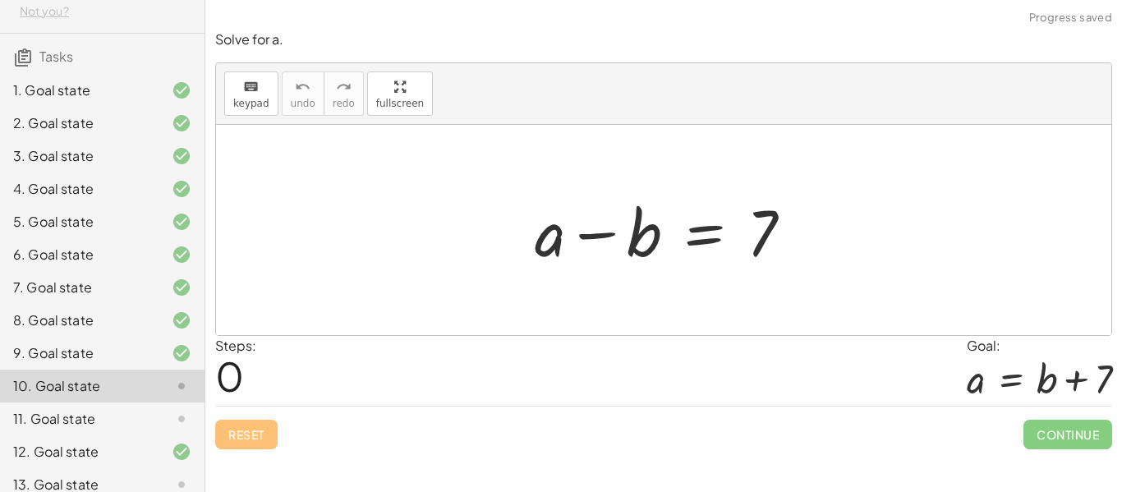
scroll to position [101, 0]
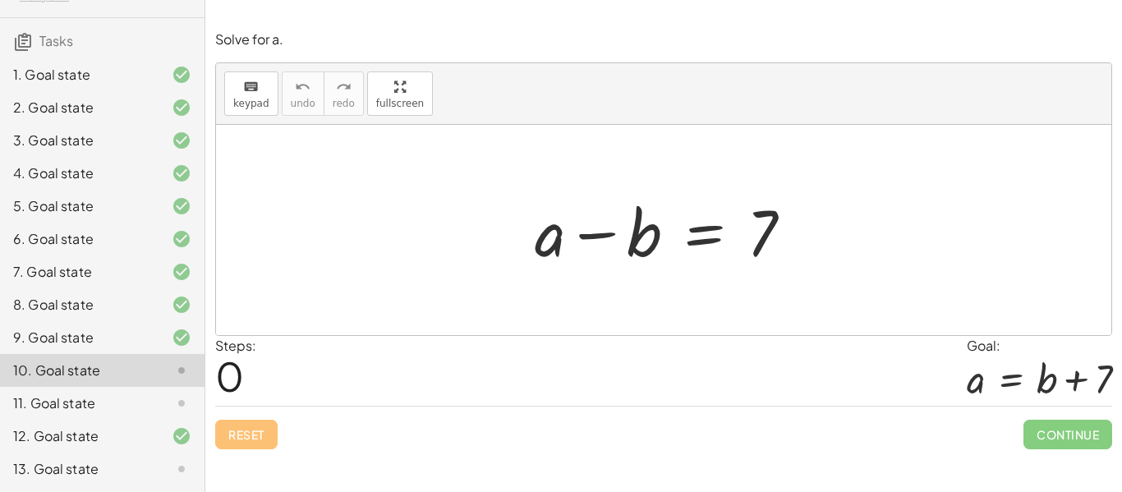
click at [624, 237] on div at bounding box center [669, 230] width 287 height 85
drag, startPoint x: 627, startPoint y: 238, endPoint x: 821, endPoint y: 241, distance: 193.8
click at [821, 241] on div "− b + a − b = 7" at bounding box center [663, 230] width 895 height 210
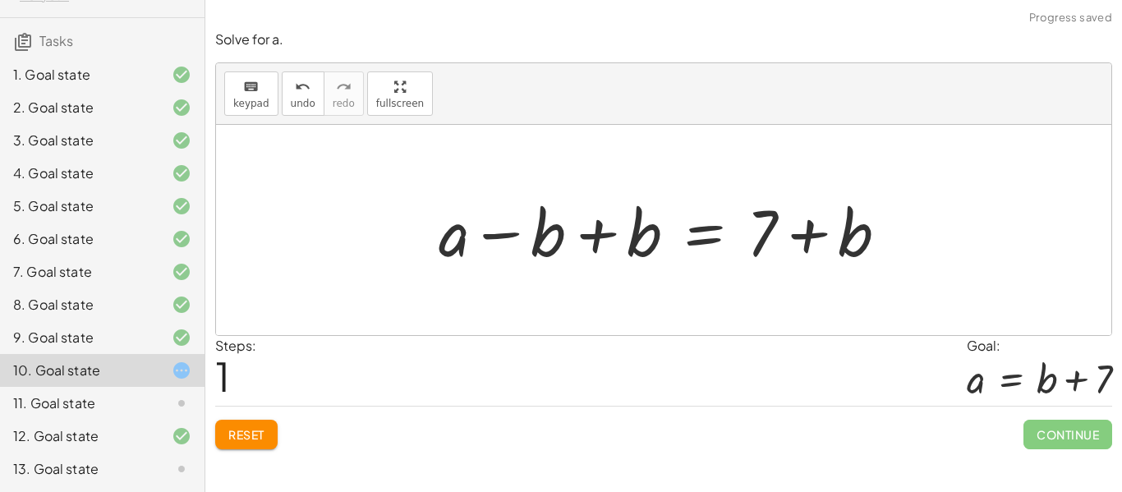
click at [549, 237] on div at bounding box center [669, 230] width 479 height 85
click at [646, 236] on div at bounding box center [669, 230] width 479 height 85
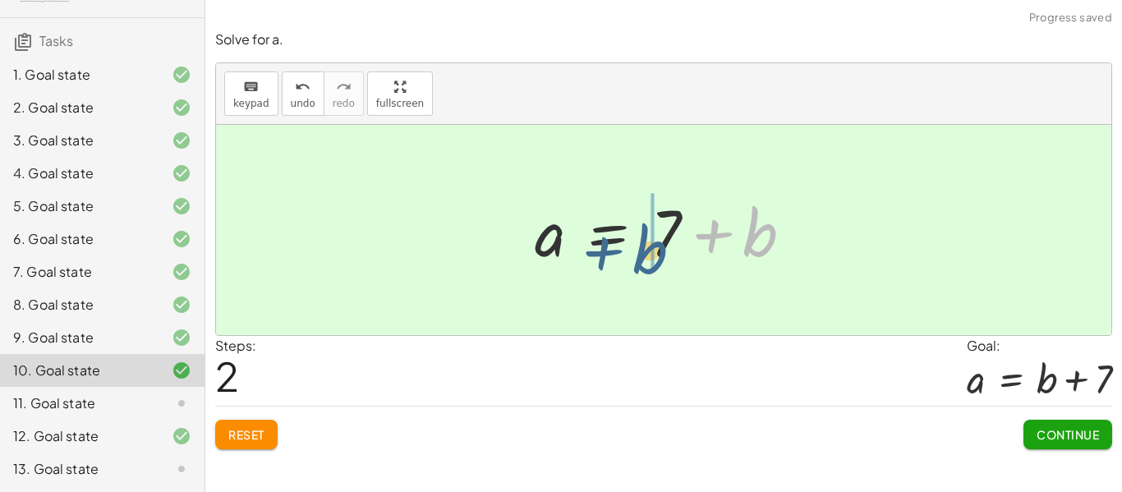
drag, startPoint x: 757, startPoint y: 239, endPoint x: 646, endPoint y: 256, distance: 112.2
click at [646, 256] on div at bounding box center [669, 230] width 287 height 85
click at [1062, 430] on span "Continue" at bounding box center [1067, 434] width 62 height 15
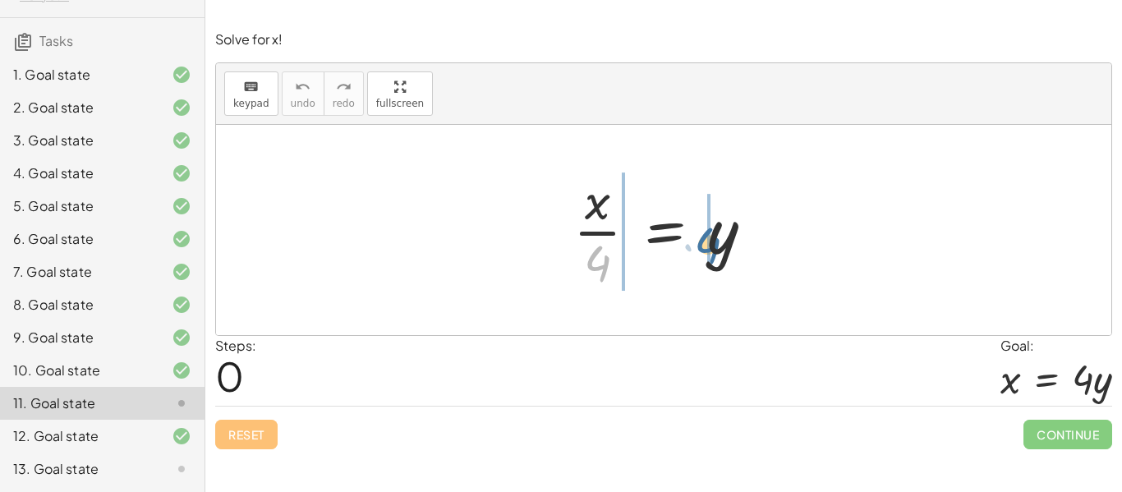
drag, startPoint x: 613, startPoint y: 264, endPoint x: 724, endPoint y: 246, distance: 112.2
click at [724, 246] on div at bounding box center [669, 230] width 209 height 126
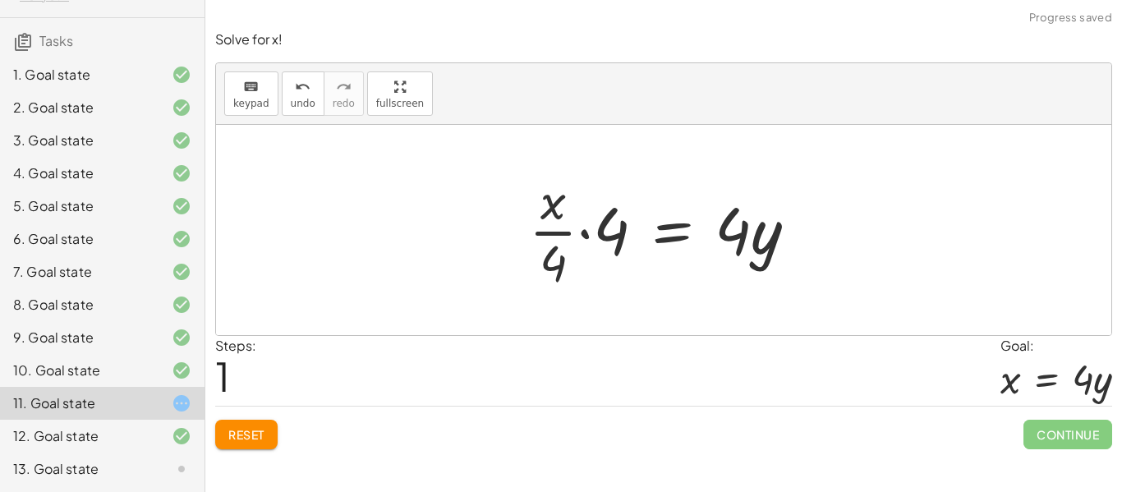
click at [567, 251] on div at bounding box center [670, 230] width 298 height 126
click at [596, 237] on div at bounding box center [670, 230] width 298 height 126
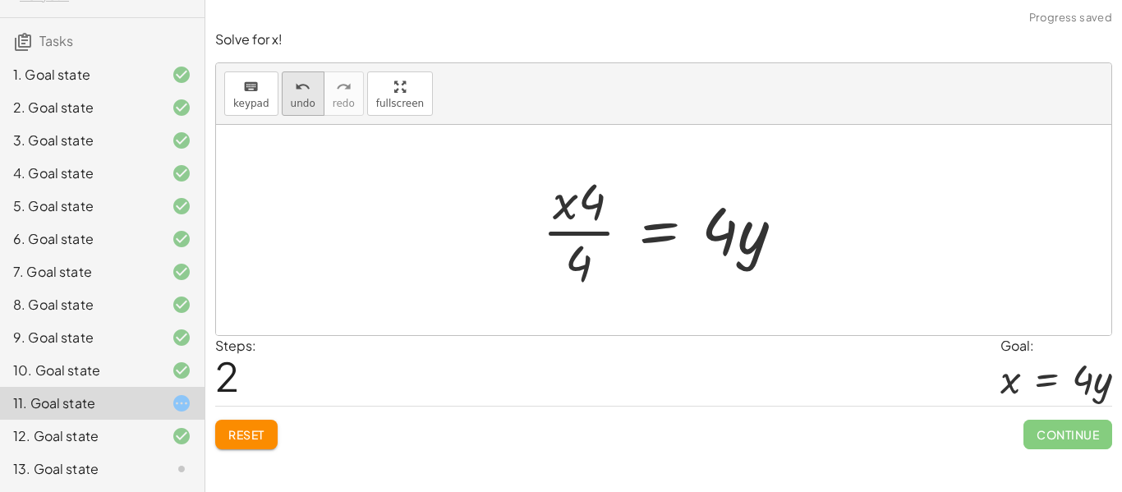
click at [296, 103] on span "undo" at bounding box center [303, 103] width 25 height 11
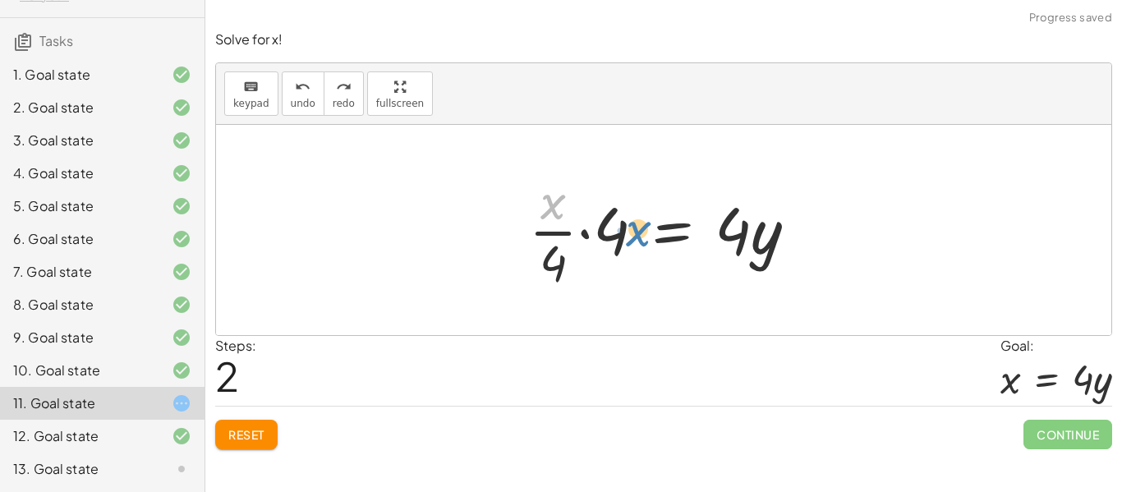
drag, startPoint x: 554, startPoint y: 204, endPoint x: 637, endPoint y: 232, distance: 88.3
click at [637, 232] on div at bounding box center [670, 230] width 298 height 126
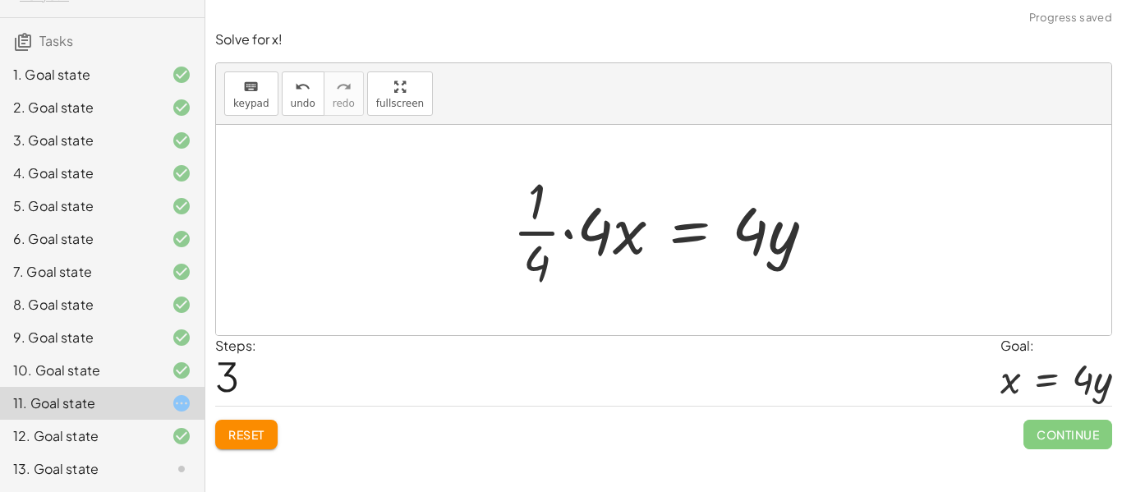
click at [535, 218] on div at bounding box center [670, 230] width 332 height 126
click at [538, 247] on div at bounding box center [670, 230] width 332 height 126
drag, startPoint x: 600, startPoint y: 225, endPoint x: 539, endPoint y: 226, distance: 60.8
click at [539, 226] on div at bounding box center [670, 230] width 332 height 126
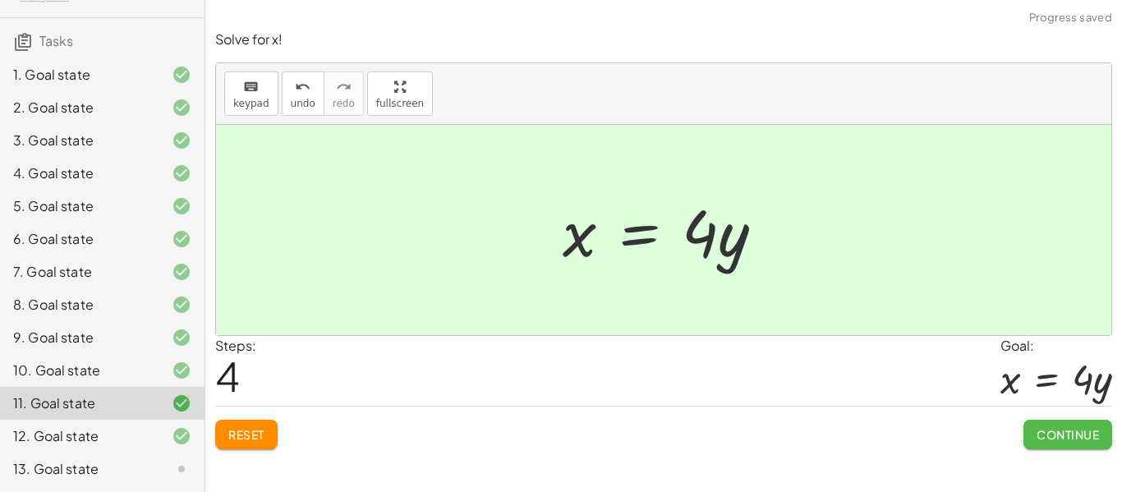
click at [1075, 439] on span "Continue" at bounding box center [1067, 434] width 62 height 15
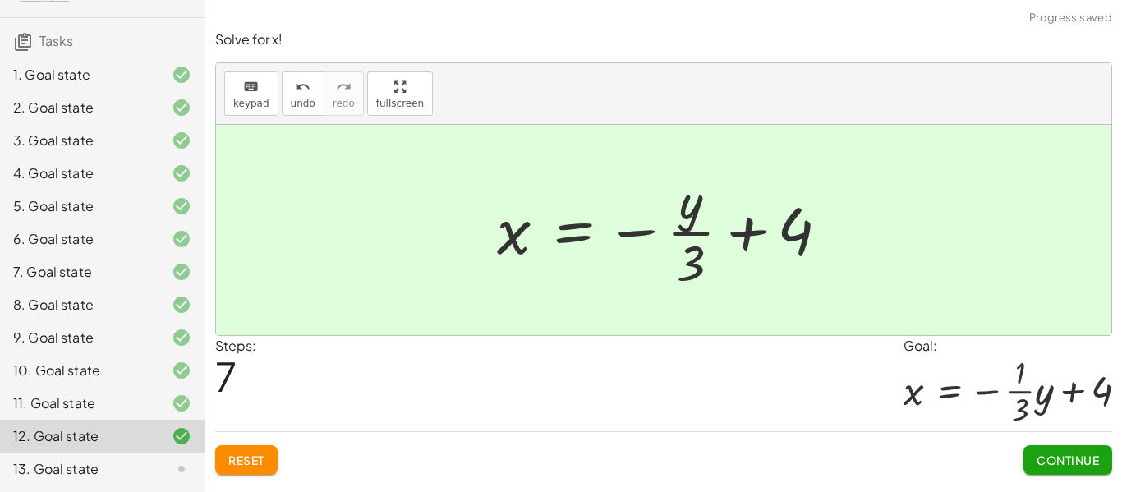
click at [125, 475] on div "13. Goal state" at bounding box center [79, 469] width 132 height 20
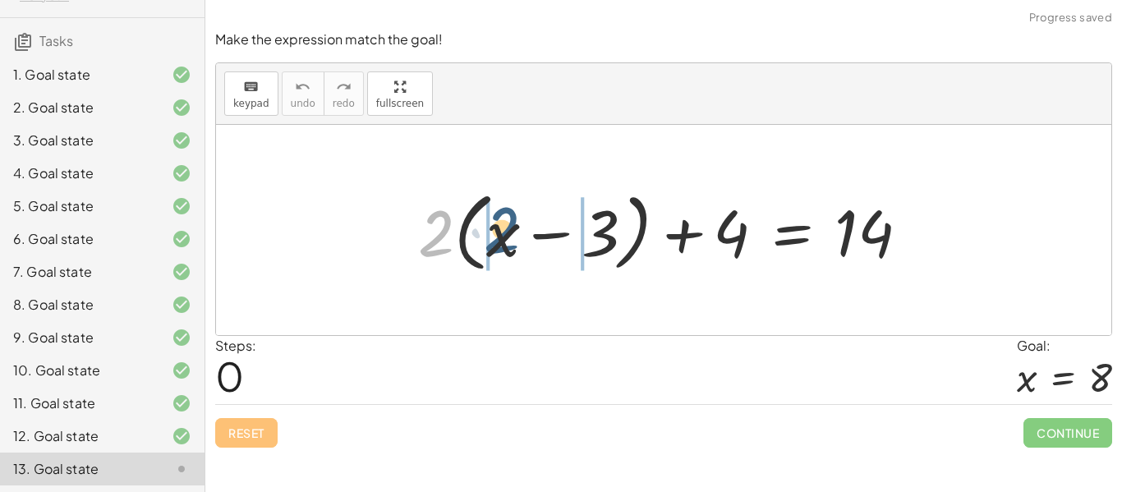
drag, startPoint x: 429, startPoint y: 242, endPoint x: 496, endPoint y: 253, distance: 68.2
click at [496, 253] on div at bounding box center [670, 230] width 521 height 94
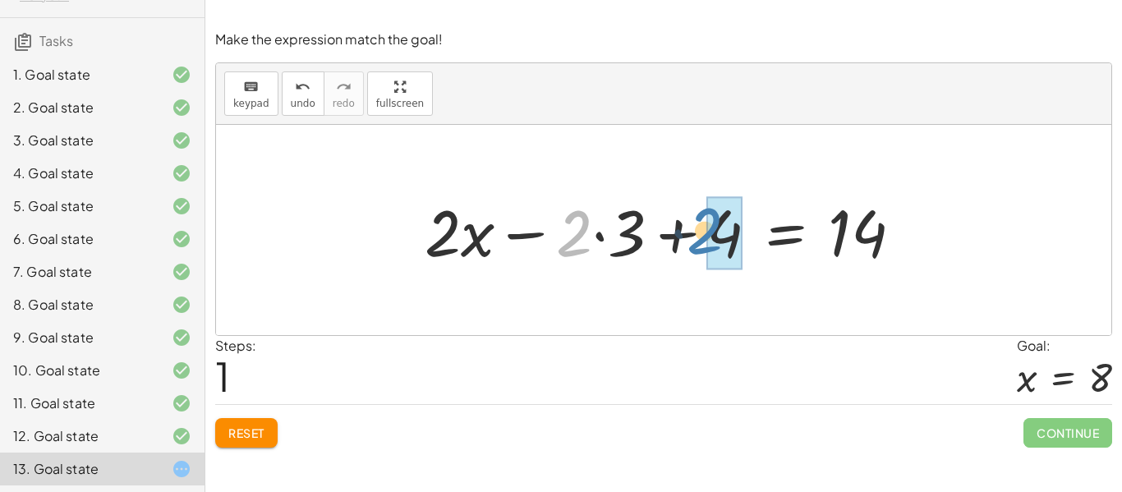
drag, startPoint x: 572, startPoint y: 232, endPoint x: 702, endPoint y: 230, distance: 130.6
click at [702, 230] on div at bounding box center [670, 230] width 508 height 85
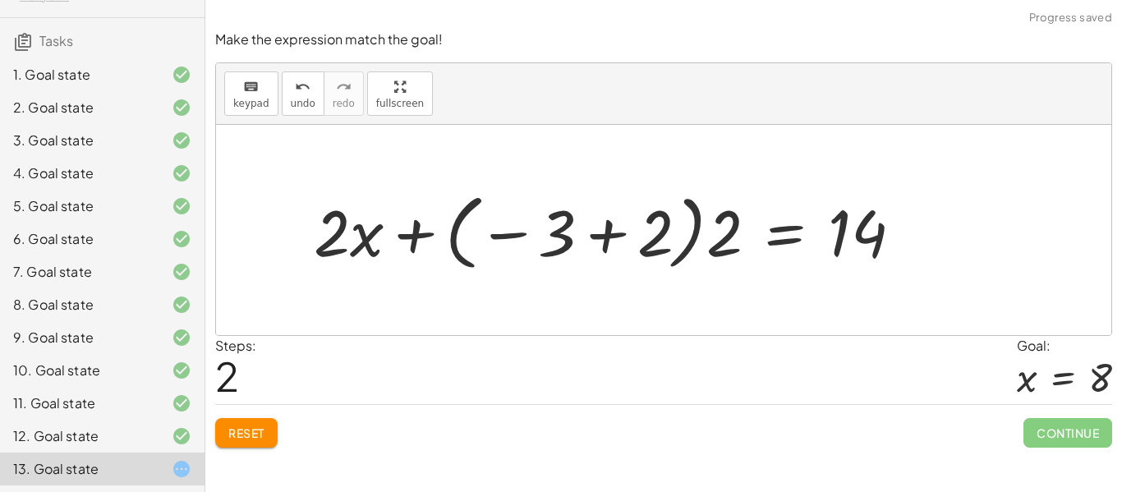
click at [240, 443] on button "Reset" at bounding box center [246, 433] width 62 height 30
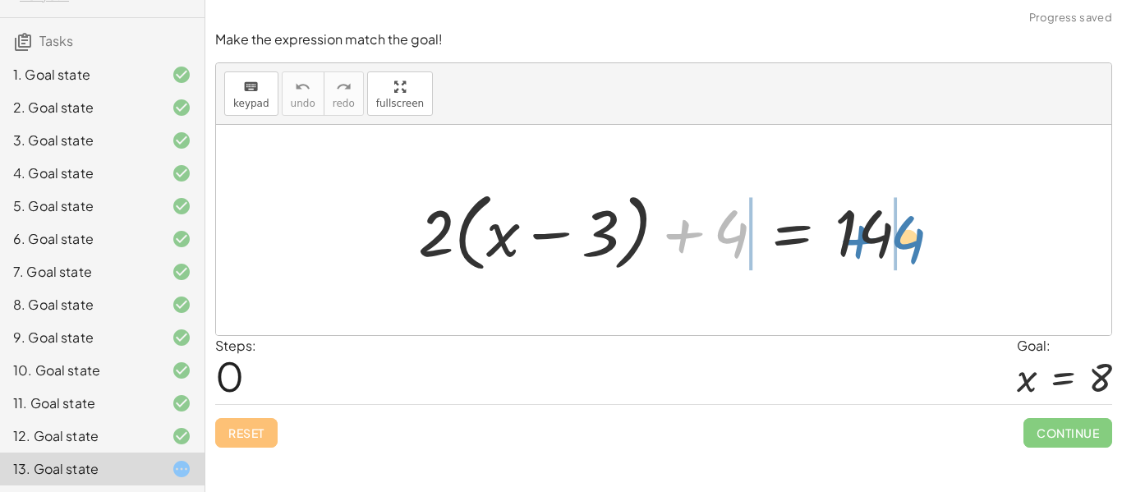
drag, startPoint x: 691, startPoint y: 227, endPoint x: 866, endPoint y: 232, distance: 175.8
click at [866, 232] on div at bounding box center [670, 230] width 521 height 94
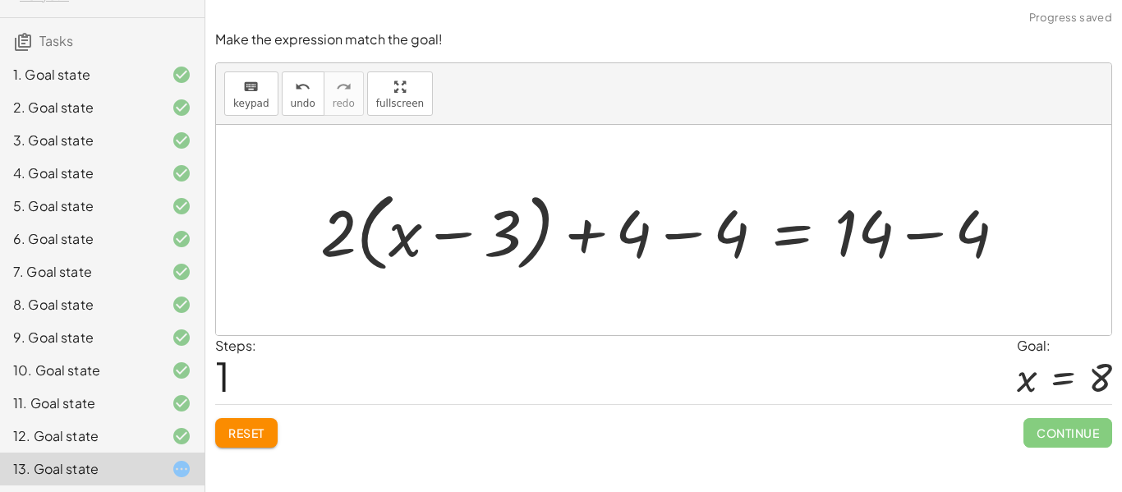
click at [613, 232] on div at bounding box center [669, 230] width 715 height 94
click at [595, 234] on div at bounding box center [669, 230] width 715 height 94
click at [584, 232] on div at bounding box center [669, 230] width 715 height 94
click at [669, 227] on div at bounding box center [669, 230] width 715 height 94
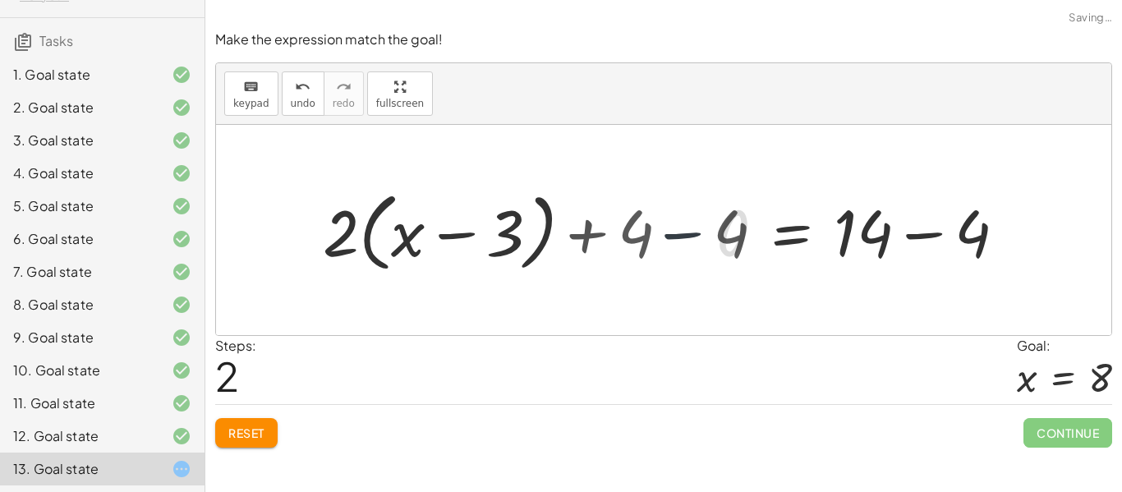
click at [677, 232] on div at bounding box center [767, 230] width 521 height 94
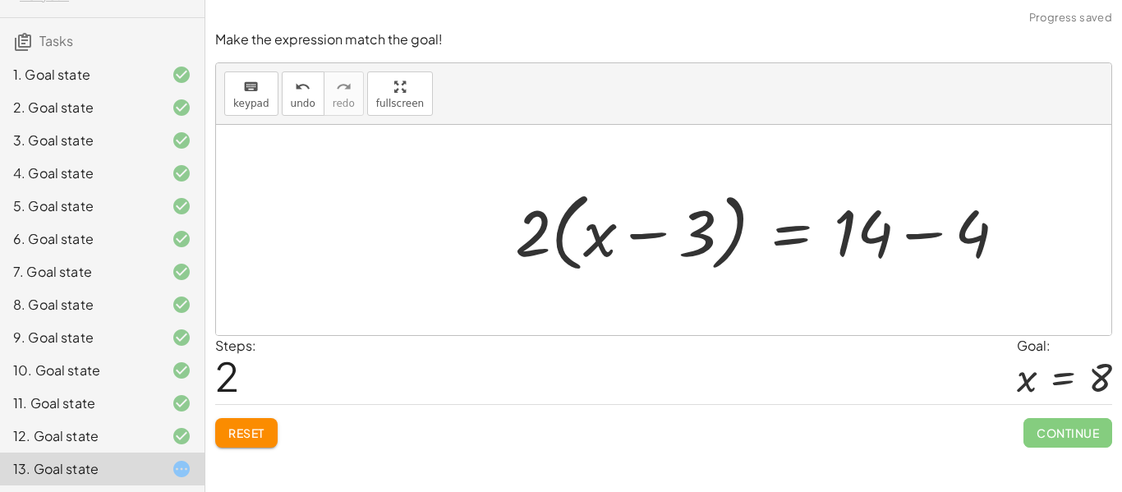
click at [871, 239] on div at bounding box center [767, 230] width 521 height 94
click at [884, 237] on div at bounding box center [767, 230] width 521 height 94
click at [944, 245] on div at bounding box center [767, 230] width 521 height 94
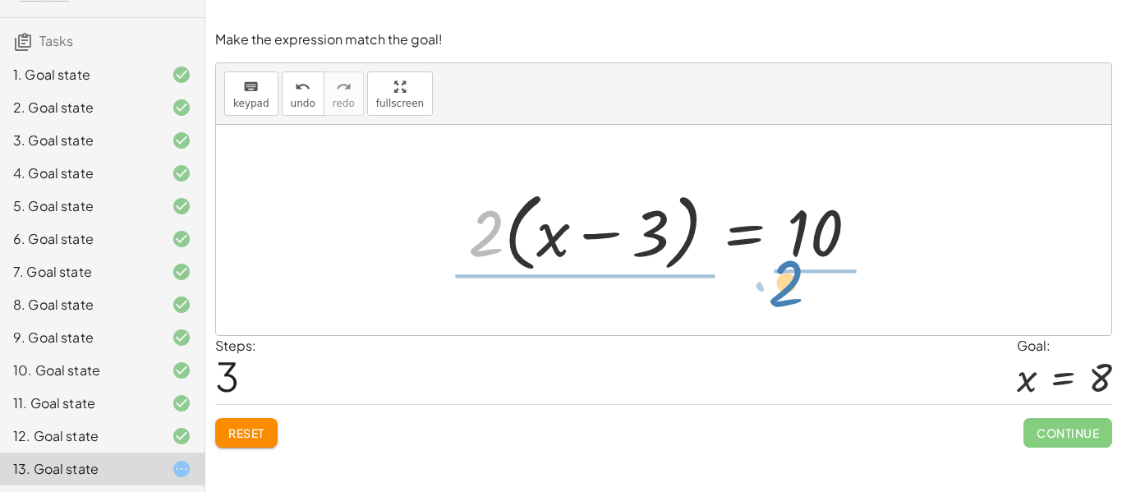
drag, startPoint x: 492, startPoint y: 230, endPoint x: 792, endPoint y: 281, distance: 304.9
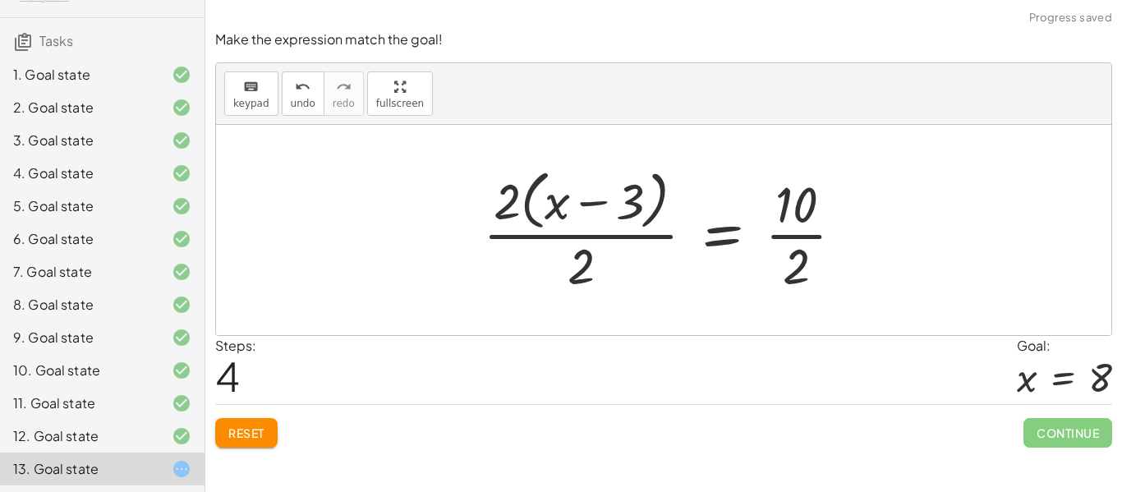
click at [527, 206] on div at bounding box center [670, 230] width 390 height 134
click at [507, 204] on div at bounding box center [670, 230] width 390 height 134
click at [508, 204] on div at bounding box center [670, 230] width 390 height 134
click at [582, 260] on div at bounding box center [670, 230] width 390 height 134
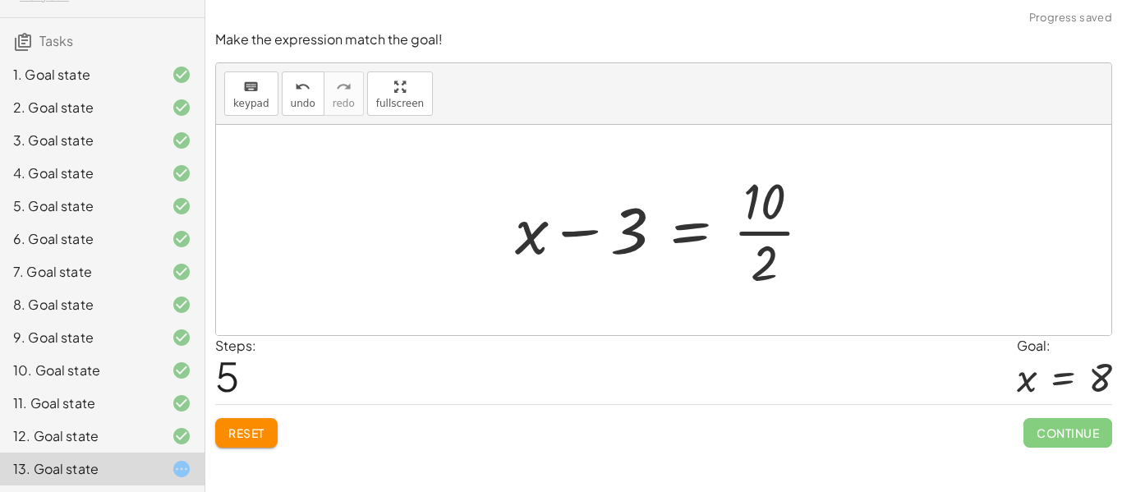
click at [623, 232] on div at bounding box center [670, 230] width 326 height 126
drag, startPoint x: 530, startPoint y: 235, endPoint x: 645, endPoint y: 237, distance: 115.8
click at [645, 237] on div at bounding box center [670, 230] width 326 height 126
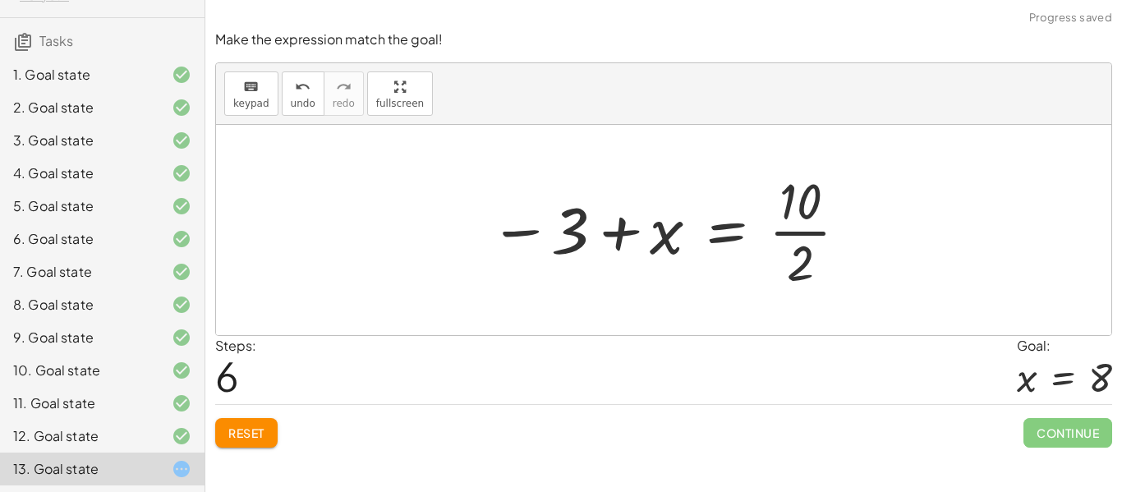
click at [811, 203] on div at bounding box center [669, 230] width 376 height 126
click at [808, 208] on div at bounding box center [669, 230] width 376 height 126
click at [802, 223] on div at bounding box center [669, 230] width 376 height 126
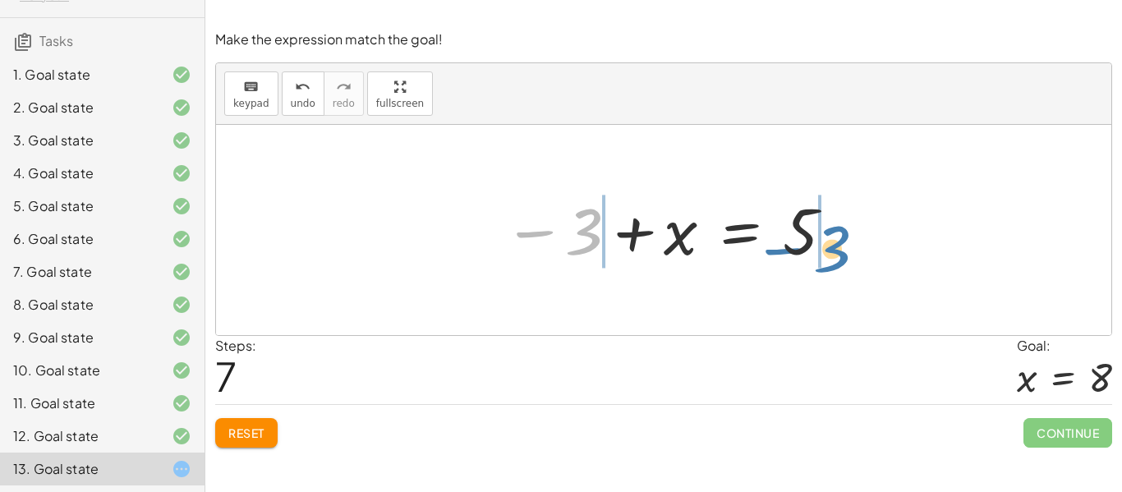
drag, startPoint x: 576, startPoint y: 234, endPoint x: 825, endPoint y: 251, distance: 250.3
click at [825, 251] on div at bounding box center [669, 230] width 349 height 81
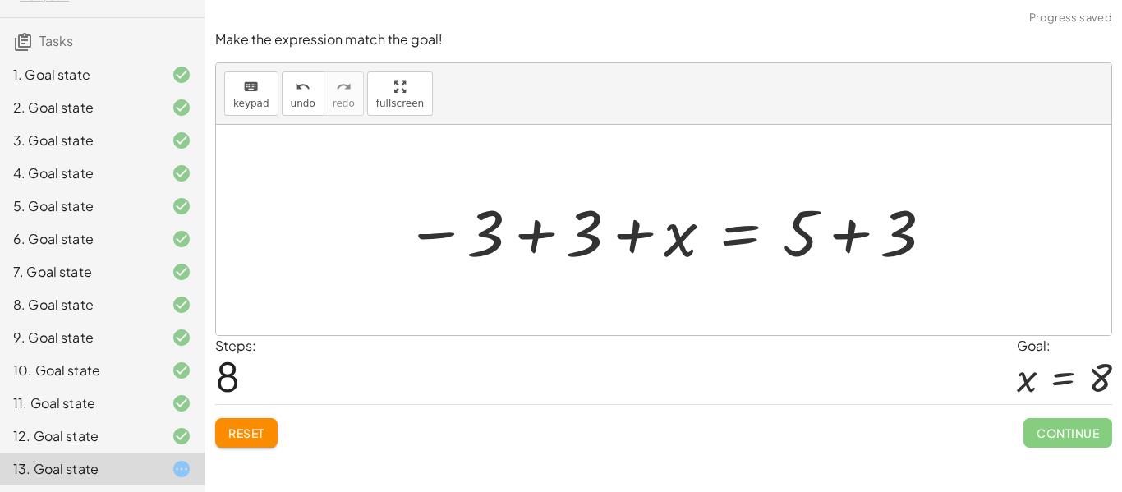
click at [509, 236] on div at bounding box center [670, 230] width 546 height 85
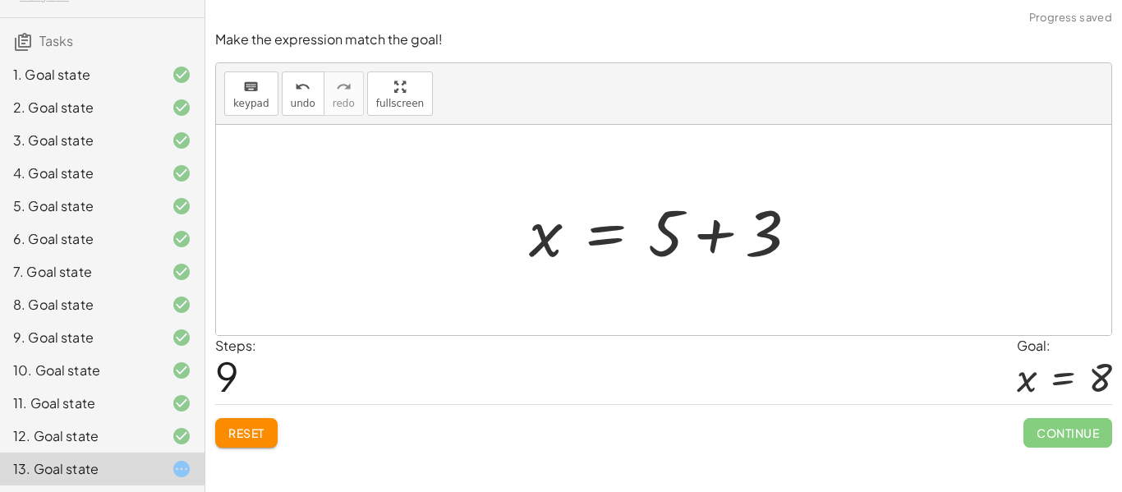
click at [680, 229] on div at bounding box center [670, 230] width 298 height 85
click at [692, 235] on div at bounding box center [670, 230] width 298 height 85
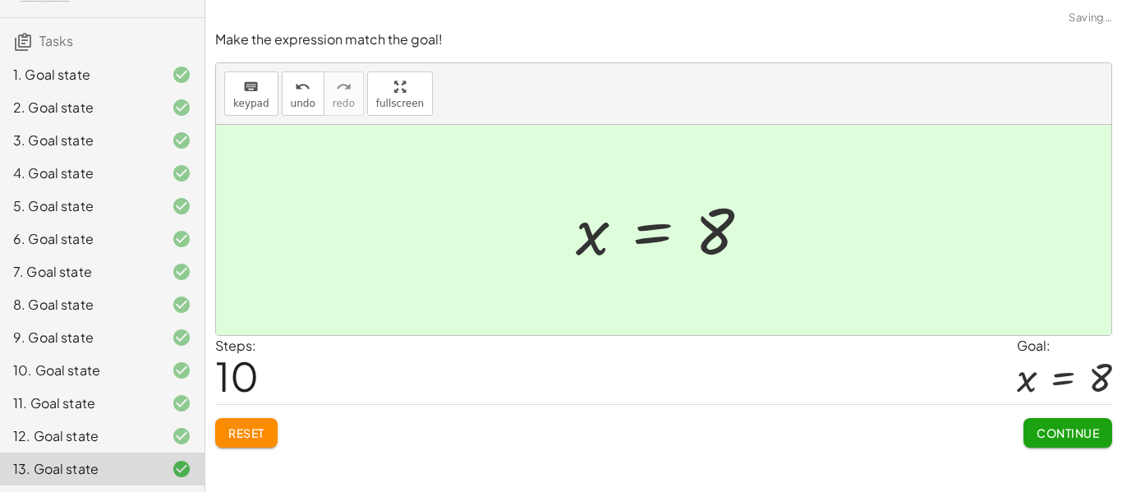
click at [1076, 437] on span "Continue" at bounding box center [1067, 432] width 62 height 15
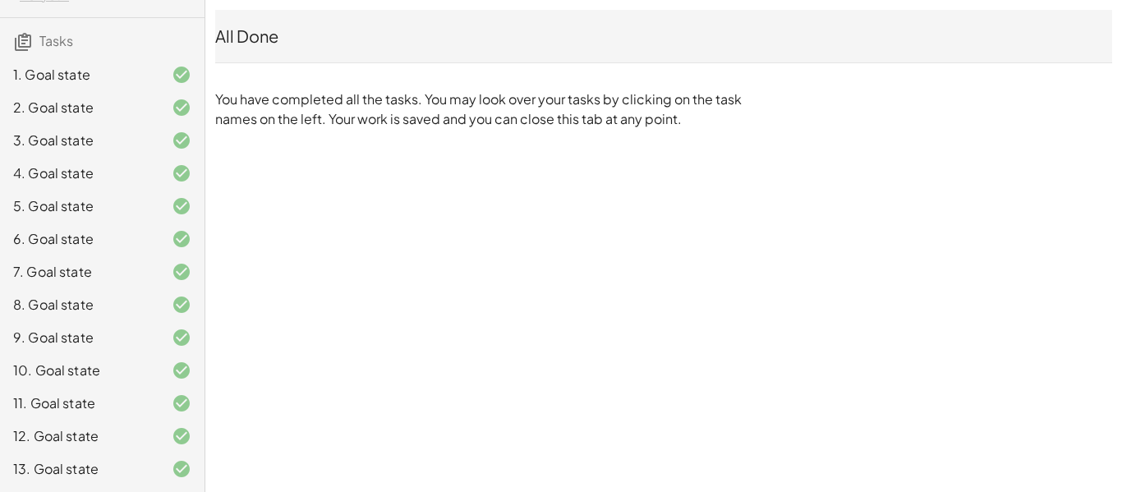
scroll to position [0, 0]
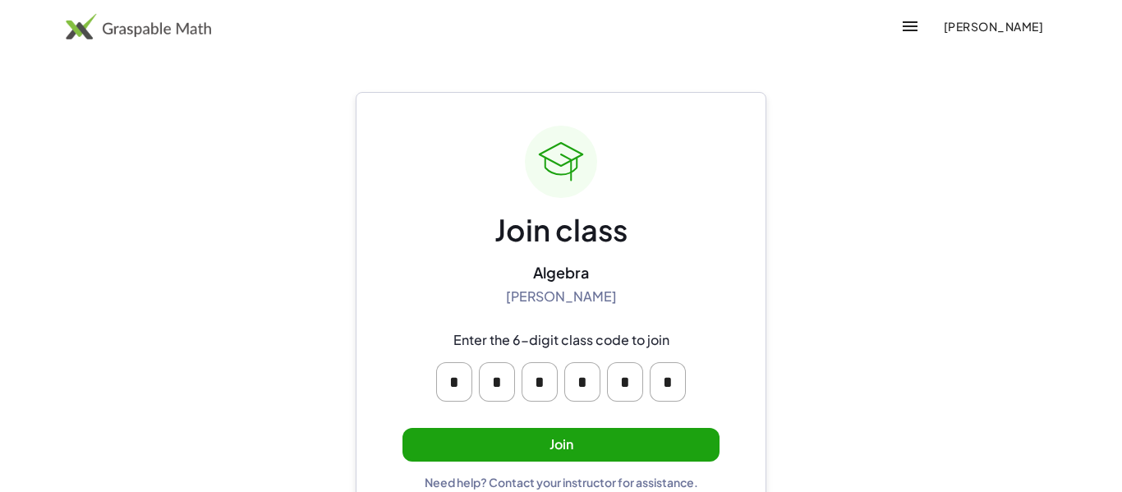
click at [545, 463] on div "Join class Algebra Robert Sikyta Enter the 6-digit class code to join * * * * *…" at bounding box center [560, 308] width 317 height 364
click at [521, 448] on button "Join" at bounding box center [560, 445] width 317 height 34
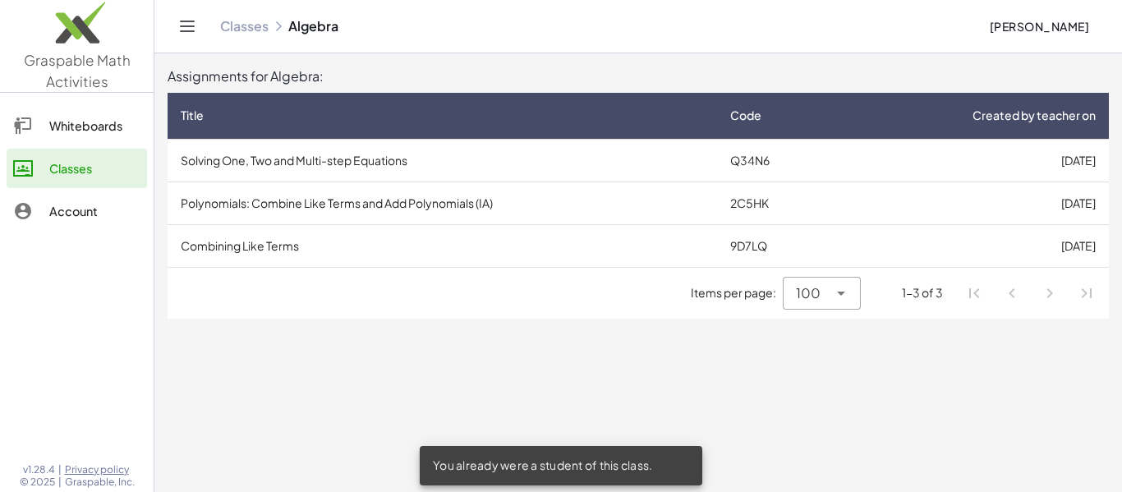
click at [763, 241] on td "9D7LQ" at bounding box center [778, 245] width 122 height 43
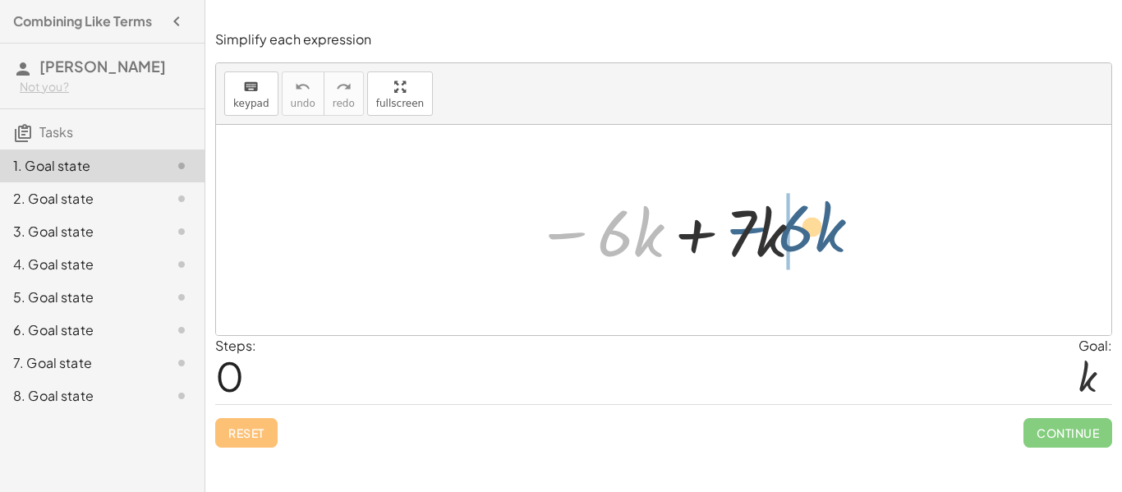
drag, startPoint x: 561, startPoint y: 234, endPoint x: 743, endPoint y: 231, distance: 182.3
click at [743, 231] on div at bounding box center [669, 230] width 285 height 85
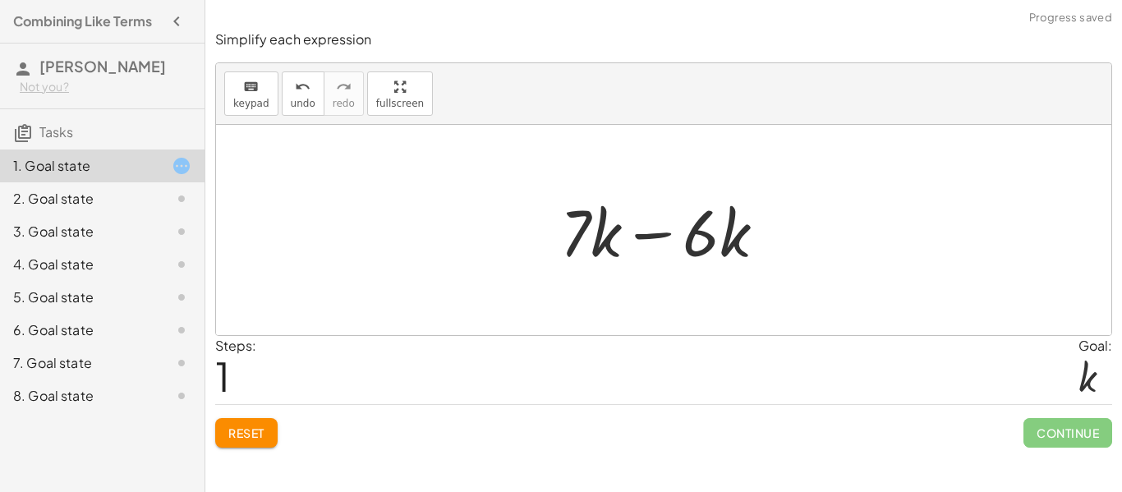
click at [558, 230] on div at bounding box center [669, 230] width 235 height 85
click at [600, 233] on div at bounding box center [669, 230] width 235 height 85
click at [594, 232] on div at bounding box center [669, 230] width 235 height 85
click at [576, 226] on div at bounding box center [669, 230] width 235 height 85
click at [690, 242] on div at bounding box center [669, 230] width 235 height 85
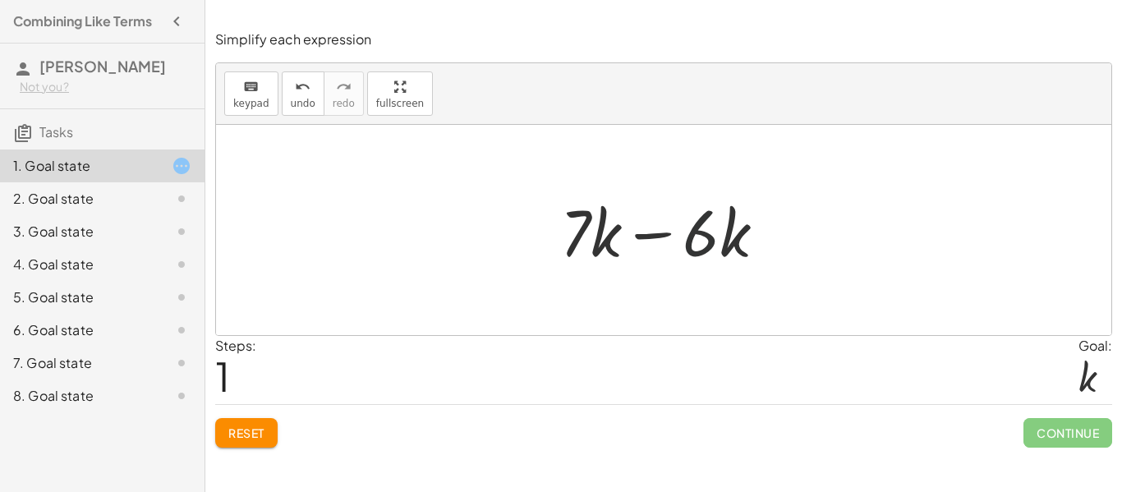
click at [638, 219] on div at bounding box center [669, 230] width 235 height 85
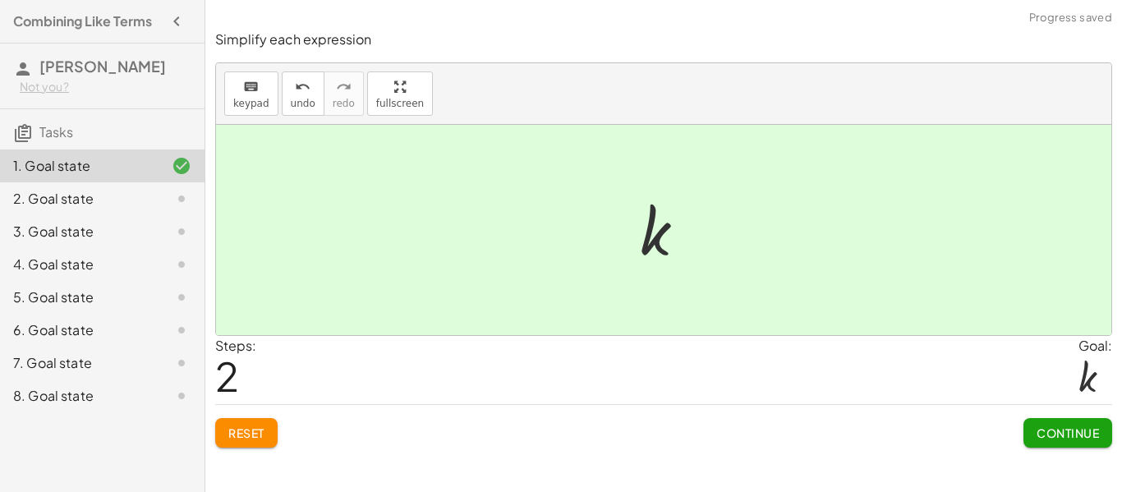
click at [1079, 444] on button "Continue" at bounding box center [1067, 433] width 89 height 30
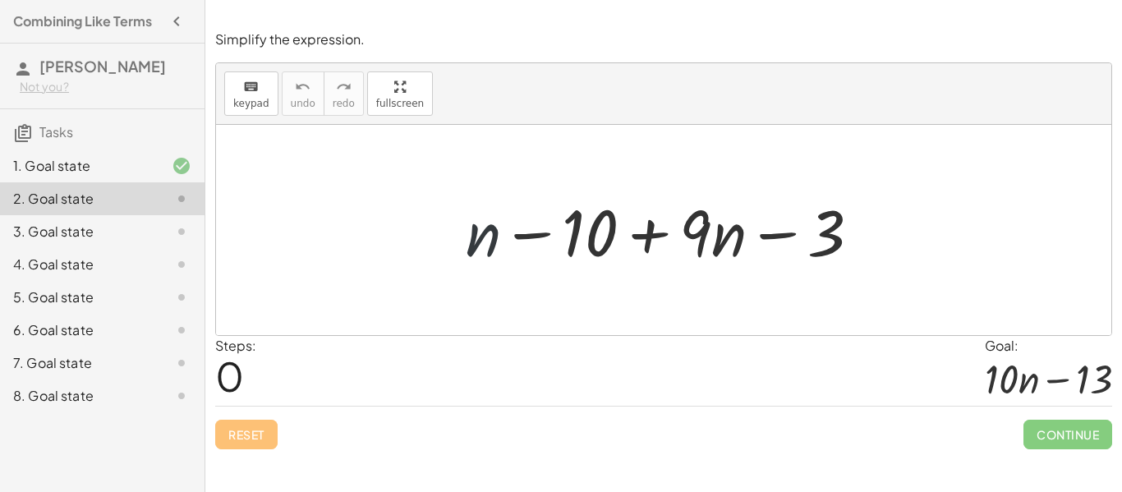
click at [492, 240] on div at bounding box center [669, 230] width 425 height 85
drag, startPoint x: 579, startPoint y: 229, endPoint x: 854, endPoint y: 233, distance: 275.1
click at [854, 233] on div at bounding box center [669, 230] width 425 height 85
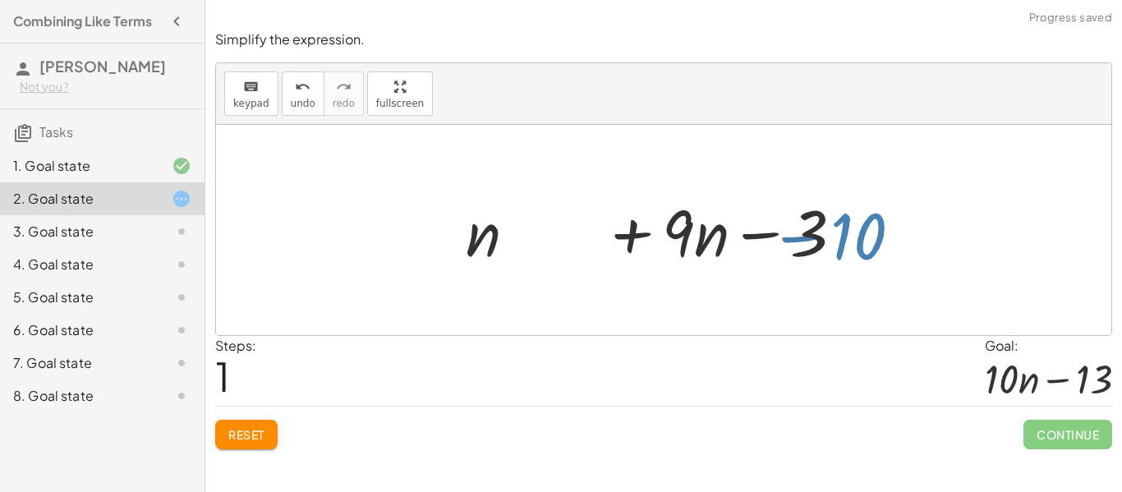
click at [853, 233] on div at bounding box center [669, 230] width 425 height 85
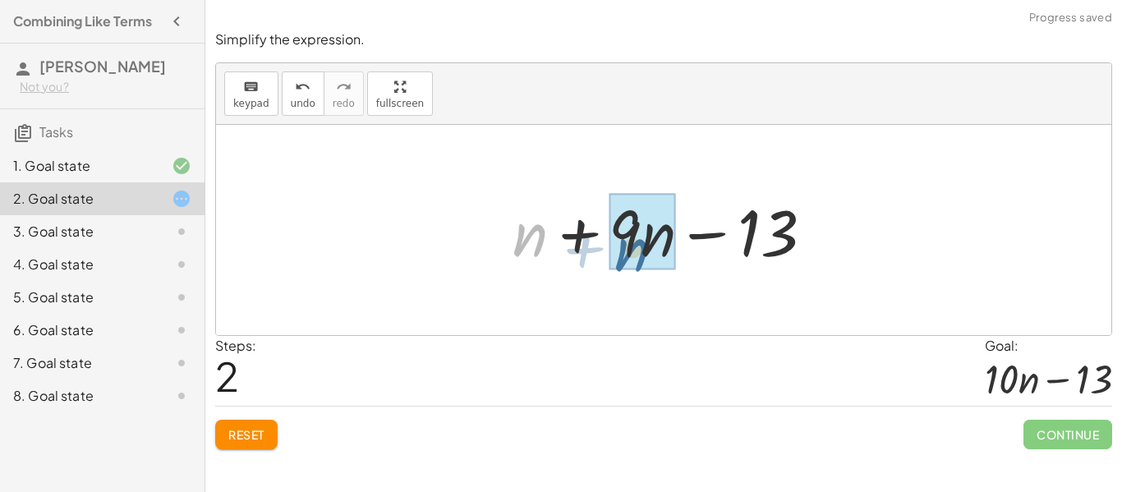
drag, startPoint x: 522, startPoint y: 241, endPoint x: 624, endPoint y: 256, distance: 102.9
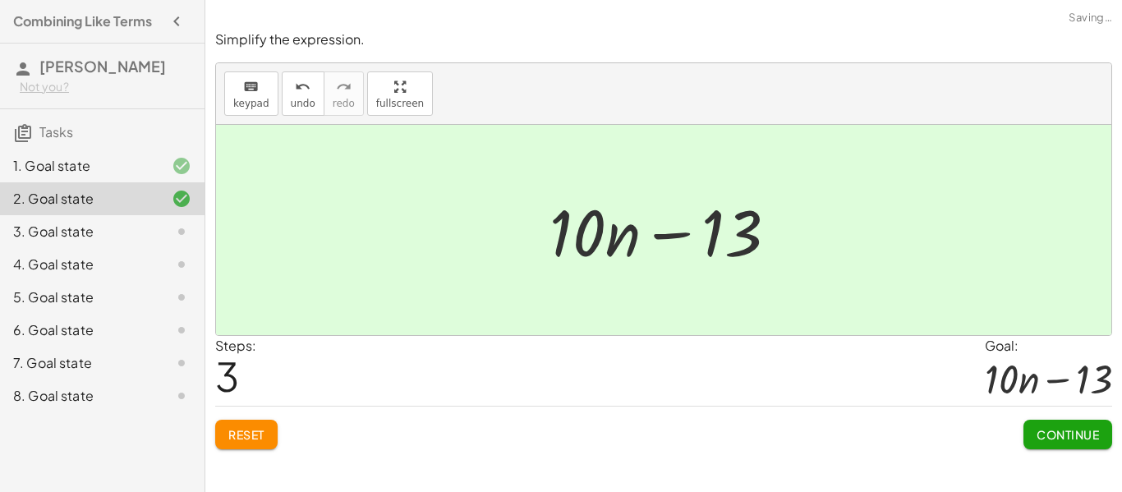
click at [1075, 434] on span "Continue" at bounding box center [1067, 434] width 62 height 15
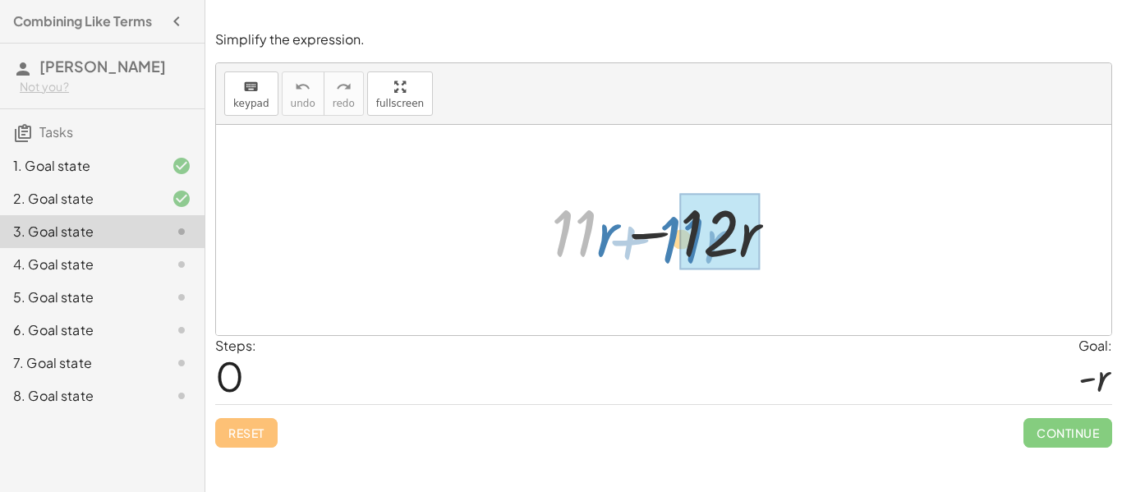
drag, startPoint x: 595, startPoint y: 229, endPoint x: 705, endPoint y: 237, distance: 109.5
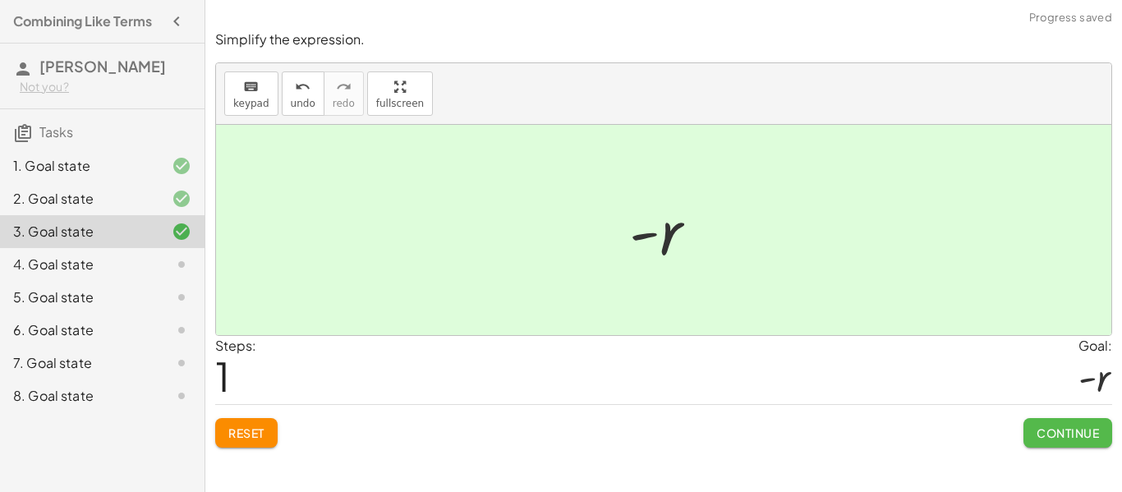
click at [1045, 425] on span "Continue" at bounding box center [1067, 432] width 62 height 15
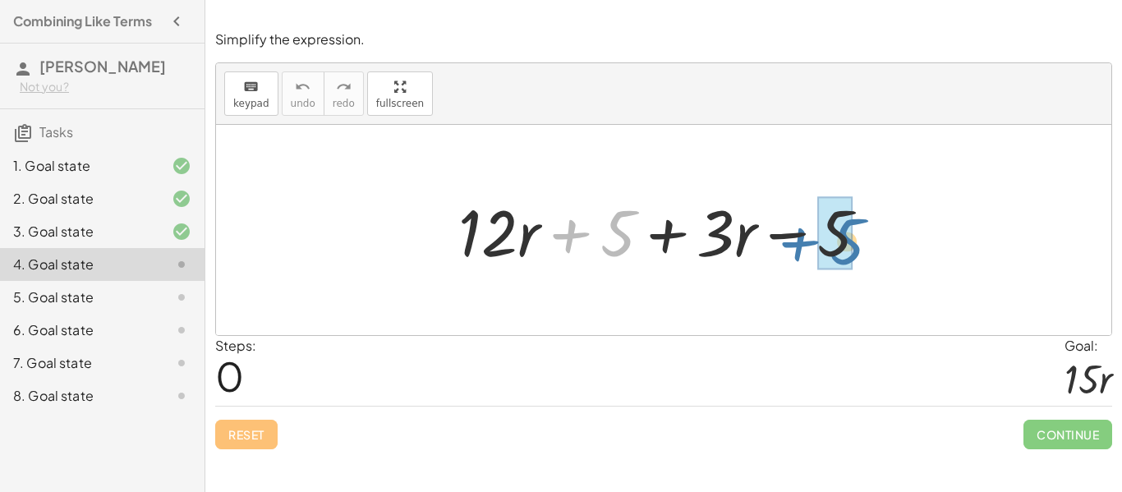
drag, startPoint x: 580, startPoint y: 232, endPoint x: 811, endPoint y: 241, distance: 231.7
click at [811, 241] on div at bounding box center [669, 230] width 439 height 85
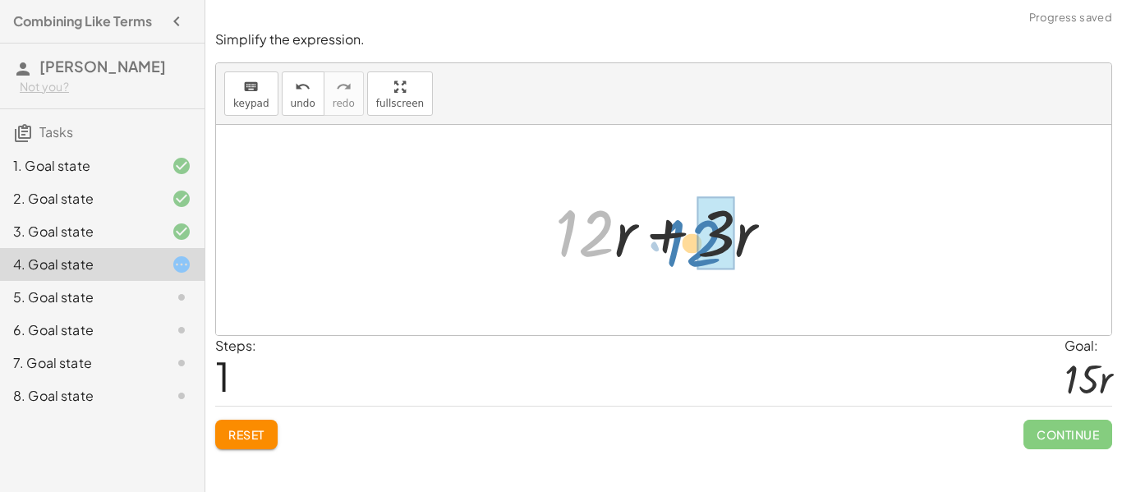
drag, startPoint x: 589, startPoint y: 239, endPoint x: 696, endPoint y: 248, distance: 108.0
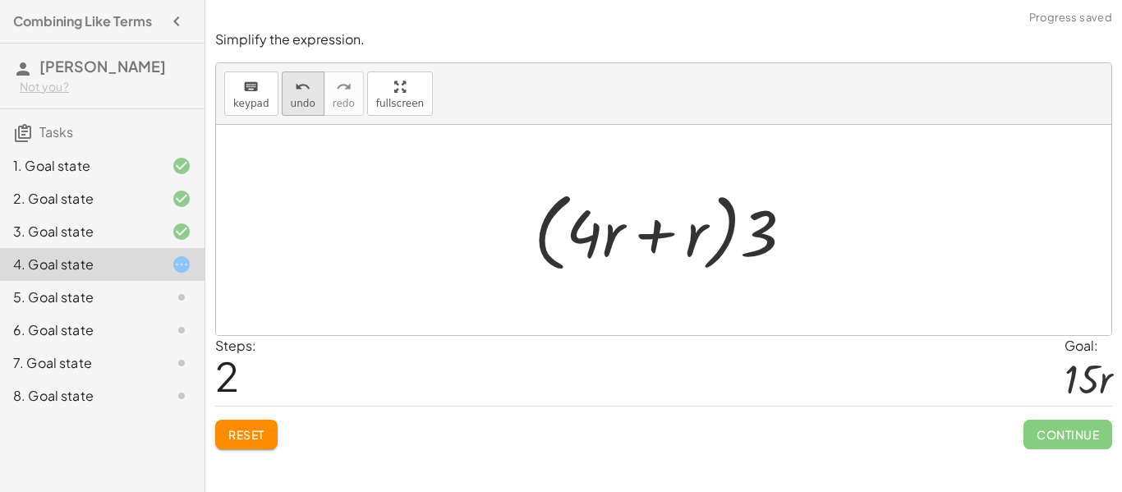
click at [295, 93] on icon "undo" at bounding box center [303, 87] width 16 height 20
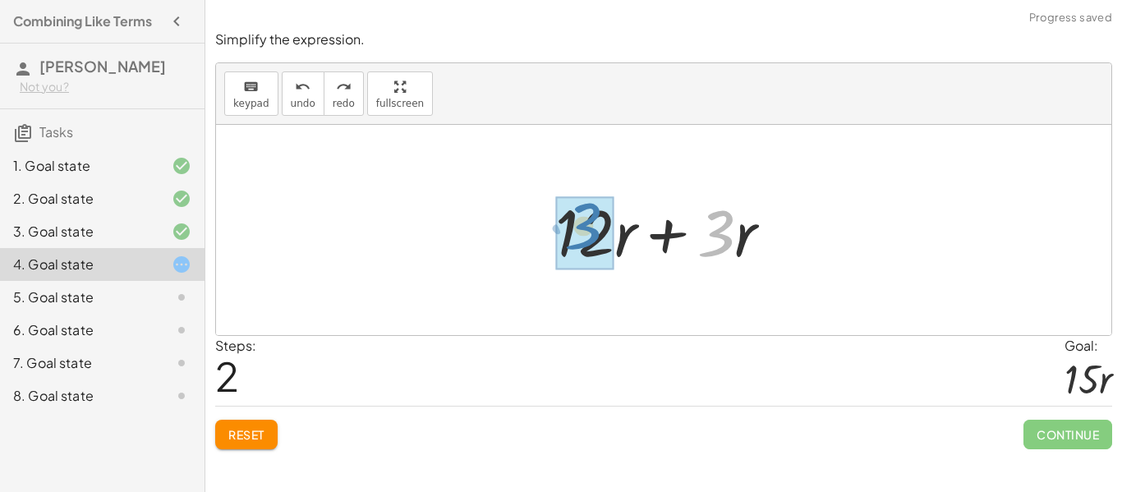
drag, startPoint x: 709, startPoint y: 231, endPoint x: 576, endPoint y: 224, distance: 133.2
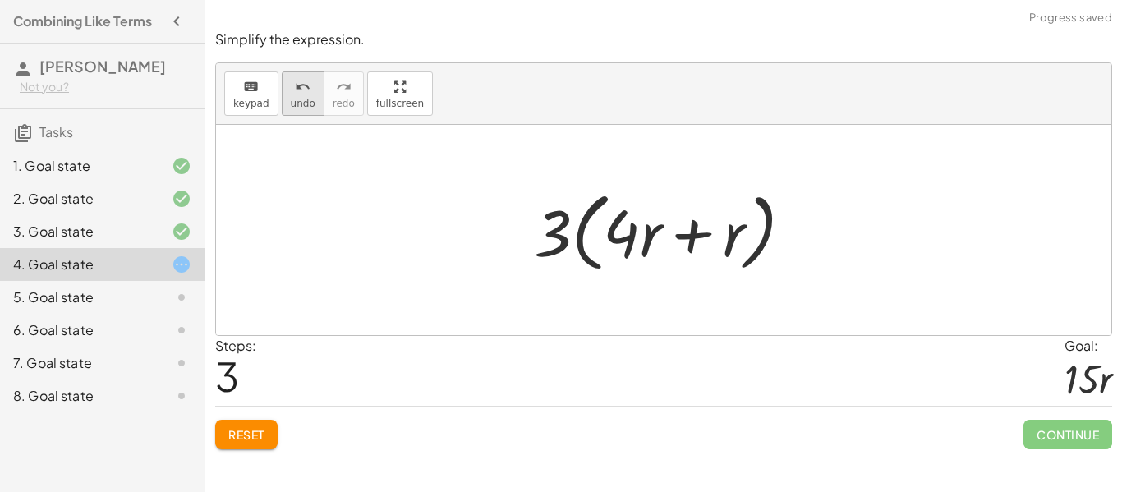
click at [306, 99] on span "undo" at bounding box center [303, 103] width 25 height 11
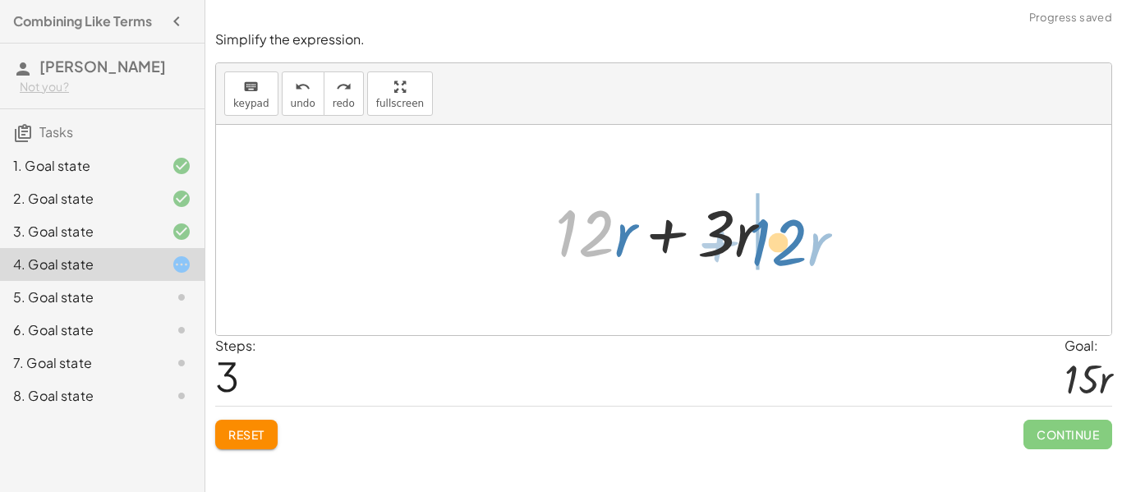
drag, startPoint x: 590, startPoint y: 230, endPoint x: 786, endPoint y: 240, distance: 196.5
click at [786, 240] on div at bounding box center [670, 230] width 246 height 85
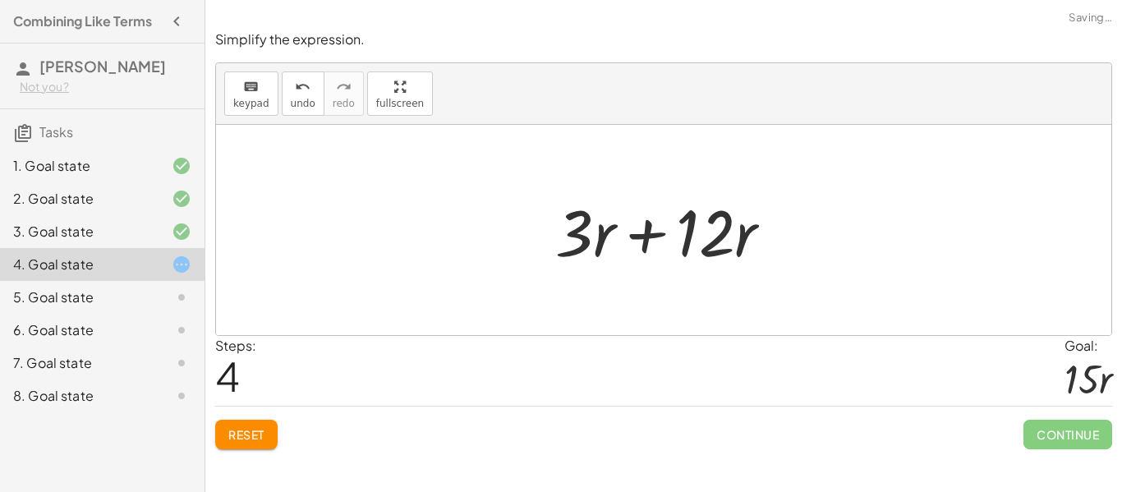
click at [598, 233] on div at bounding box center [670, 230] width 246 height 85
click at [579, 231] on div at bounding box center [670, 230] width 246 height 85
click at [674, 232] on div at bounding box center [670, 230] width 246 height 85
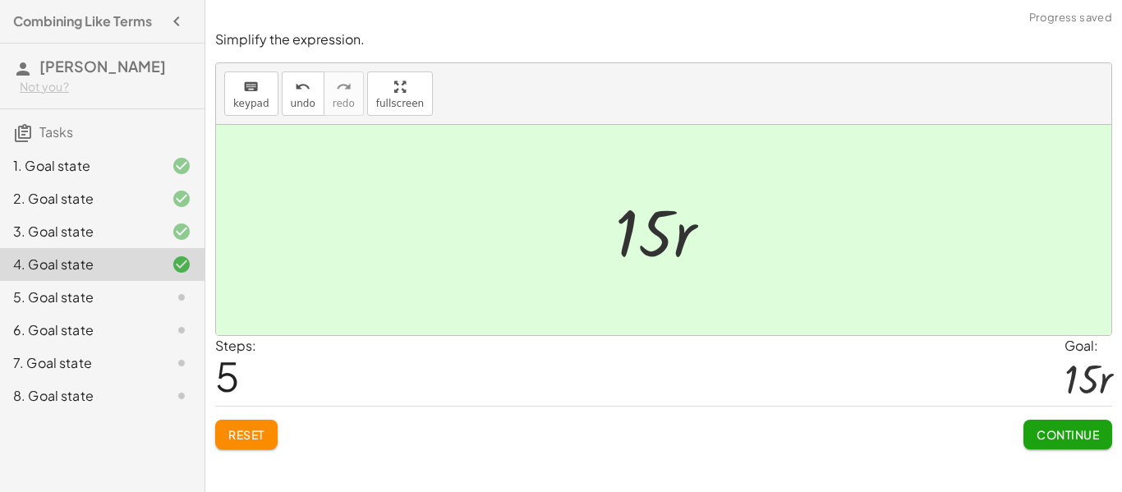
click at [1086, 443] on button "Continue" at bounding box center [1067, 435] width 89 height 30
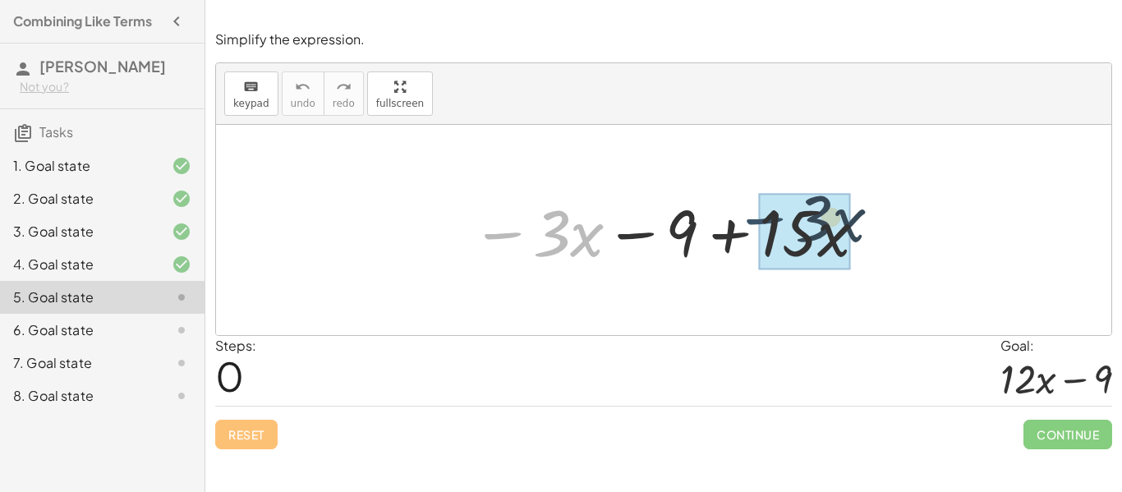
drag, startPoint x: 519, startPoint y: 237, endPoint x: 792, endPoint y: 227, distance: 272.9
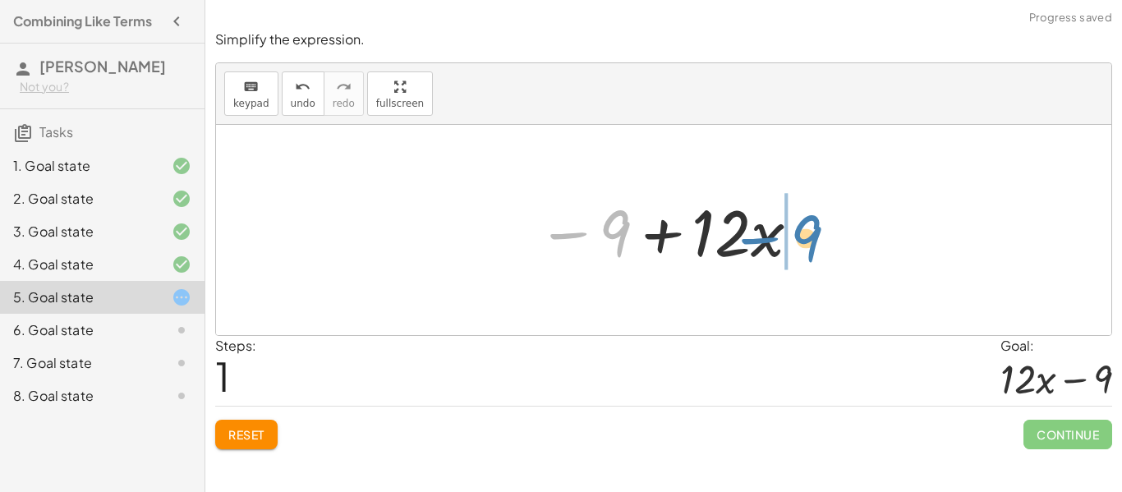
drag, startPoint x: 611, startPoint y: 228, endPoint x: 803, endPoint y: 233, distance: 192.2
click at [803, 233] on div at bounding box center [670, 230] width 282 height 85
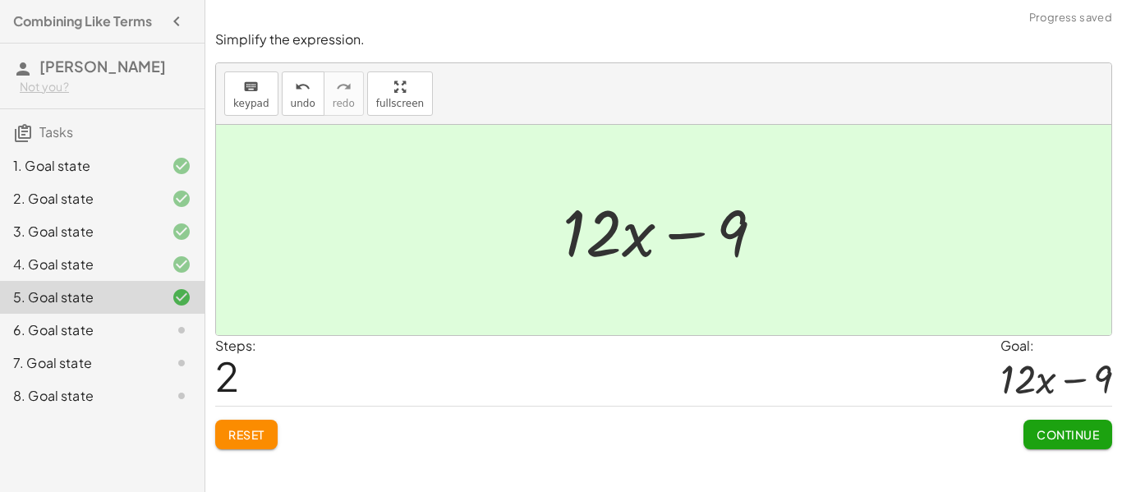
click at [1089, 431] on span "Continue" at bounding box center [1067, 434] width 62 height 15
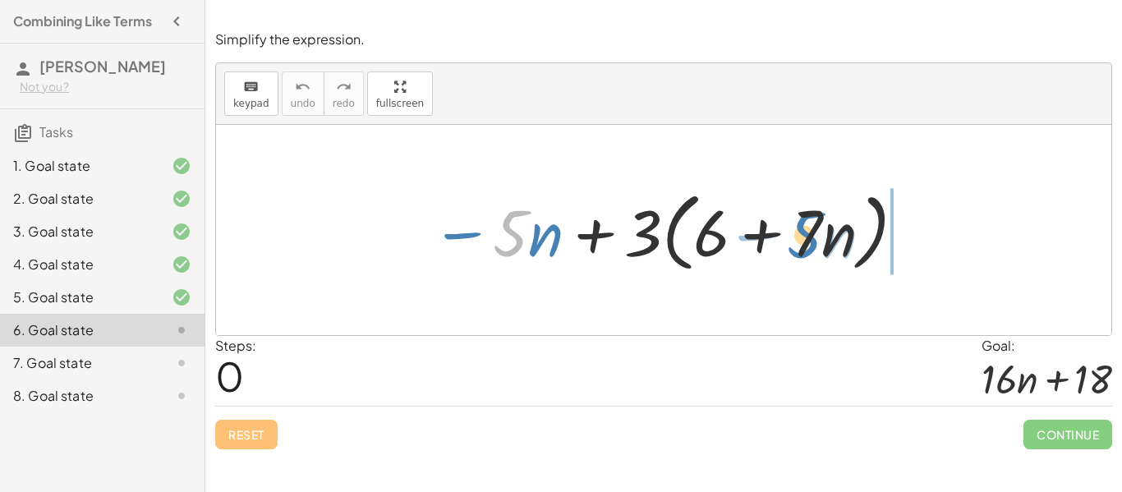
drag, startPoint x: 502, startPoint y: 237, endPoint x: 784, endPoint y: 233, distance: 282.5
click at [784, 233] on div at bounding box center [669, 230] width 493 height 94
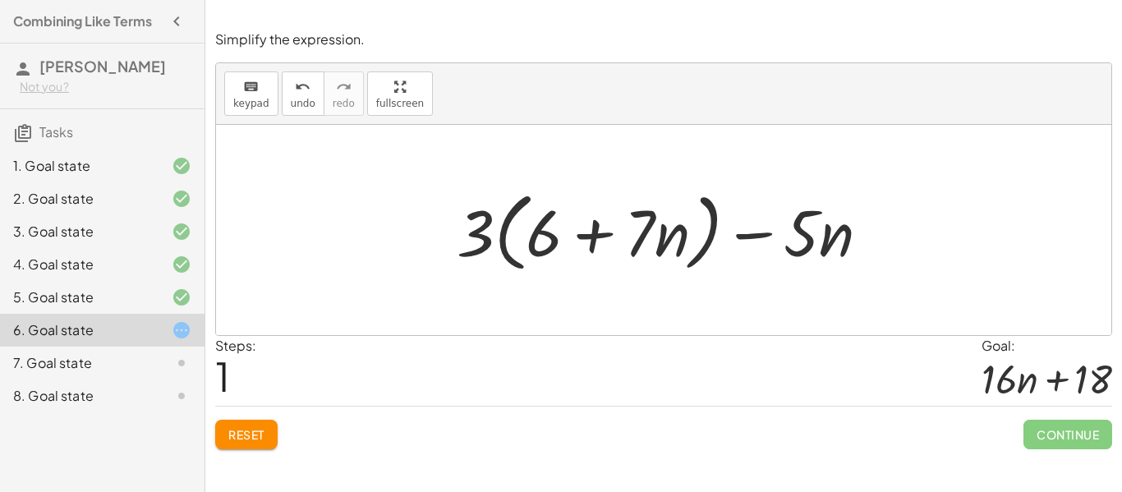
click at [262, 420] on button "Reset" at bounding box center [246, 435] width 62 height 30
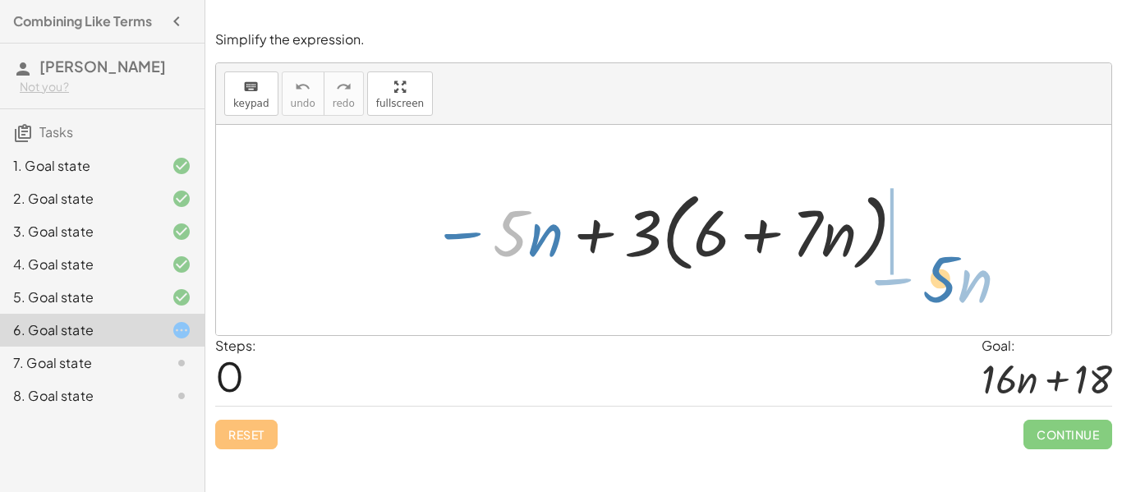
drag, startPoint x: 511, startPoint y: 230, endPoint x: 941, endPoint y: 275, distance: 432.7
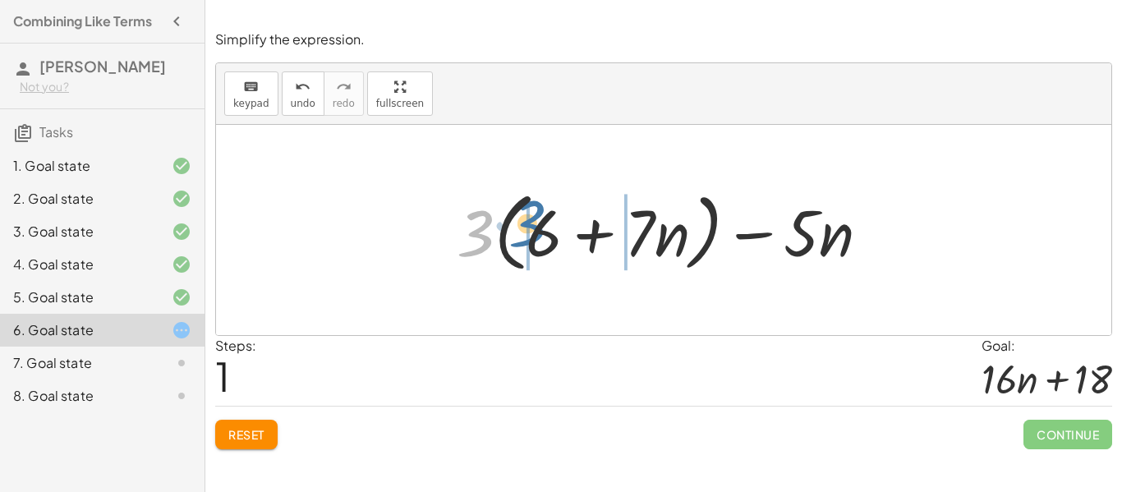
drag, startPoint x: 482, startPoint y: 240, endPoint x: 535, endPoint y: 231, distance: 53.3
click at [535, 231] on div at bounding box center [669, 230] width 443 height 94
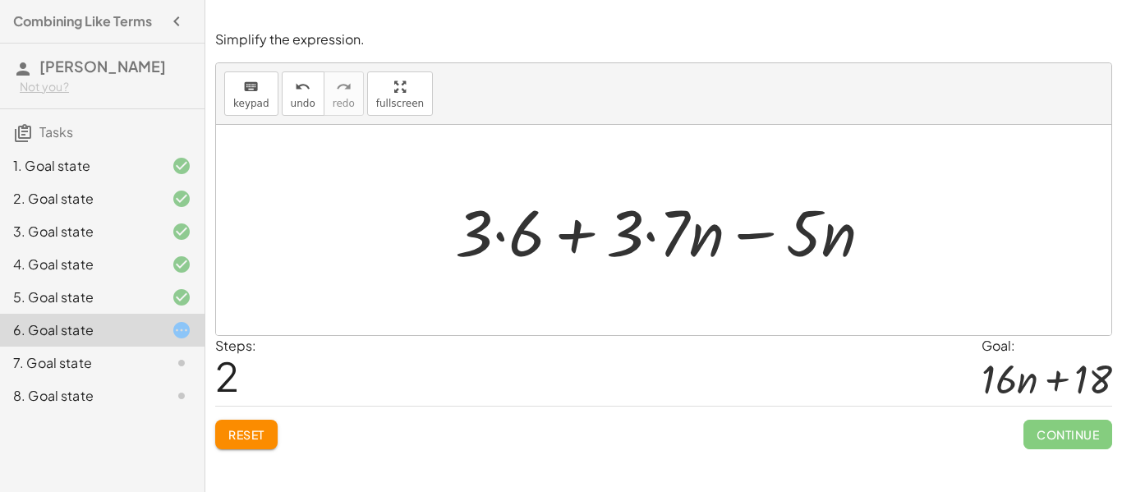
click at [253, 431] on span "Reset" at bounding box center [246, 434] width 36 height 15
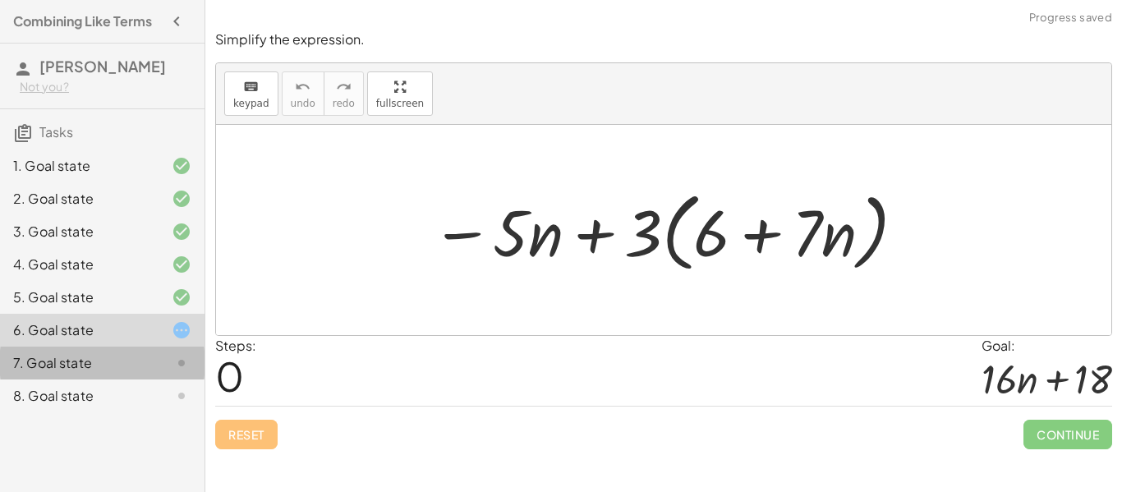
click at [131, 374] on div "7. Goal state" at bounding box center [102, 363] width 204 height 33
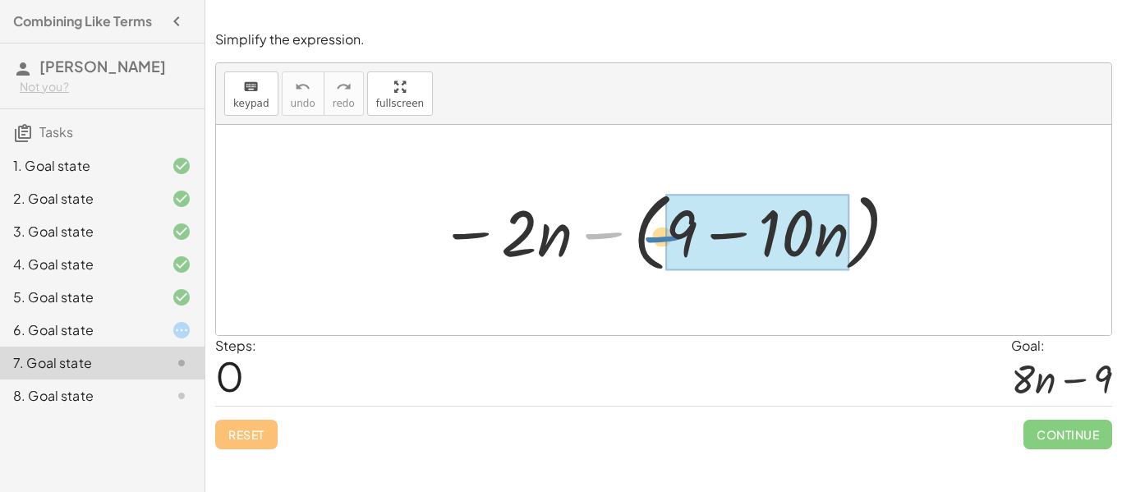
drag, startPoint x: 597, startPoint y: 232, endPoint x: 657, endPoint y: 237, distance: 60.2
click at [657, 237] on div at bounding box center [669, 230] width 477 height 94
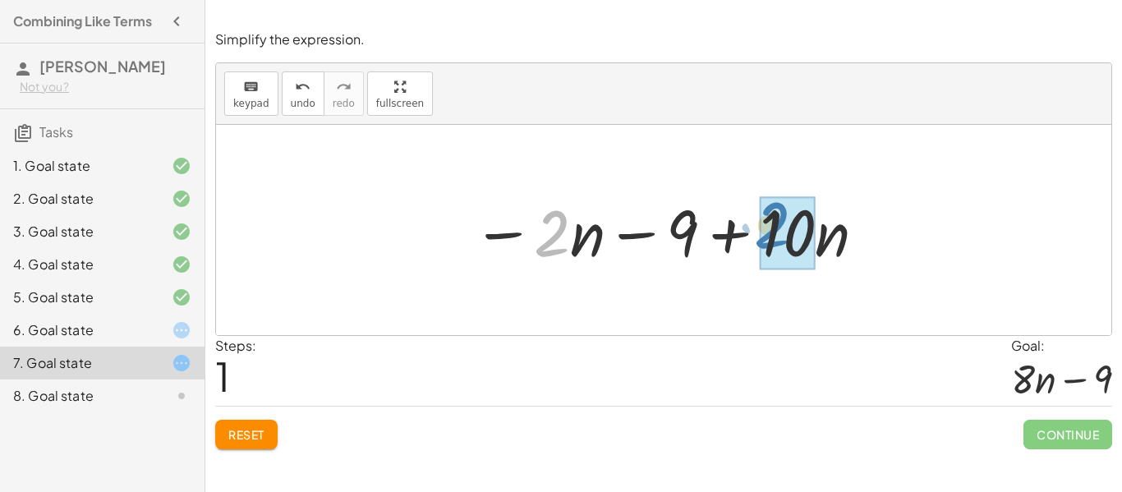
drag, startPoint x: 555, startPoint y: 241, endPoint x: 788, endPoint y: 232, distance: 233.4
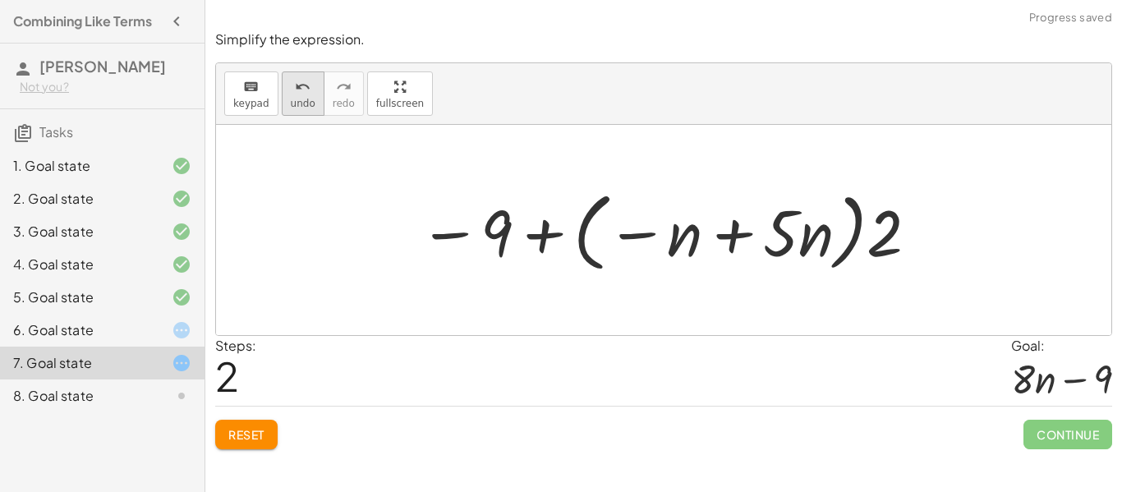
click at [297, 105] on span "undo" at bounding box center [303, 103] width 25 height 11
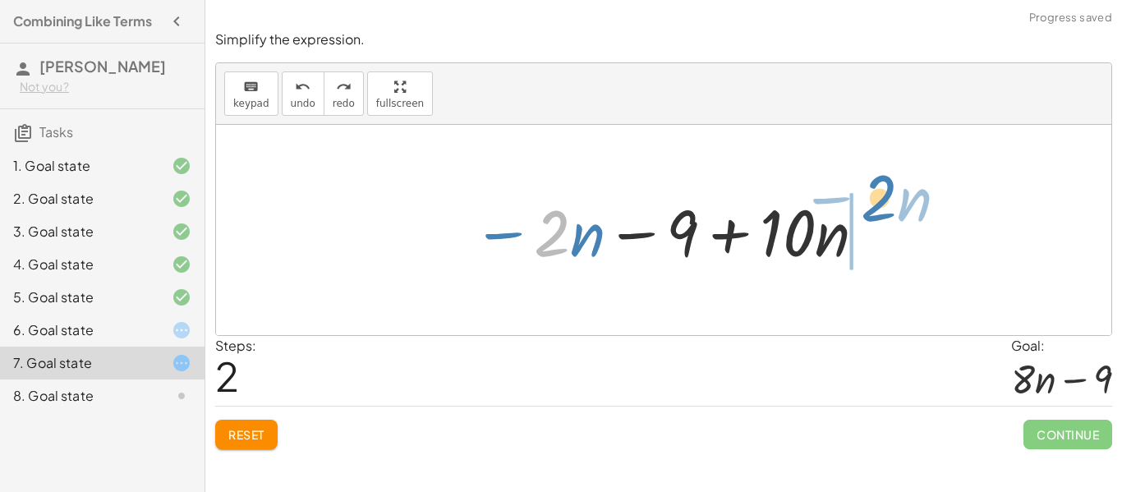
drag, startPoint x: 554, startPoint y: 243, endPoint x: 879, endPoint y: 209, distance: 327.0
click at [879, 209] on div "− · 2 · n − ( + 9 − · 10 · n ) · 2 − · n − · 2 · n − 9 + · 10 · n" at bounding box center [664, 230] width 433 height 93
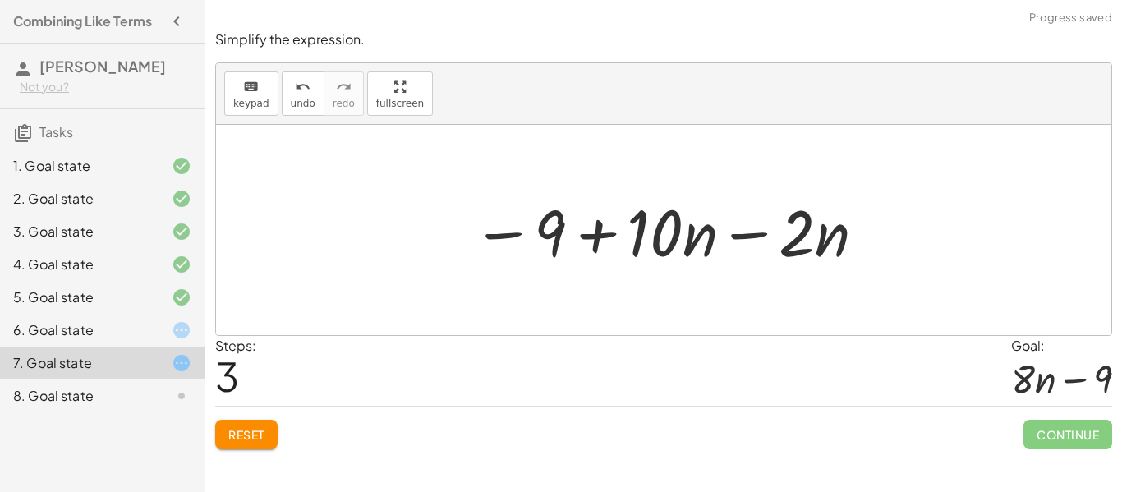
click at [687, 245] on div at bounding box center [670, 230] width 412 height 85
click at [653, 232] on div at bounding box center [670, 230] width 412 height 85
click at [641, 231] on div at bounding box center [670, 230] width 412 height 85
click at [757, 237] on div at bounding box center [670, 230] width 412 height 85
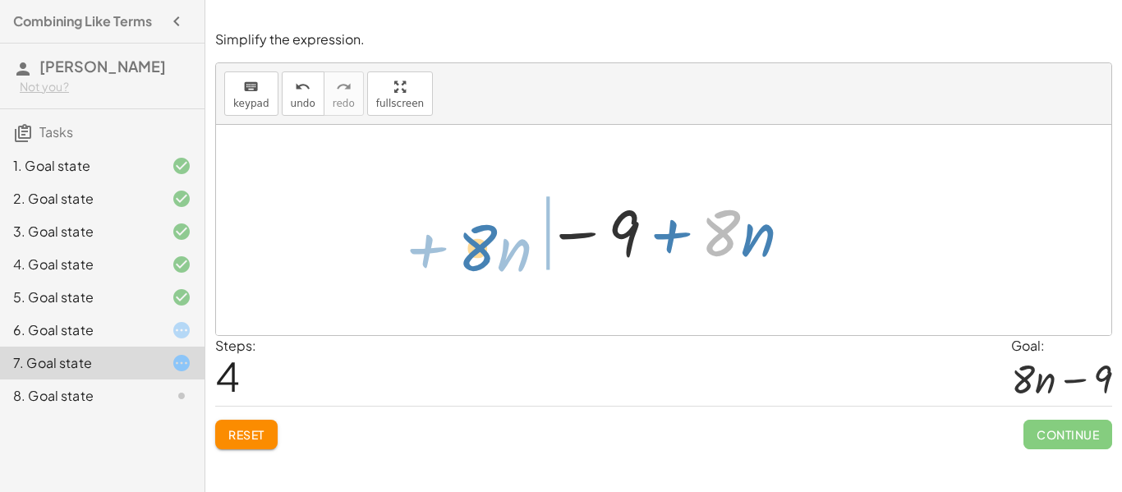
drag, startPoint x: 722, startPoint y: 223, endPoint x: 464, endPoint y: 237, distance: 258.2
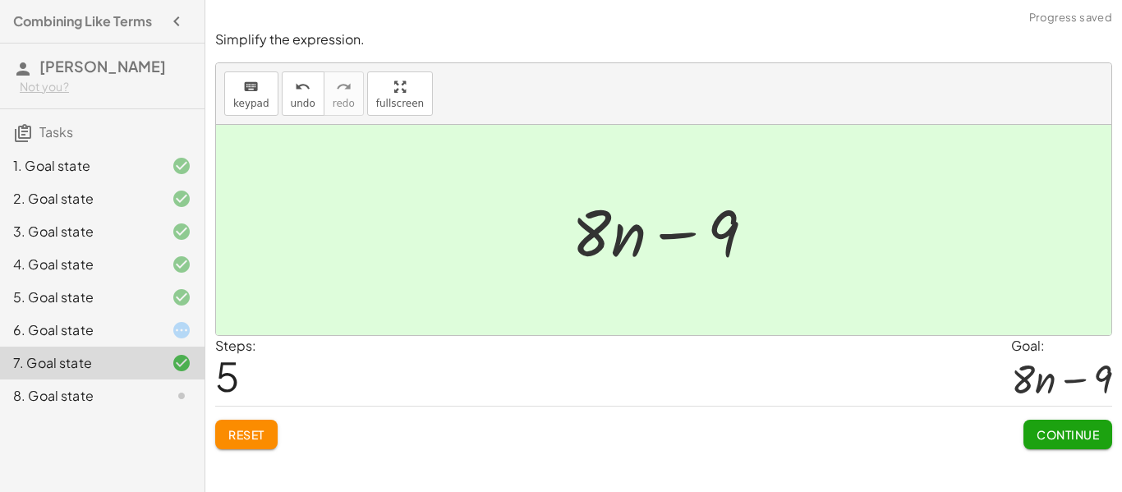
click at [1054, 424] on button "Continue" at bounding box center [1067, 435] width 89 height 30
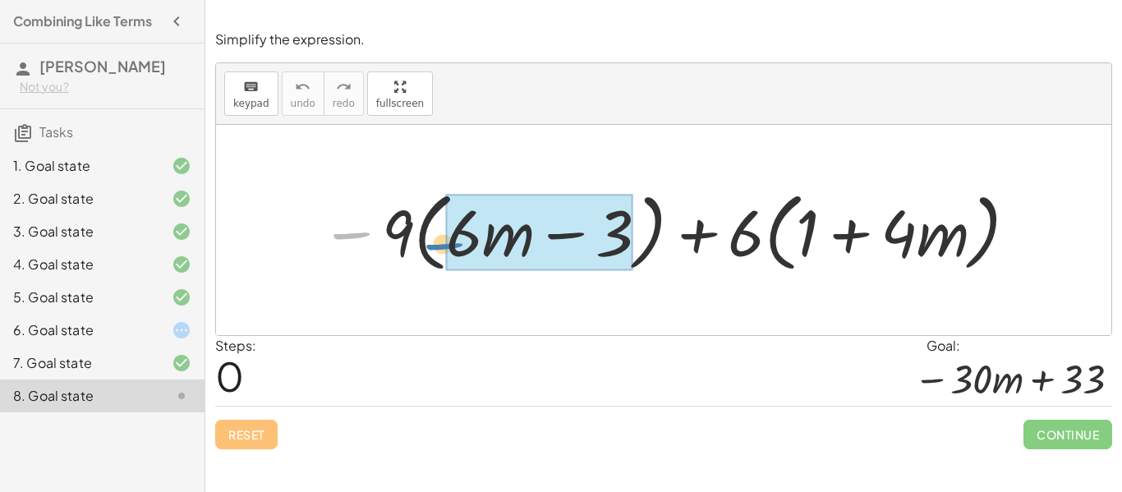
drag, startPoint x: 347, startPoint y: 235, endPoint x: 435, endPoint y: 246, distance: 89.3
click at [435, 246] on div at bounding box center [669, 230] width 715 height 94
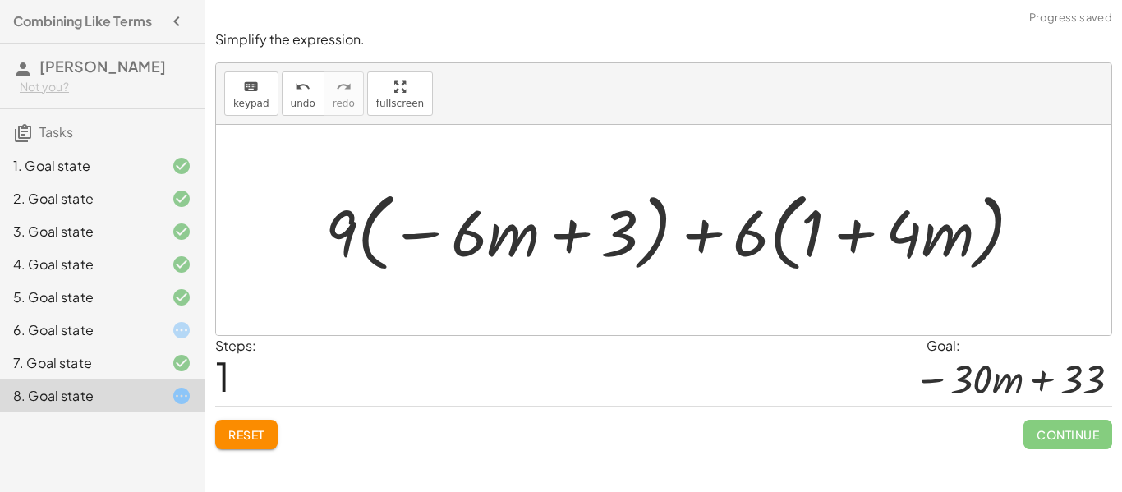
click at [239, 439] on span "Reset" at bounding box center [246, 434] width 36 height 15
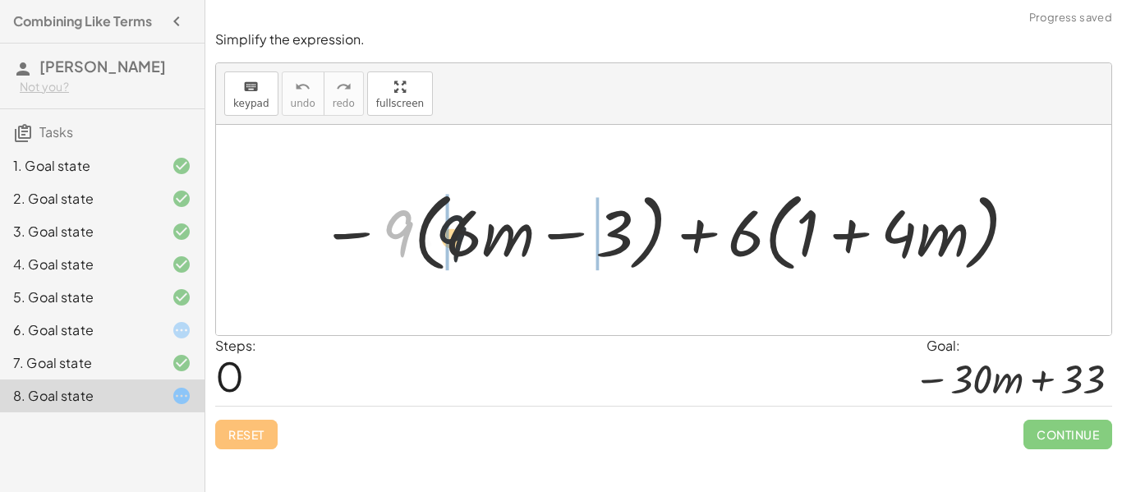
drag, startPoint x: 394, startPoint y: 236, endPoint x: 454, endPoint y: 242, distance: 60.3
click at [454, 242] on div at bounding box center [669, 230] width 715 height 94
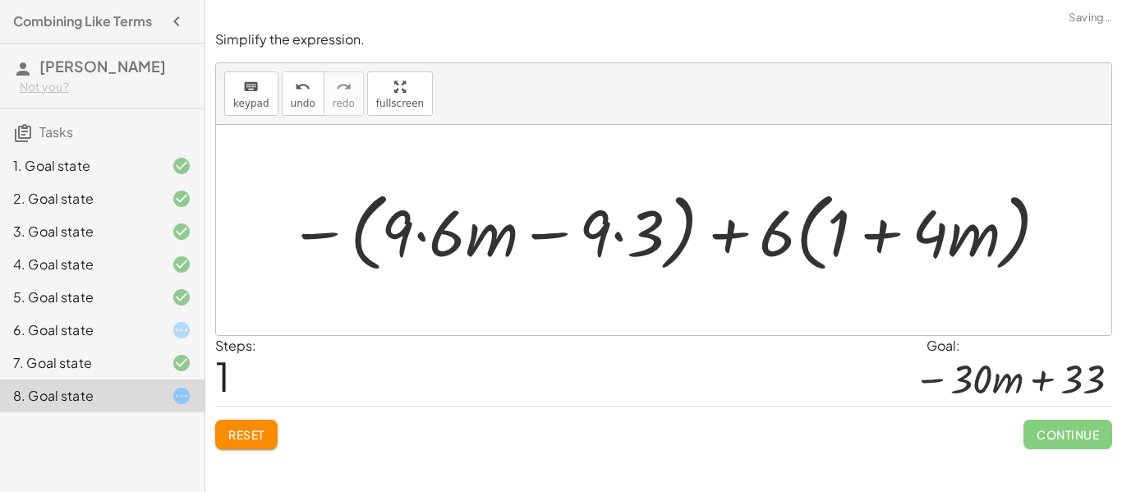
click at [400, 233] on div at bounding box center [669, 230] width 779 height 94
click at [452, 243] on div at bounding box center [669, 230] width 779 height 94
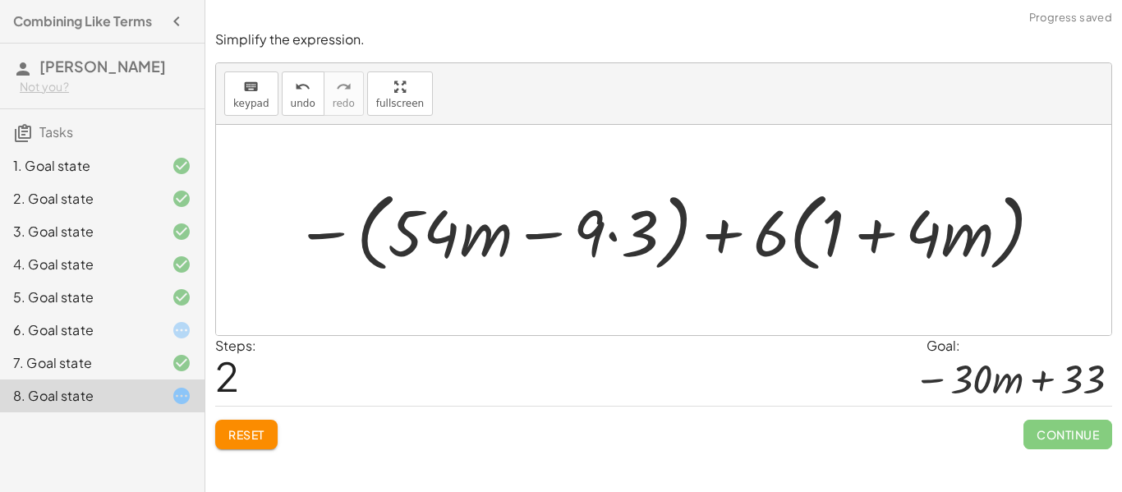
click at [666, 237] on div at bounding box center [670, 230] width 766 height 94
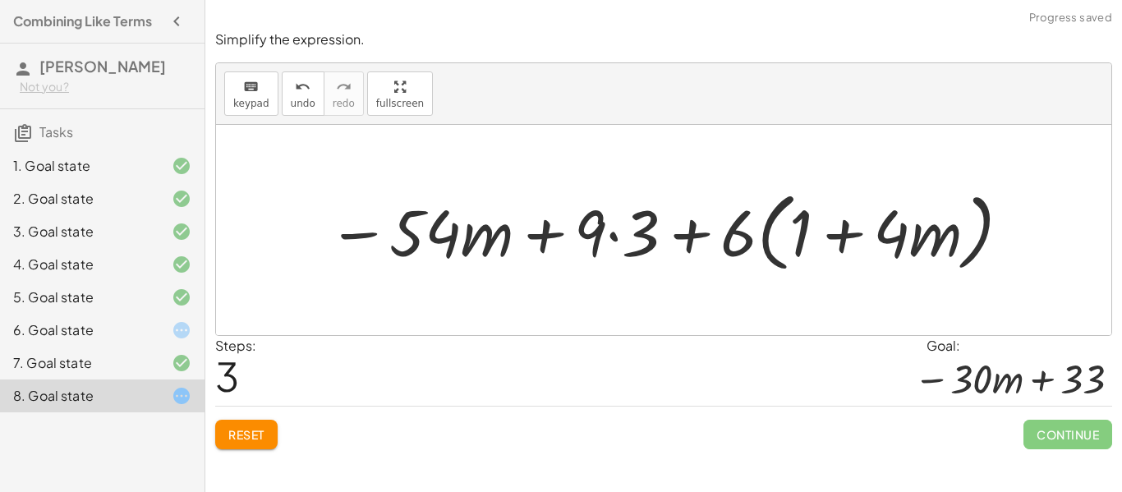
click at [601, 225] on div at bounding box center [669, 230] width 701 height 94
click at [600, 226] on div at bounding box center [669, 230] width 701 height 94
click at [610, 228] on div at bounding box center [669, 230] width 701 height 94
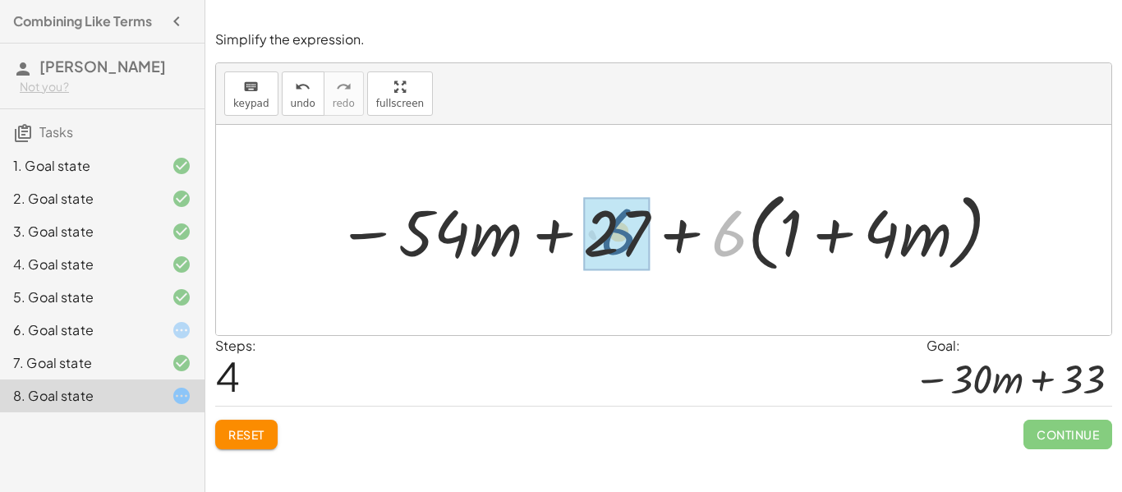
drag, startPoint x: 722, startPoint y: 244, endPoint x: 609, endPoint y: 242, distance: 113.3
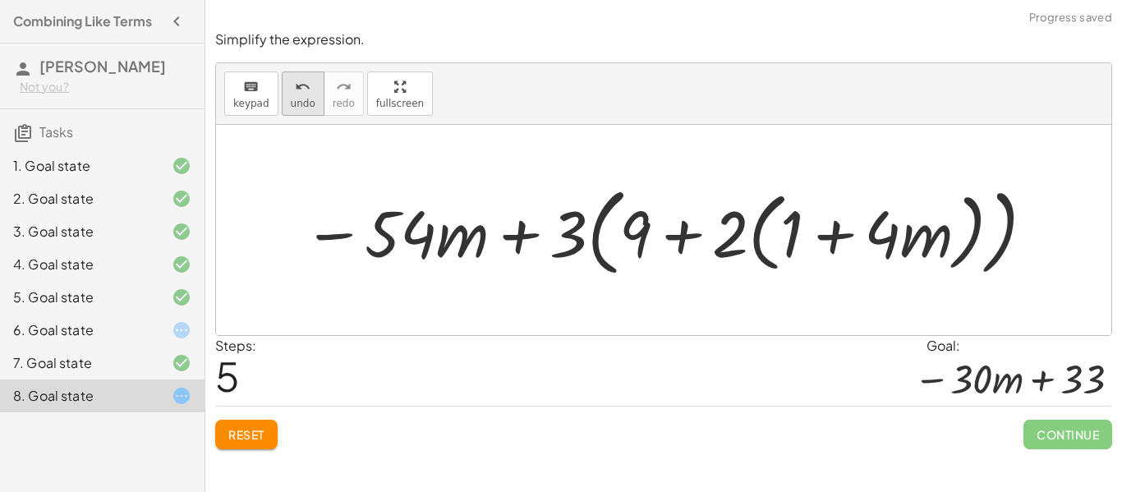
click at [292, 107] on span "undo" at bounding box center [303, 103] width 25 height 11
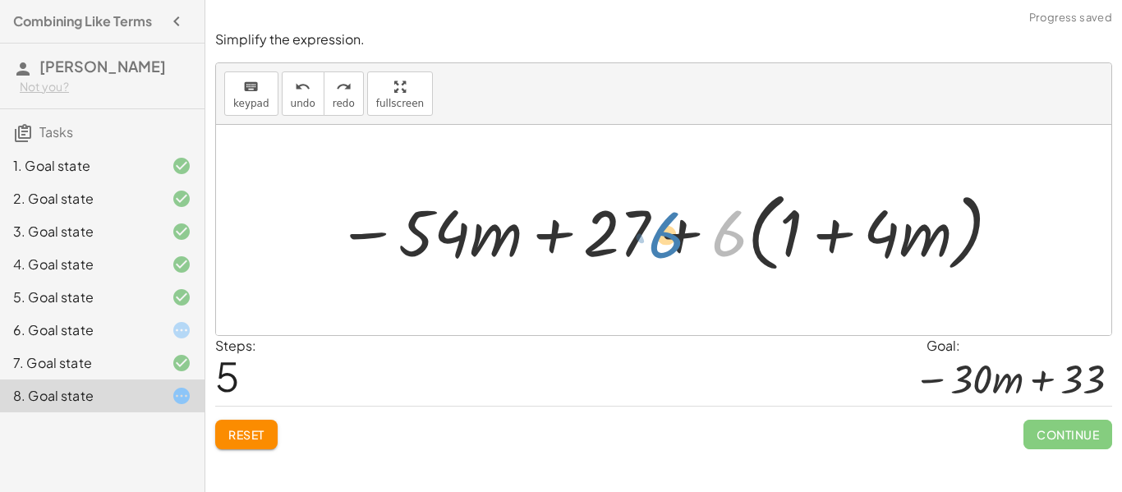
drag, startPoint x: 721, startPoint y: 237, endPoint x: 657, endPoint y: 240, distance: 64.1
click at [657, 240] on div at bounding box center [669, 230] width 682 height 94
drag, startPoint x: 724, startPoint y: 237, endPoint x: 1014, endPoint y: 238, distance: 289.9
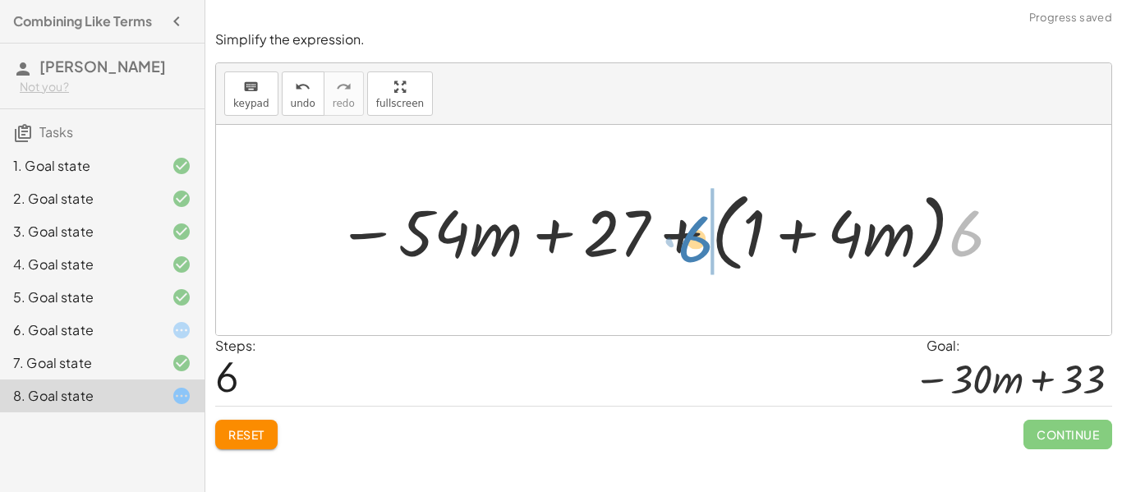
drag, startPoint x: 975, startPoint y: 239, endPoint x: 705, endPoint y: 245, distance: 269.4
click at [705, 245] on div at bounding box center [669, 230] width 682 height 94
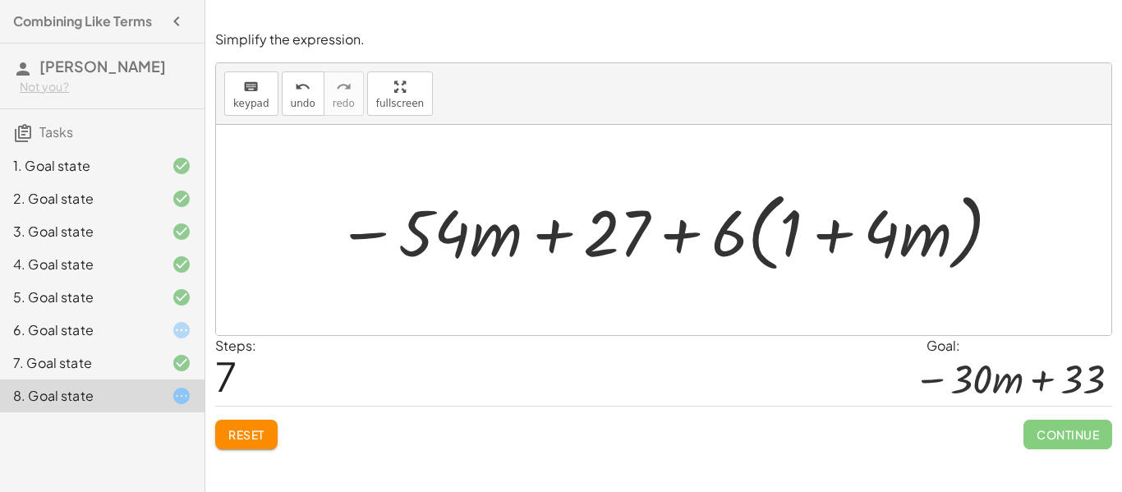
click at [263, 430] on span "Reset" at bounding box center [246, 434] width 36 height 15
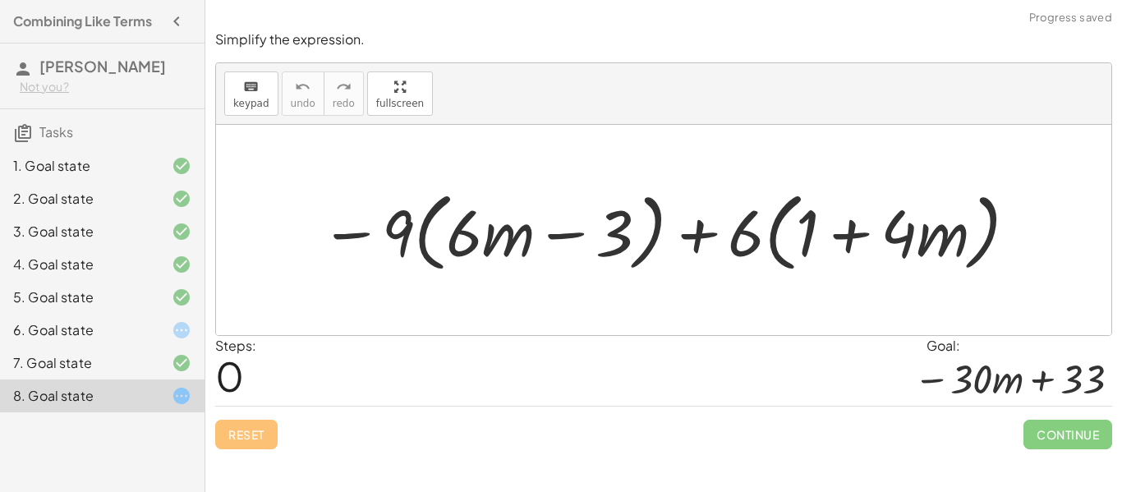
click at [158, 335] on div at bounding box center [168, 330] width 46 height 20
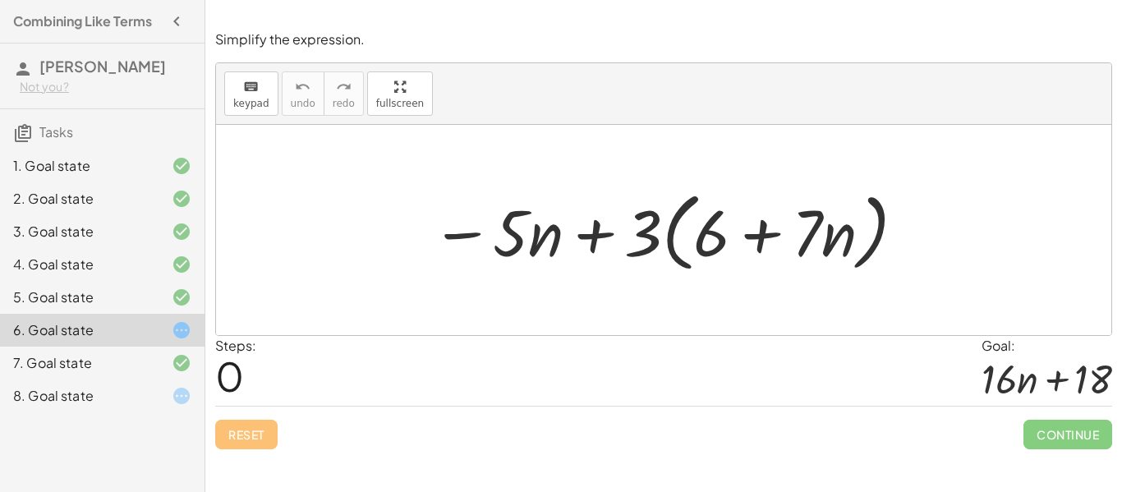
click at [227, 277] on div at bounding box center [663, 230] width 895 height 210
drag, startPoint x: 711, startPoint y: 240, endPoint x: 496, endPoint y: 248, distance: 215.3
click at [496, 248] on div at bounding box center [669, 230] width 493 height 94
click at [260, 393] on div "Steps: 0 Goal: + · 16 · n + 18" at bounding box center [663, 371] width 897 height 71
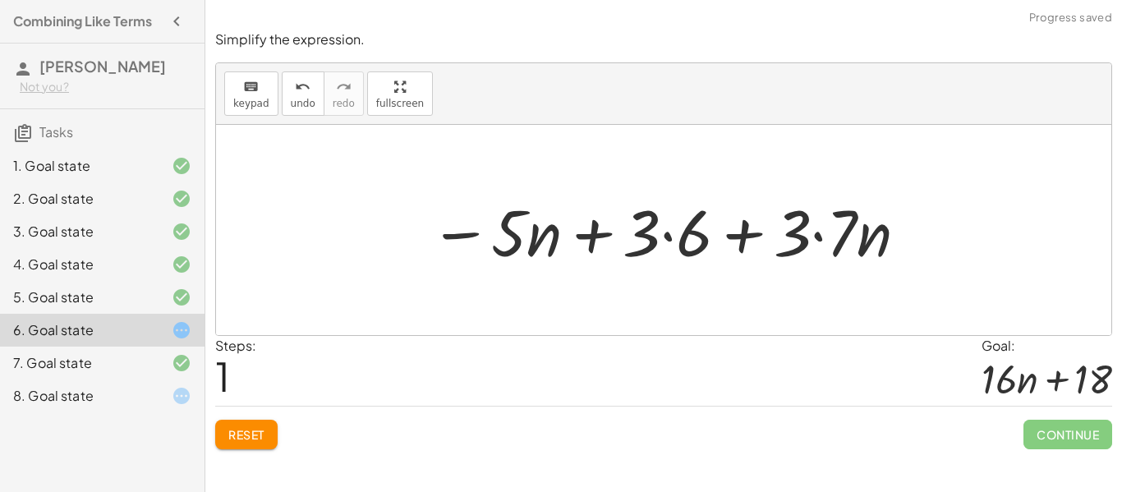
click at [679, 216] on div at bounding box center [669, 230] width 497 height 85
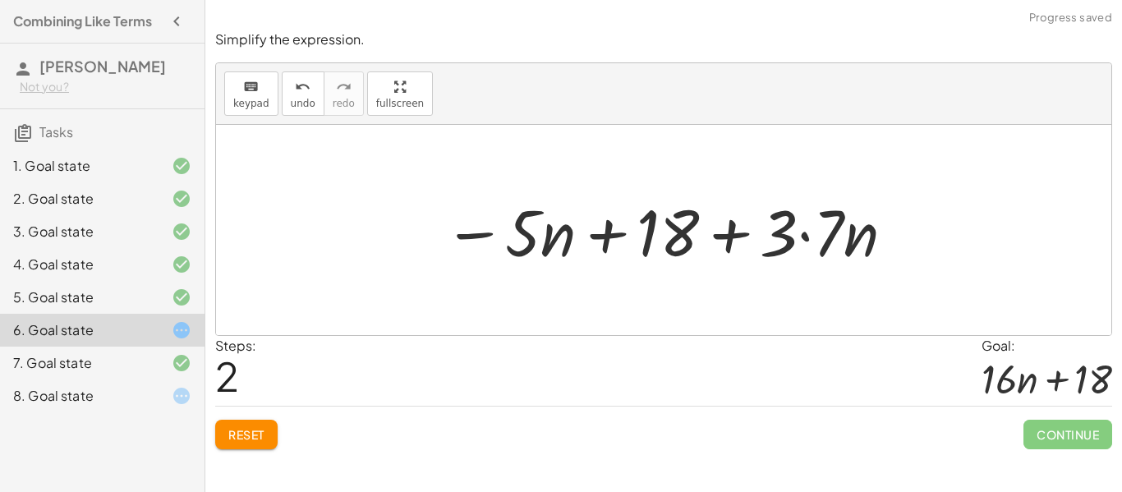
click at [794, 219] on div at bounding box center [669, 230] width 469 height 85
click at [792, 219] on div at bounding box center [669, 230] width 469 height 85
click at [785, 231] on div at bounding box center [669, 230] width 469 height 85
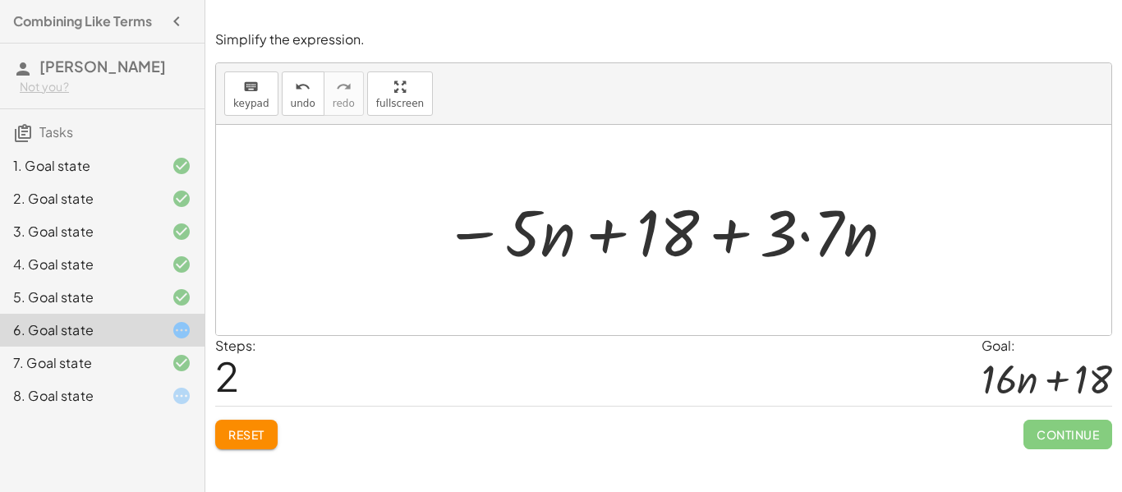
click at [820, 231] on div at bounding box center [669, 230] width 469 height 85
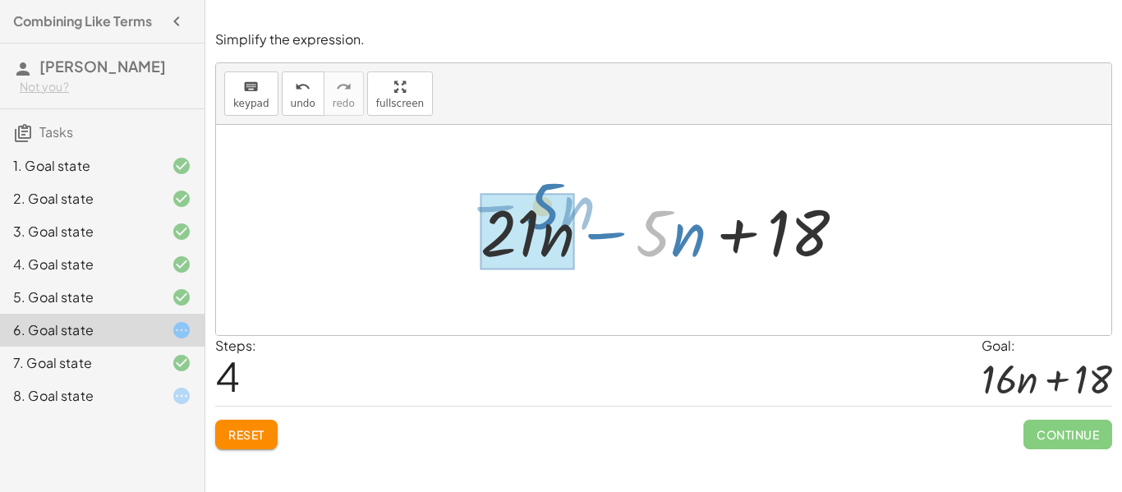
drag, startPoint x: 664, startPoint y: 244, endPoint x: 545, endPoint y: 223, distance: 120.0
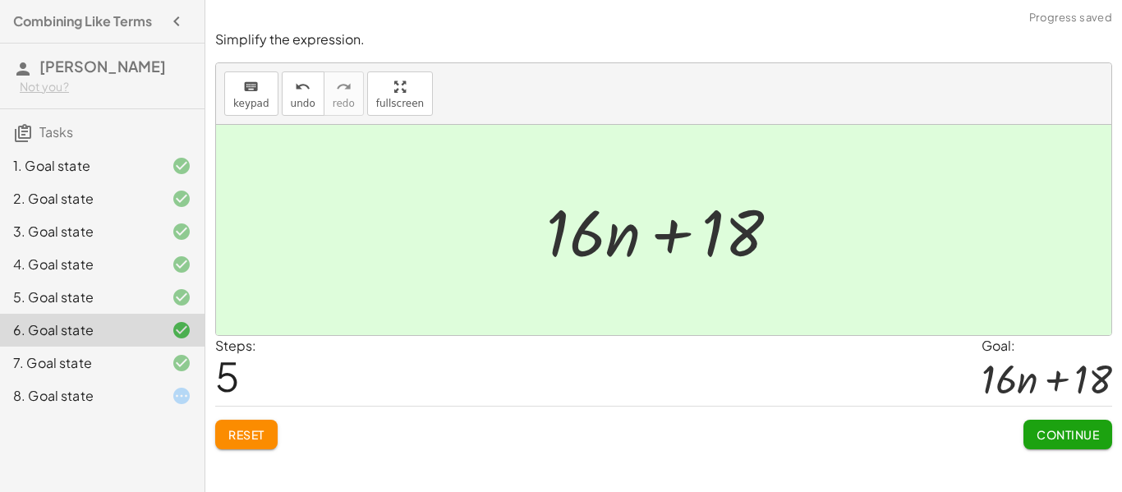
click at [1094, 428] on span "Continue" at bounding box center [1067, 434] width 62 height 15
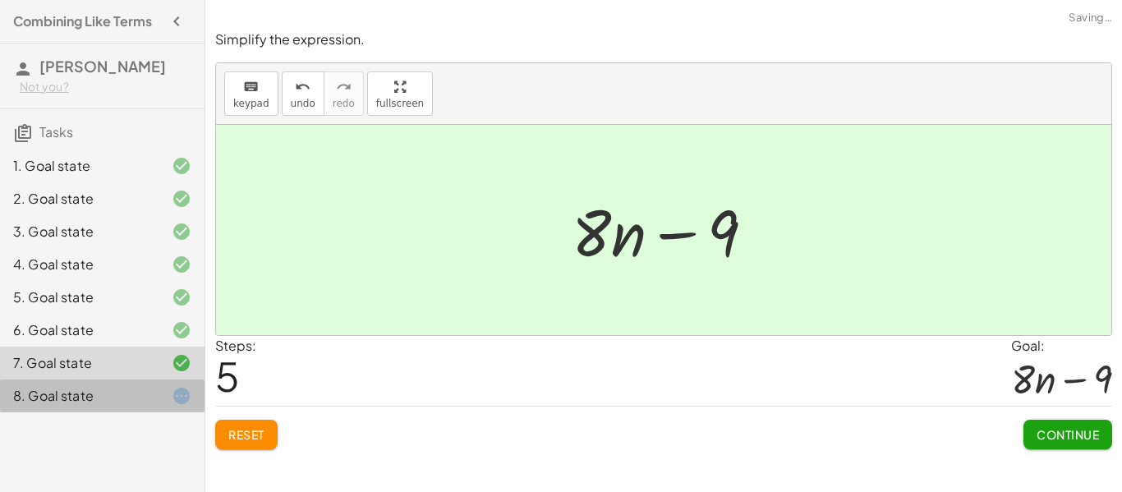
click at [80, 390] on div "8. Goal state" at bounding box center [79, 396] width 132 height 20
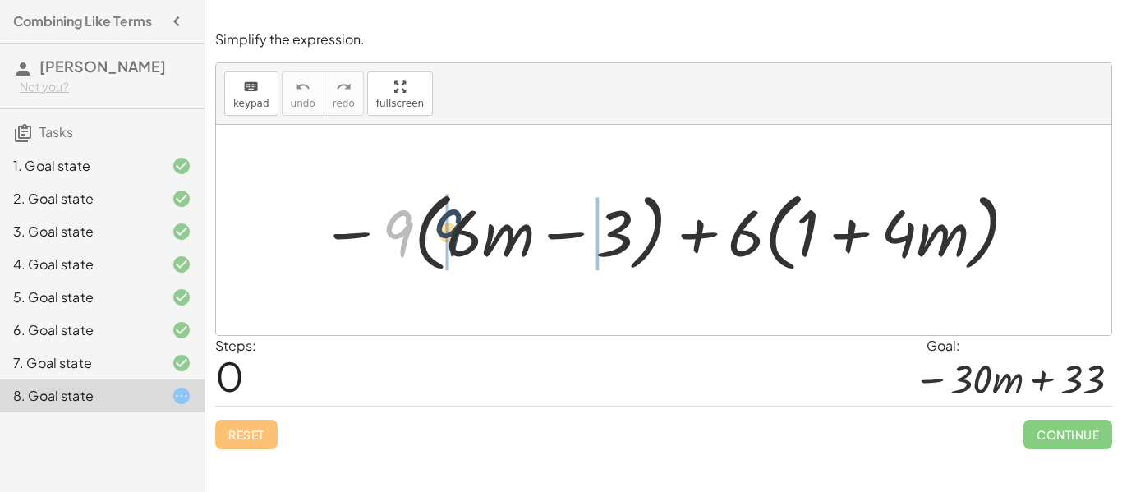
drag, startPoint x: 399, startPoint y: 229, endPoint x: 449, endPoint y: 230, distance: 50.1
click at [449, 230] on div at bounding box center [669, 230] width 715 height 94
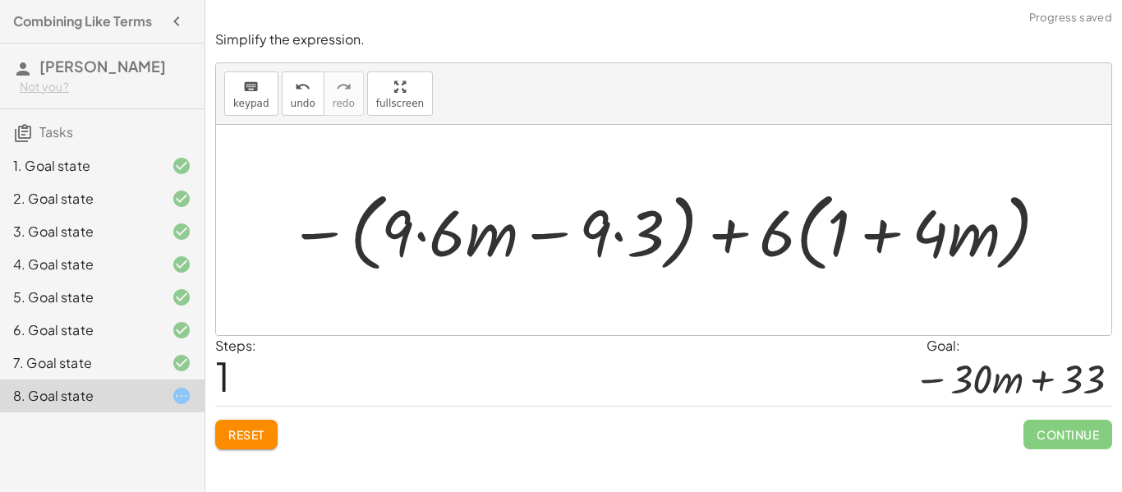
click at [446, 232] on div at bounding box center [669, 230] width 779 height 94
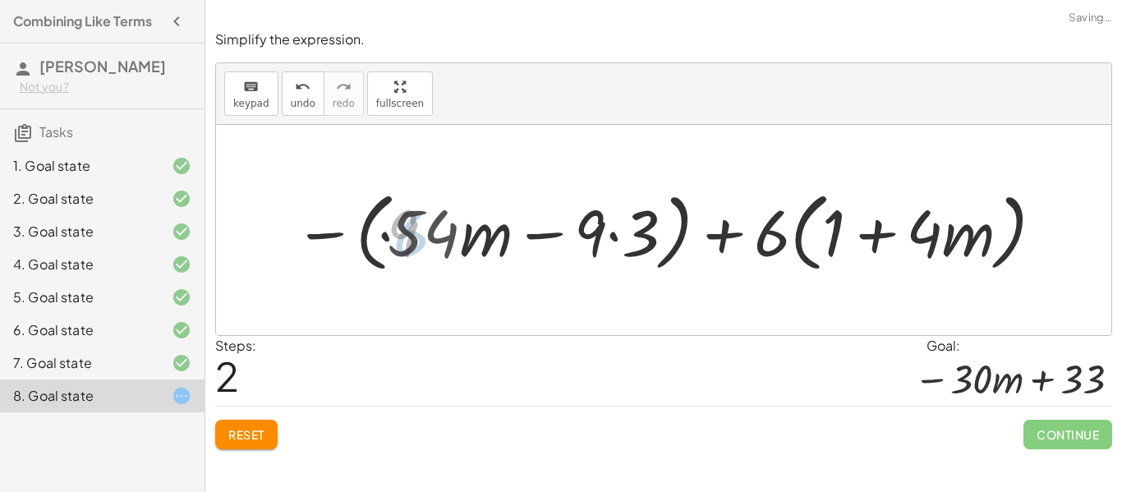
click at [580, 238] on div at bounding box center [670, 230] width 766 height 94
click at [591, 235] on div at bounding box center [670, 230] width 766 height 94
click at [642, 232] on div at bounding box center [670, 230] width 766 height 94
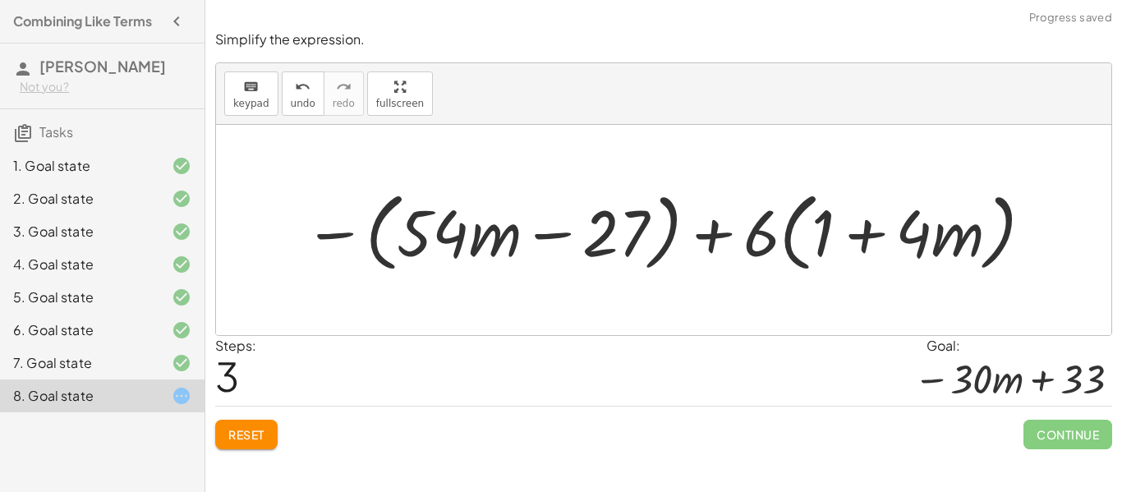
click at [751, 243] on div at bounding box center [669, 230] width 747 height 94
click at [826, 246] on div at bounding box center [669, 230] width 747 height 94
drag, startPoint x: 749, startPoint y: 230, endPoint x: 806, endPoint y: 232, distance: 56.7
click at [806, 232] on div at bounding box center [669, 230] width 747 height 94
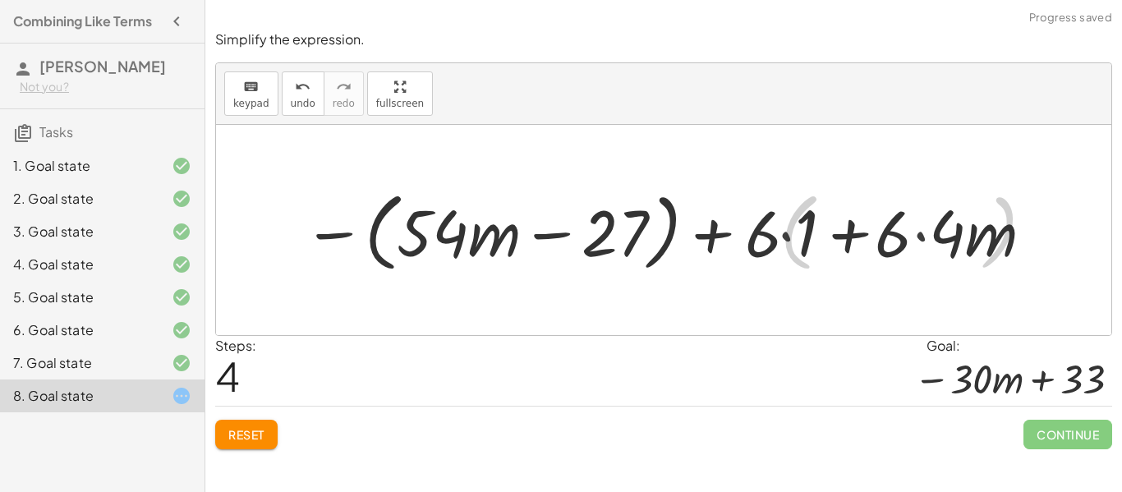
click at [834, 240] on div at bounding box center [670, 230] width 750 height 94
click at [938, 214] on div at bounding box center [670, 230] width 750 height 94
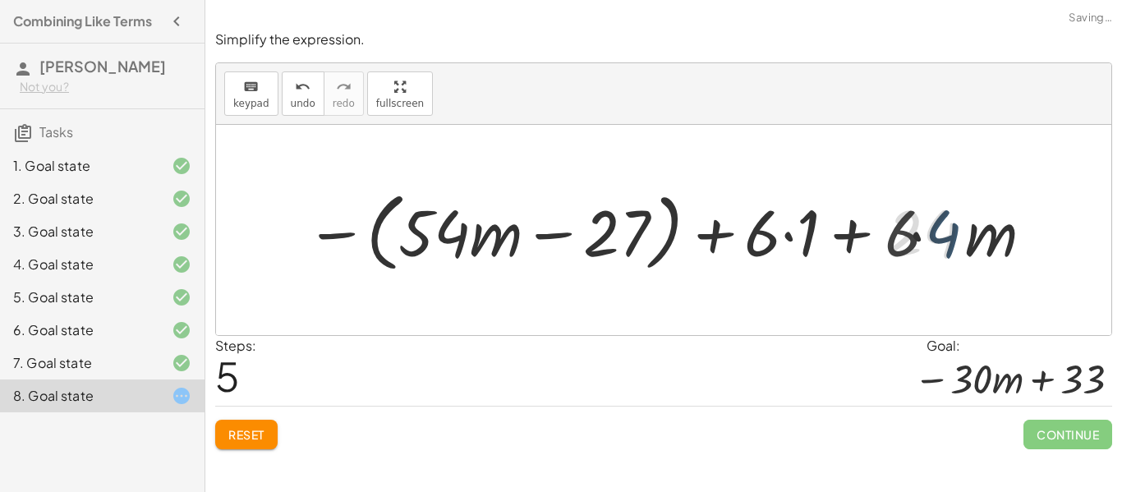
click at [941, 229] on div at bounding box center [670, 230] width 734 height 94
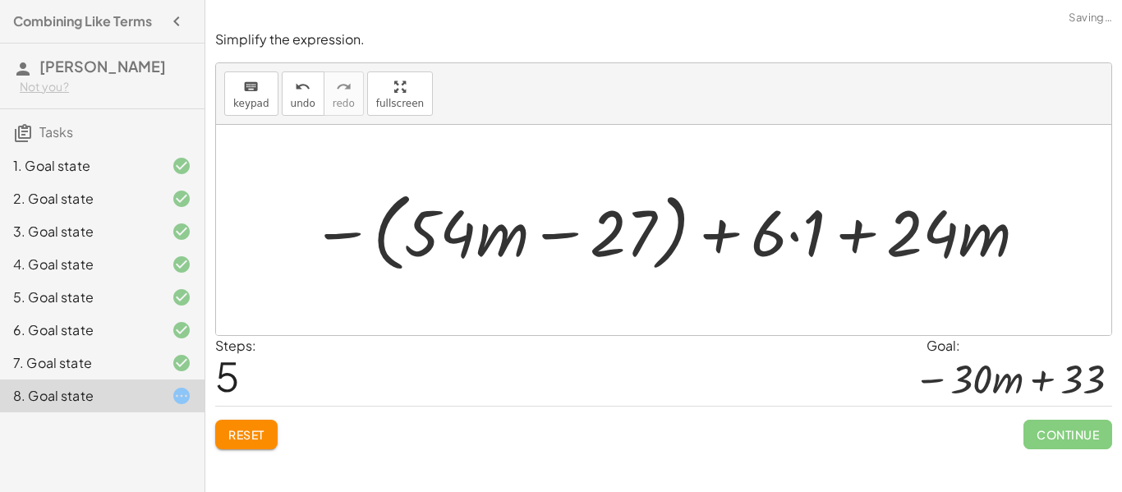
click at [817, 224] on div at bounding box center [670, 230] width 734 height 94
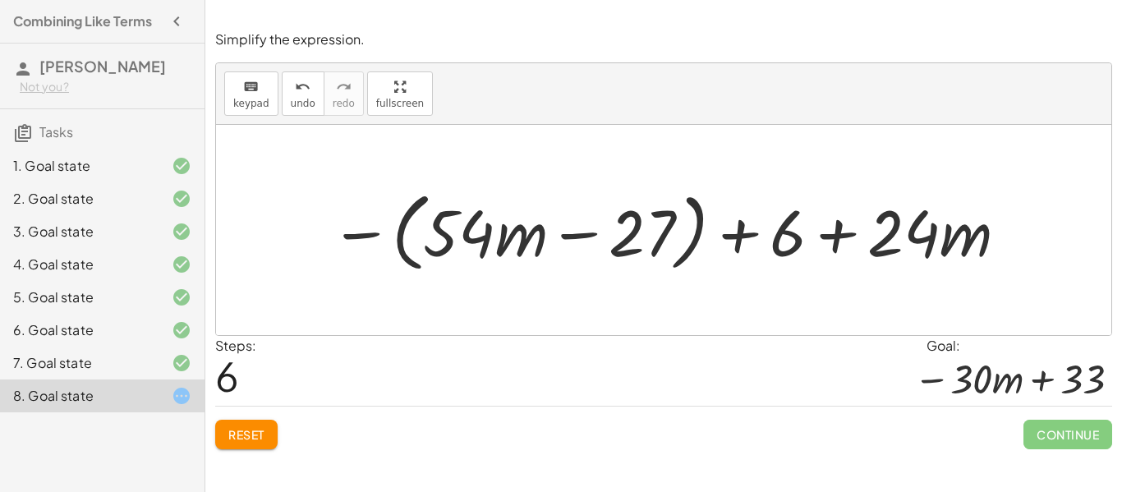
click at [338, 226] on div at bounding box center [670, 230] width 696 height 94
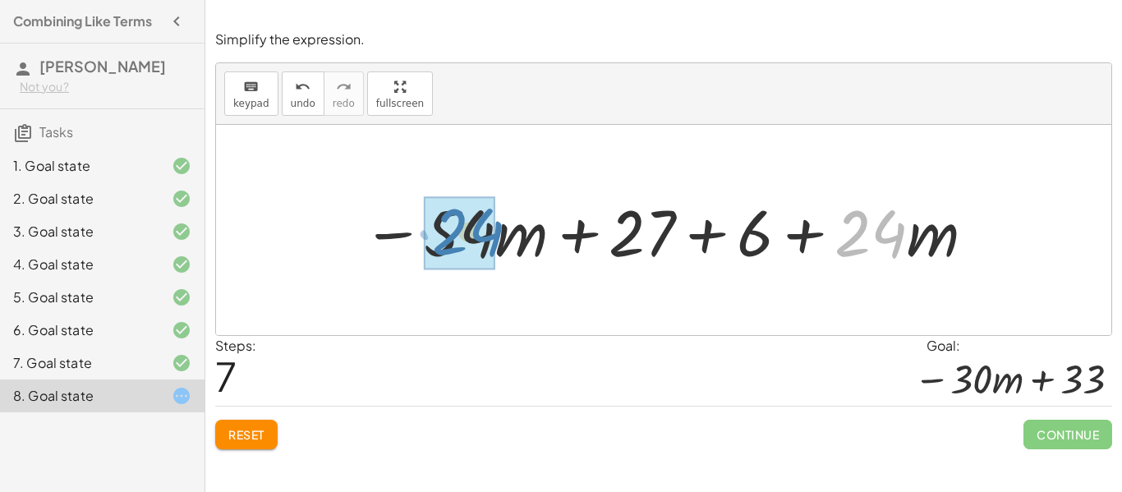
drag, startPoint x: 848, startPoint y: 236, endPoint x: 447, endPoint y: 235, distance: 401.6
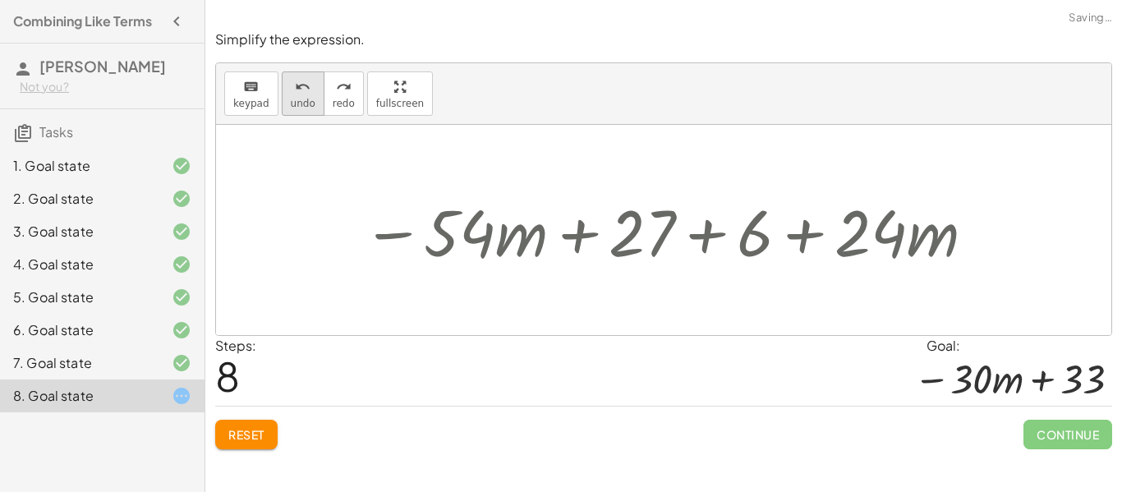
click at [300, 98] on span "undo" at bounding box center [303, 103] width 25 height 11
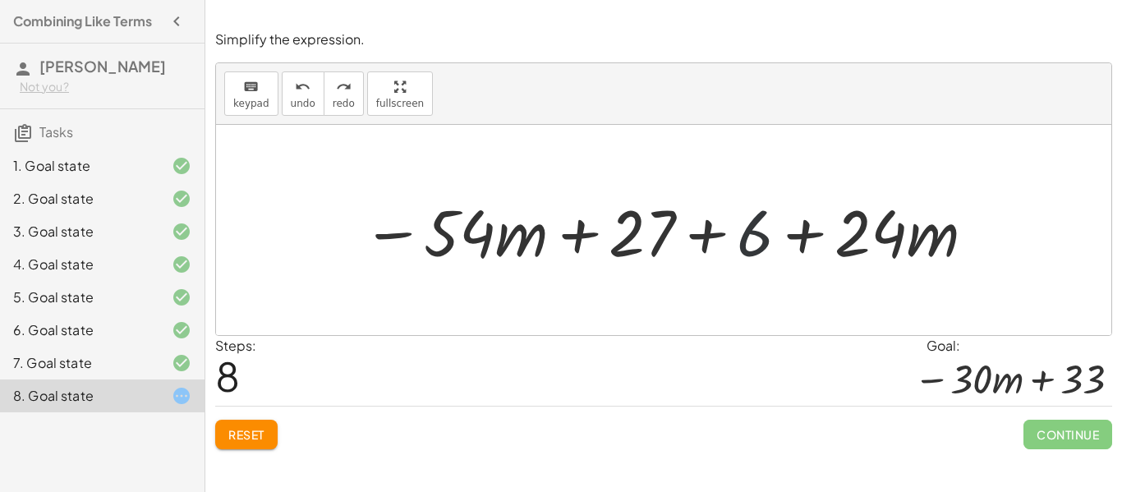
click at [749, 232] on div at bounding box center [669, 230] width 631 height 85
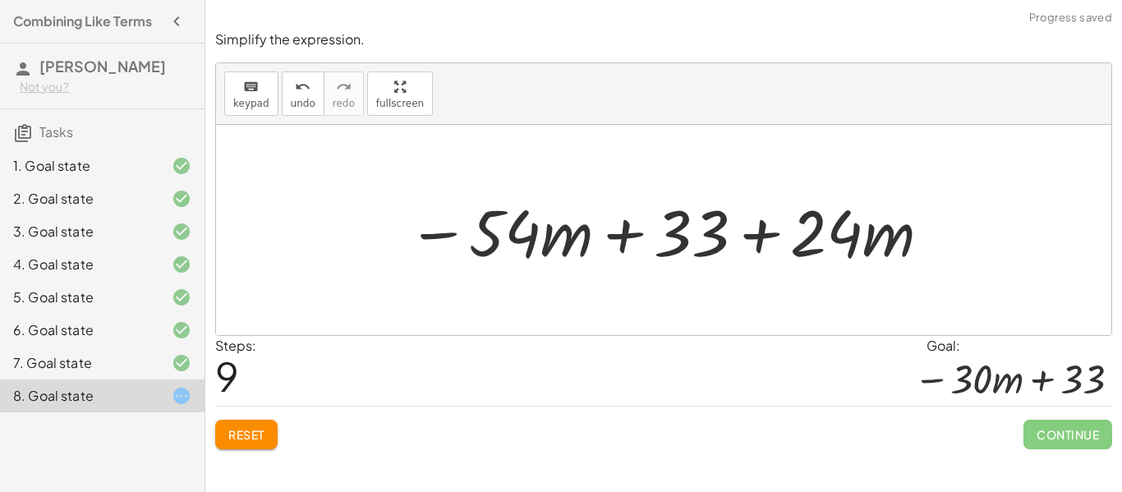
click at [516, 238] on div at bounding box center [669, 230] width 541 height 85
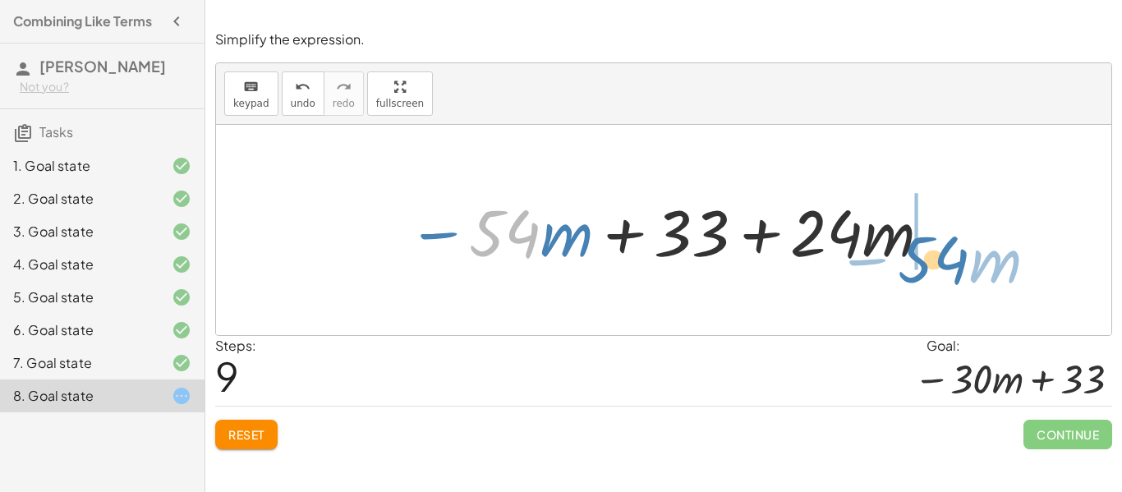
drag, startPoint x: 498, startPoint y: 242, endPoint x: 929, endPoint y: 269, distance: 432.0
click at [929, 269] on div at bounding box center [669, 230] width 541 height 85
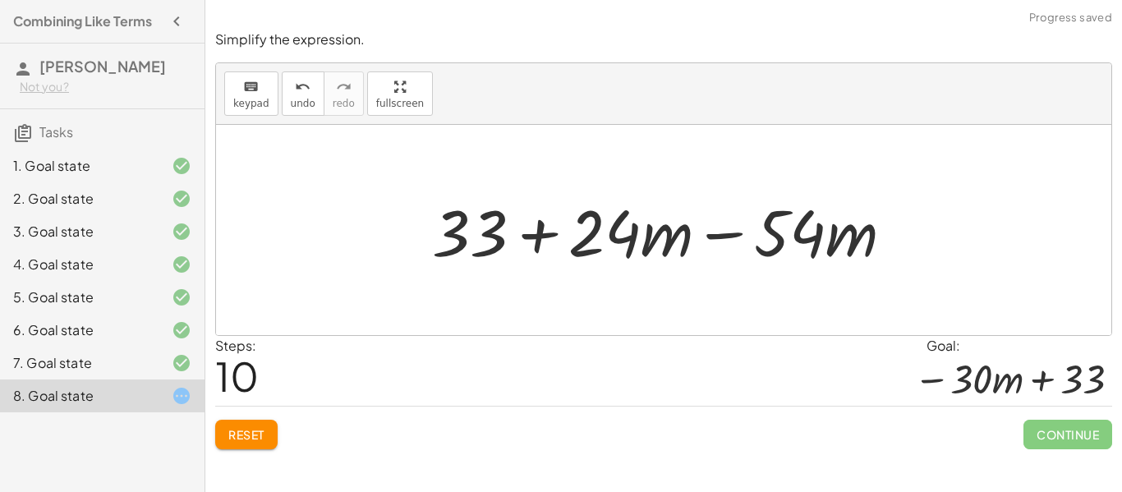
click at [643, 232] on div at bounding box center [669, 230] width 491 height 85
click at [618, 226] on div at bounding box center [669, 230] width 491 height 85
click at [607, 235] on div at bounding box center [669, 230] width 491 height 85
click at [636, 237] on div at bounding box center [669, 230] width 491 height 85
click at [797, 226] on div at bounding box center [669, 230] width 491 height 85
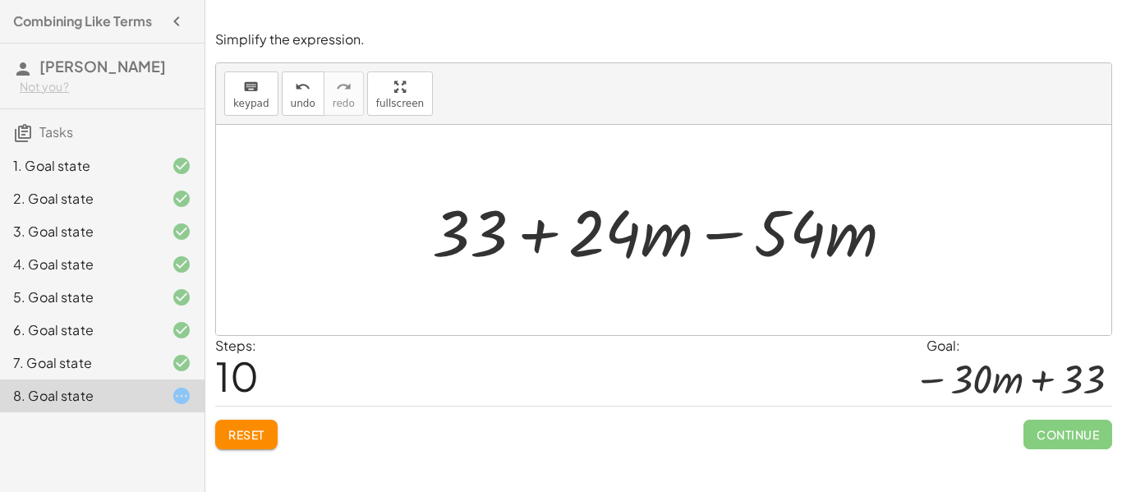
click at [797, 226] on div at bounding box center [669, 230] width 491 height 85
click at [589, 223] on div at bounding box center [669, 230] width 491 height 85
click at [673, 250] on div at bounding box center [669, 230] width 491 height 85
click at [733, 232] on div at bounding box center [669, 230] width 491 height 85
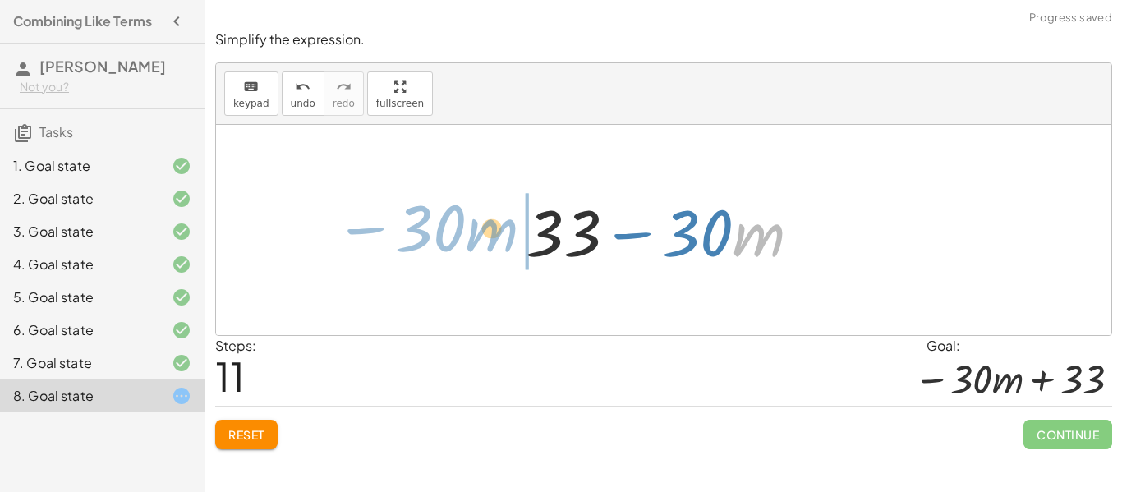
drag, startPoint x: 733, startPoint y: 232, endPoint x: 468, endPoint y: 229, distance: 265.3
click at [468, 229] on div "− · 9 · ( + · 6 · m − 3 ) + · 6 · ( + 1 + · 4 · m ) − ( + · 9 · 6 · m − · 9 · 3…" at bounding box center [663, 230] width 895 height 210
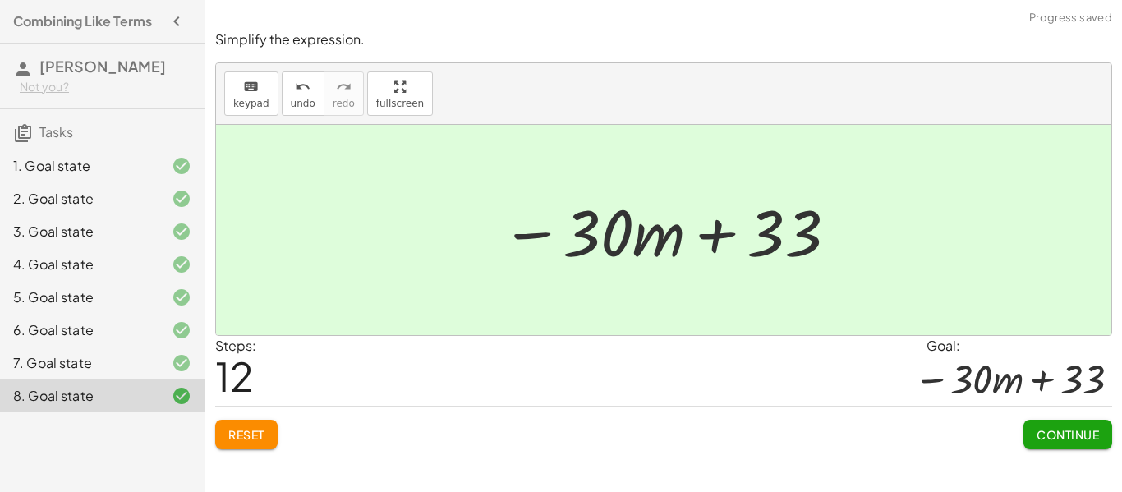
click at [1066, 435] on span "Continue" at bounding box center [1067, 434] width 62 height 15
